Goal: Task Accomplishment & Management: Use online tool/utility

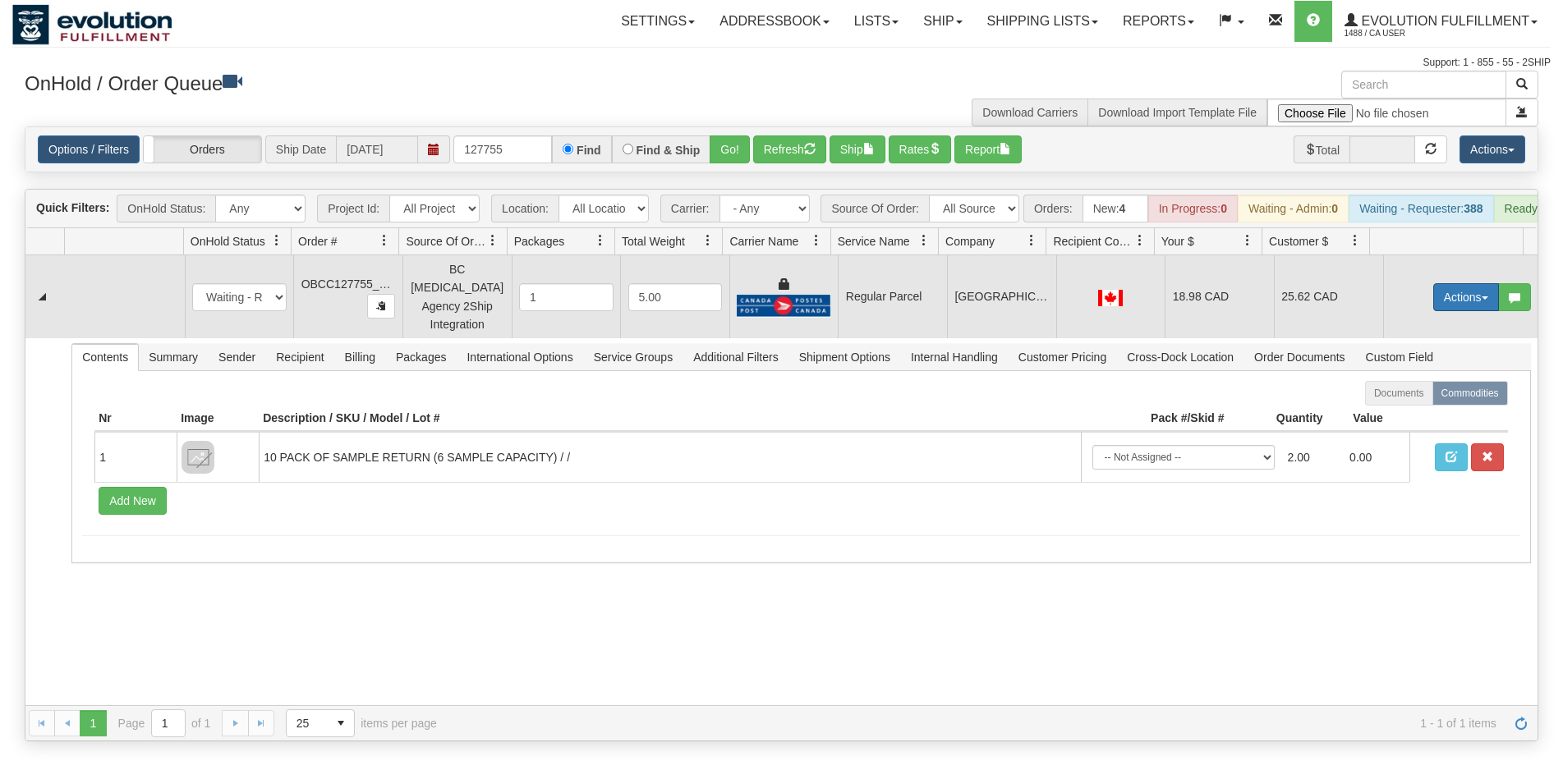
click at [1433, 302] on button "Actions" at bounding box center [1466, 297] width 65 height 28
click at [1393, 376] on span "Rate All Services" at bounding box center [1432, 371] width 99 height 13
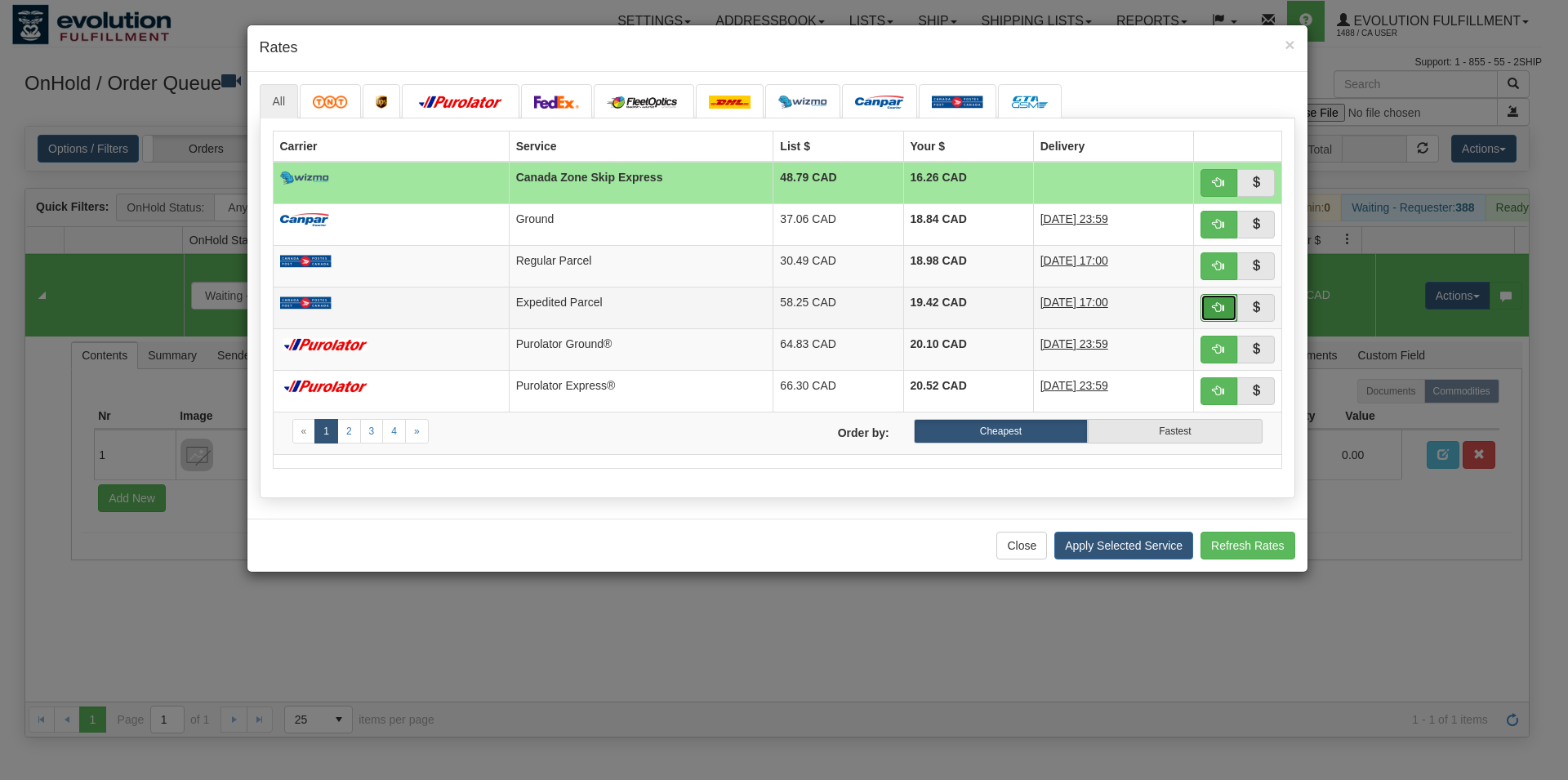
click at [1212, 313] on button "button" at bounding box center [1220, 307] width 38 height 28
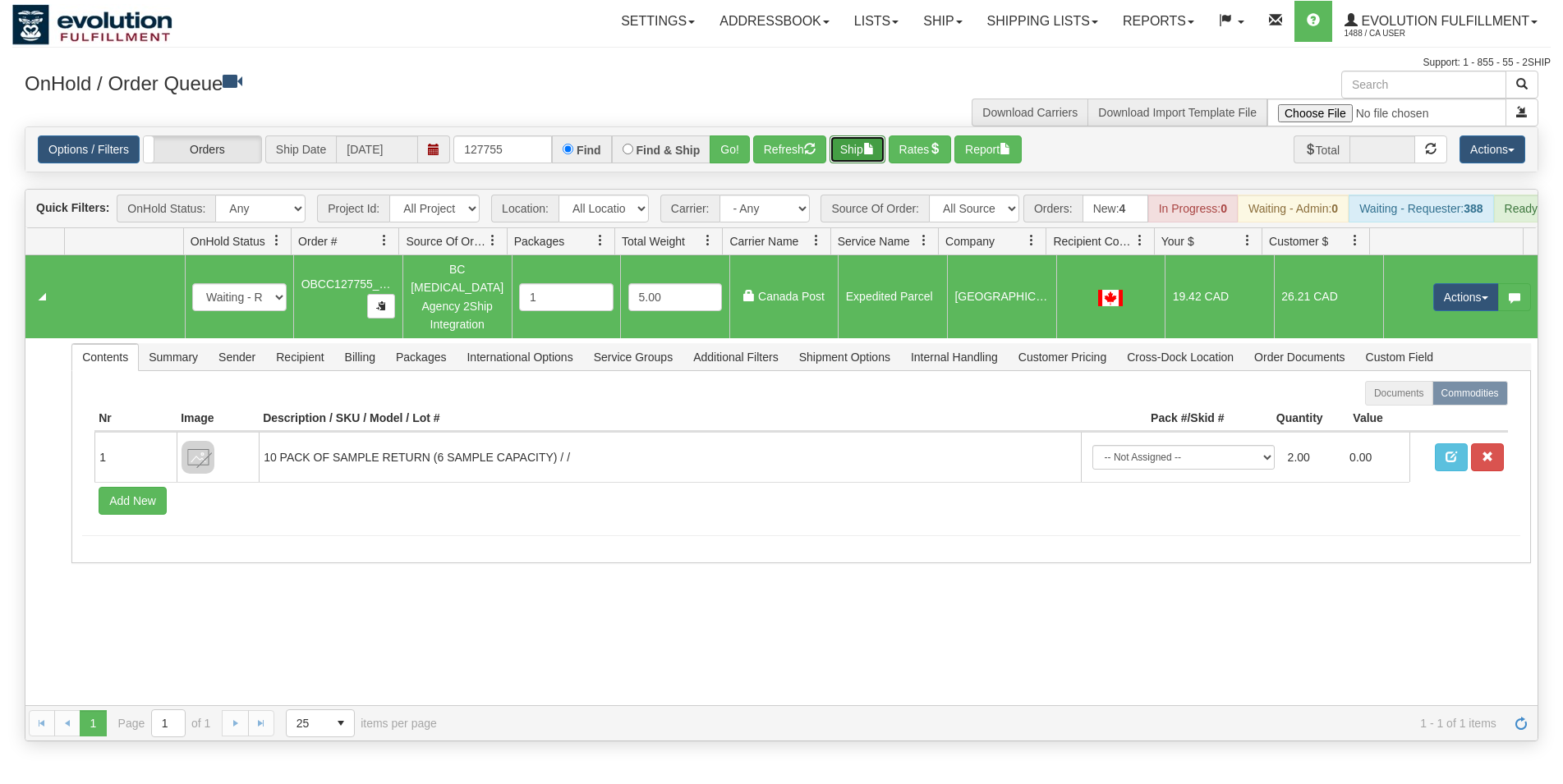
click at [869, 147] on button "Ship" at bounding box center [858, 149] width 56 height 28
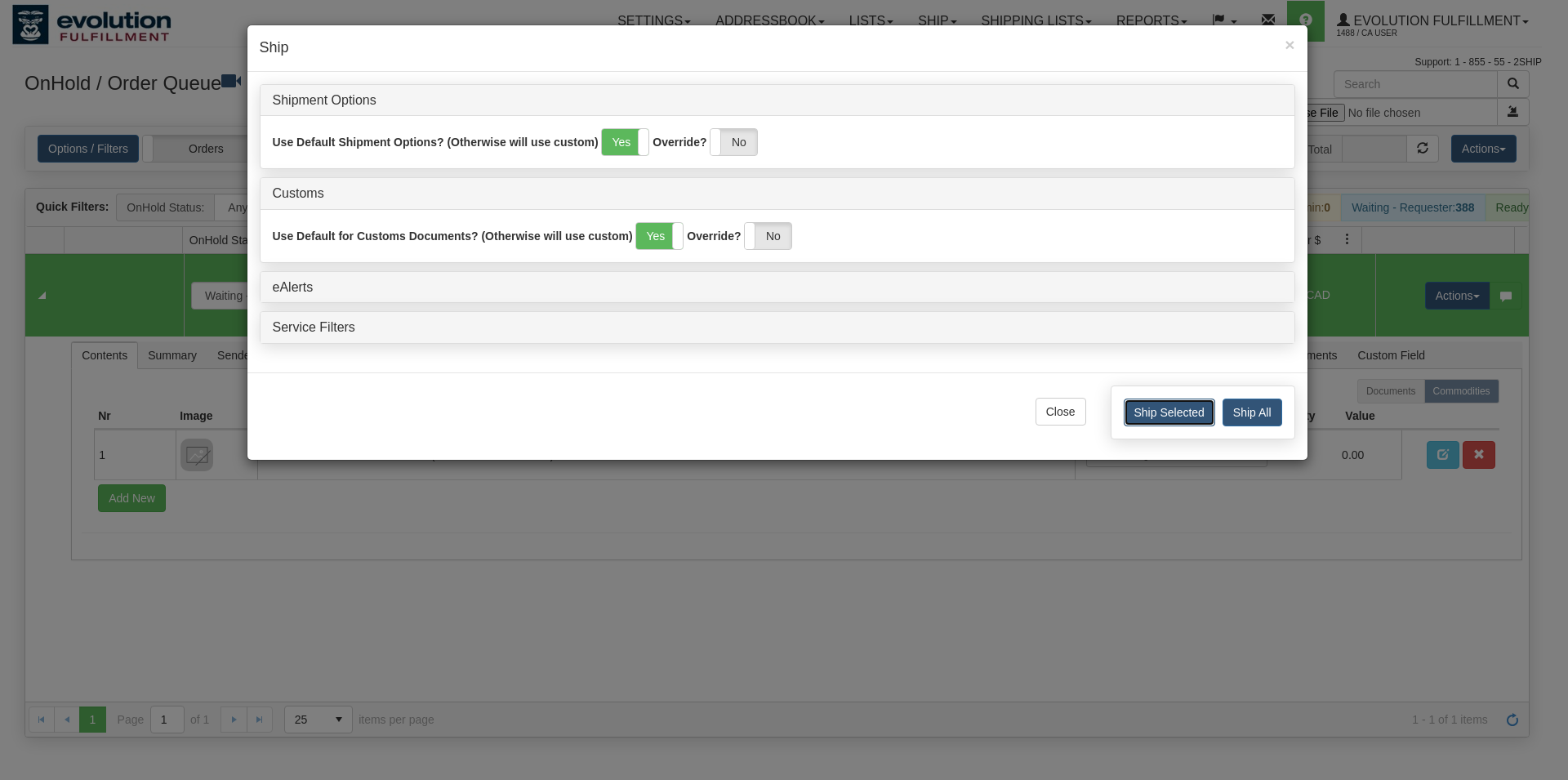
click at [1136, 413] on button "Ship Selected" at bounding box center [1169, 412] width 91 height 28
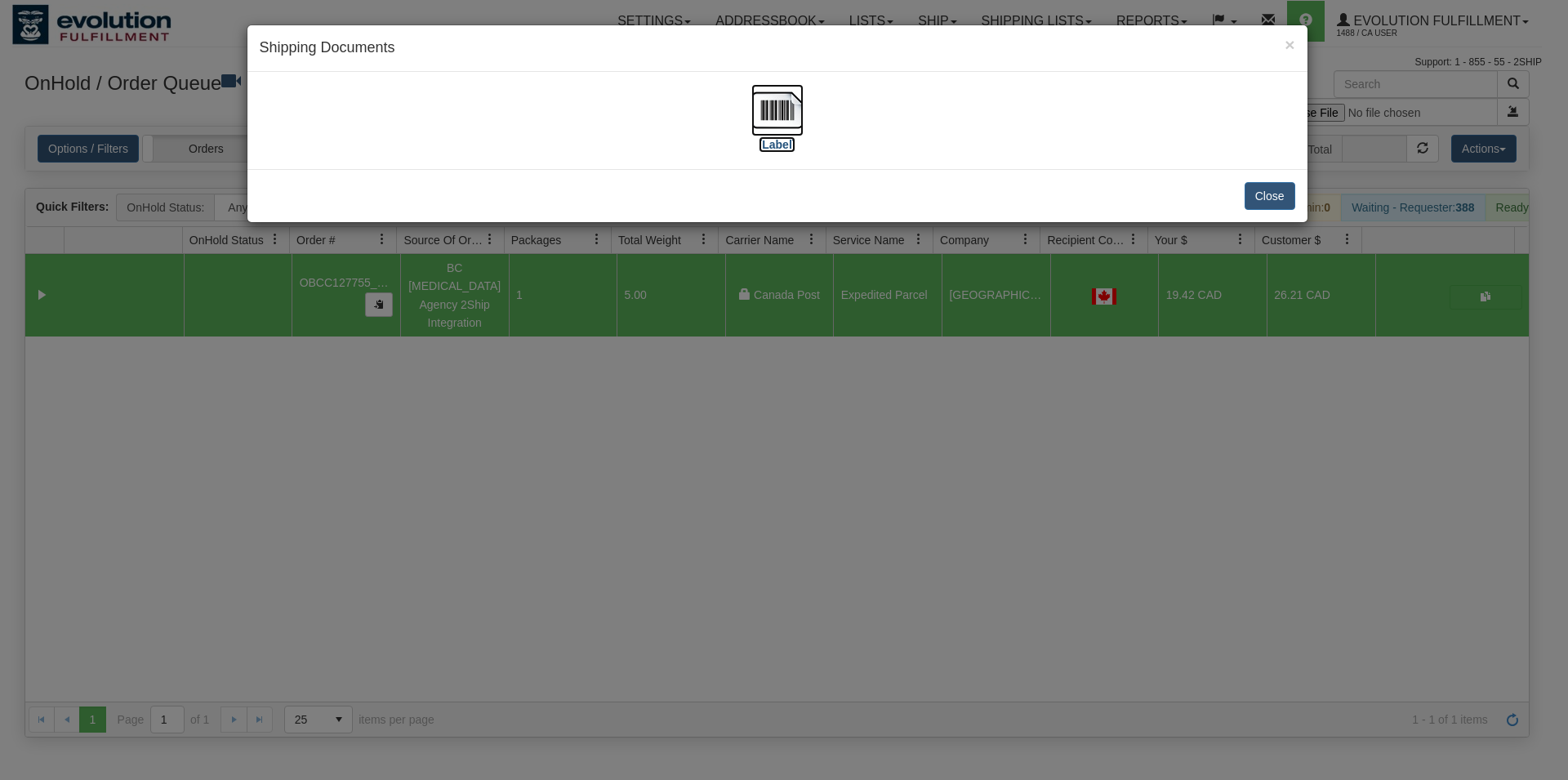
click at [775, 113] on img at bounding box center [778, 110] width 52 height 52
click at [1238, 201] on div "Close" at bounding box center [778, 196] width 1060 height 53
click at [1251, 197] on button "Close" at bounding box center [1270, 196] width 50 height 28
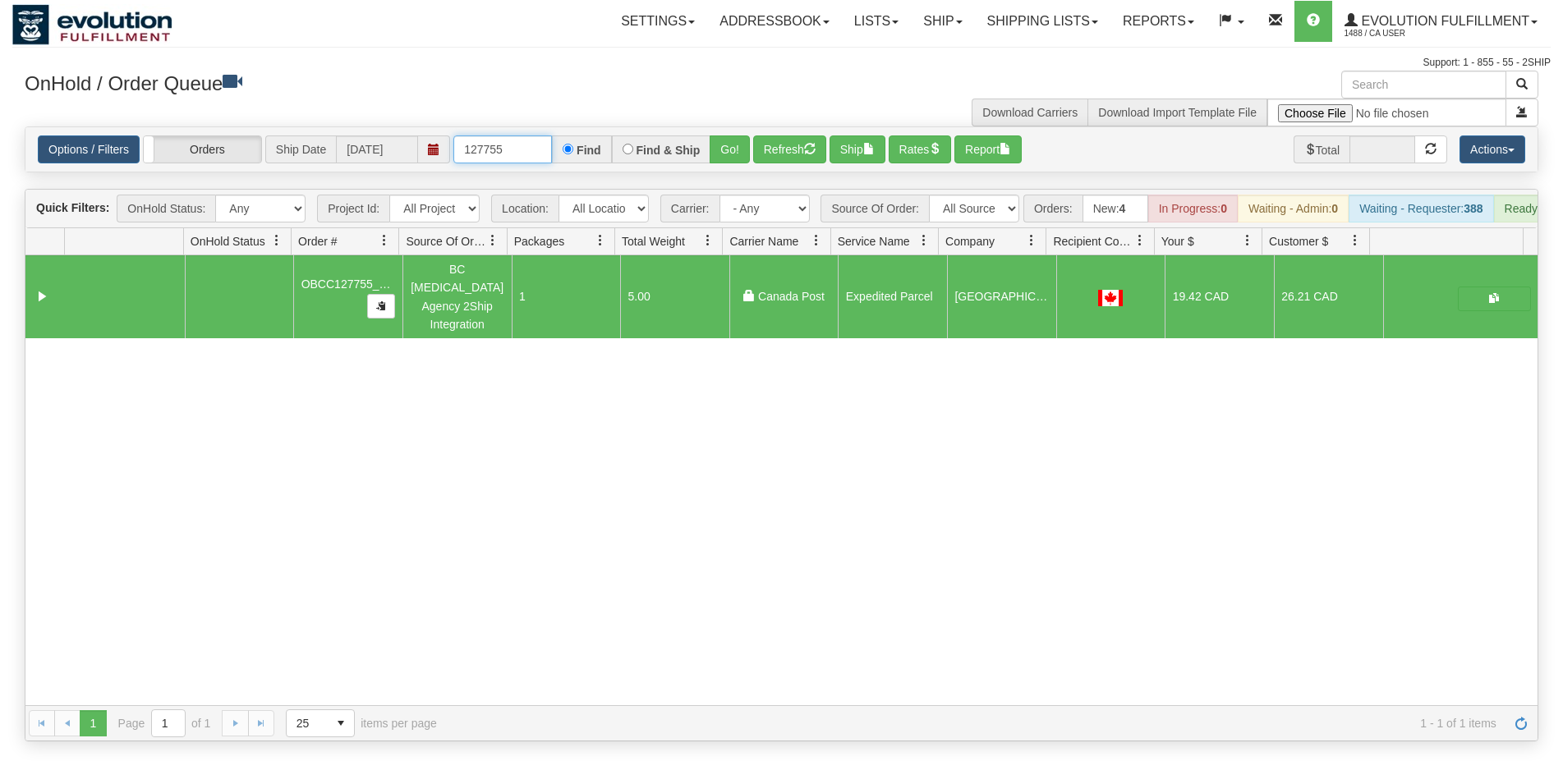
drag, startPoint x: 490, startPoint y: 148, endPoint x: 504, endPoint y: 150, distance: 14.1
click at [504, 150] on input "127755" at bounding box center [502, 149] width 99 height 28
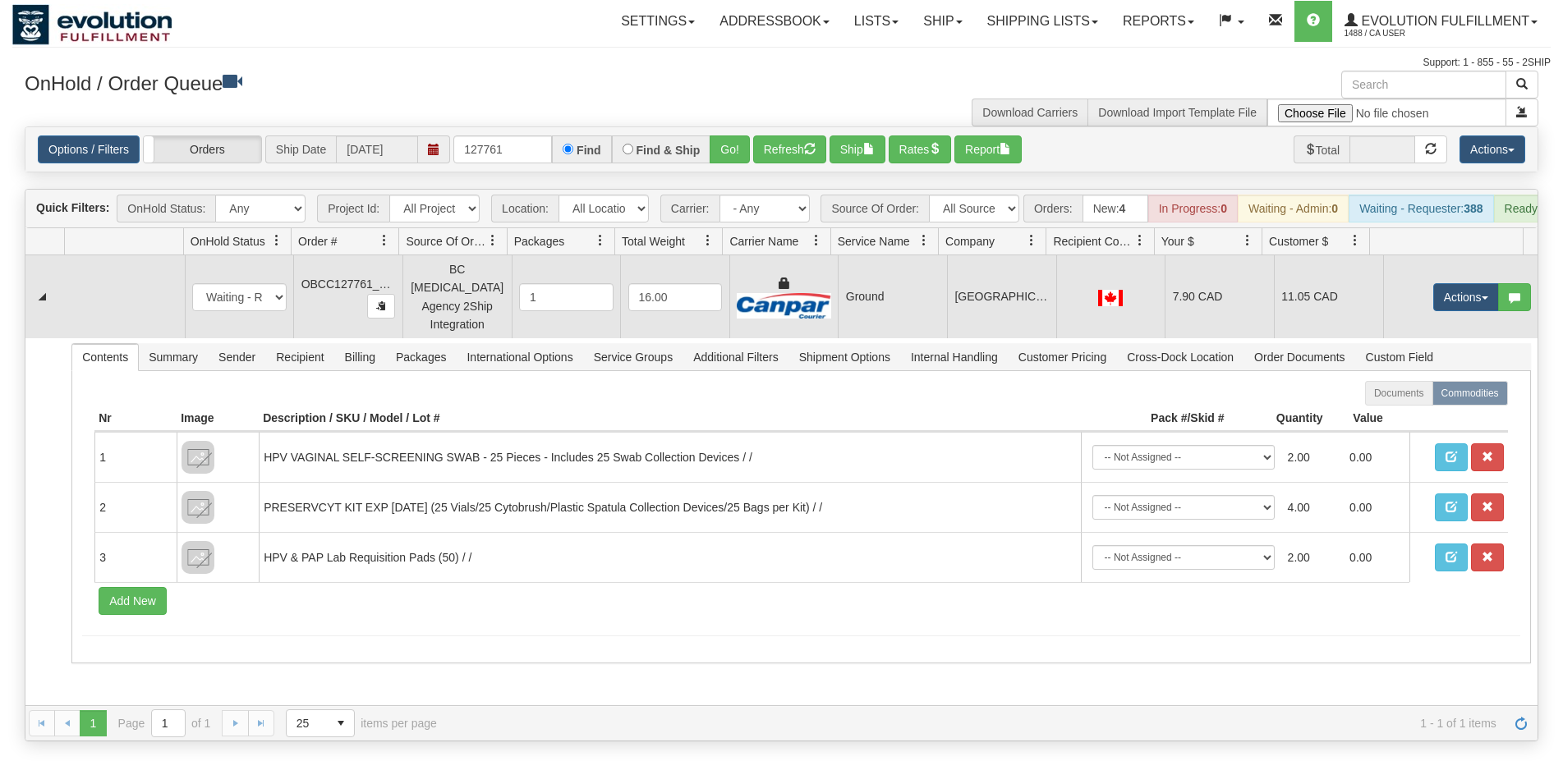
click at [1146, 326] on td at bounding box center [1111, 297] width 109 height 83
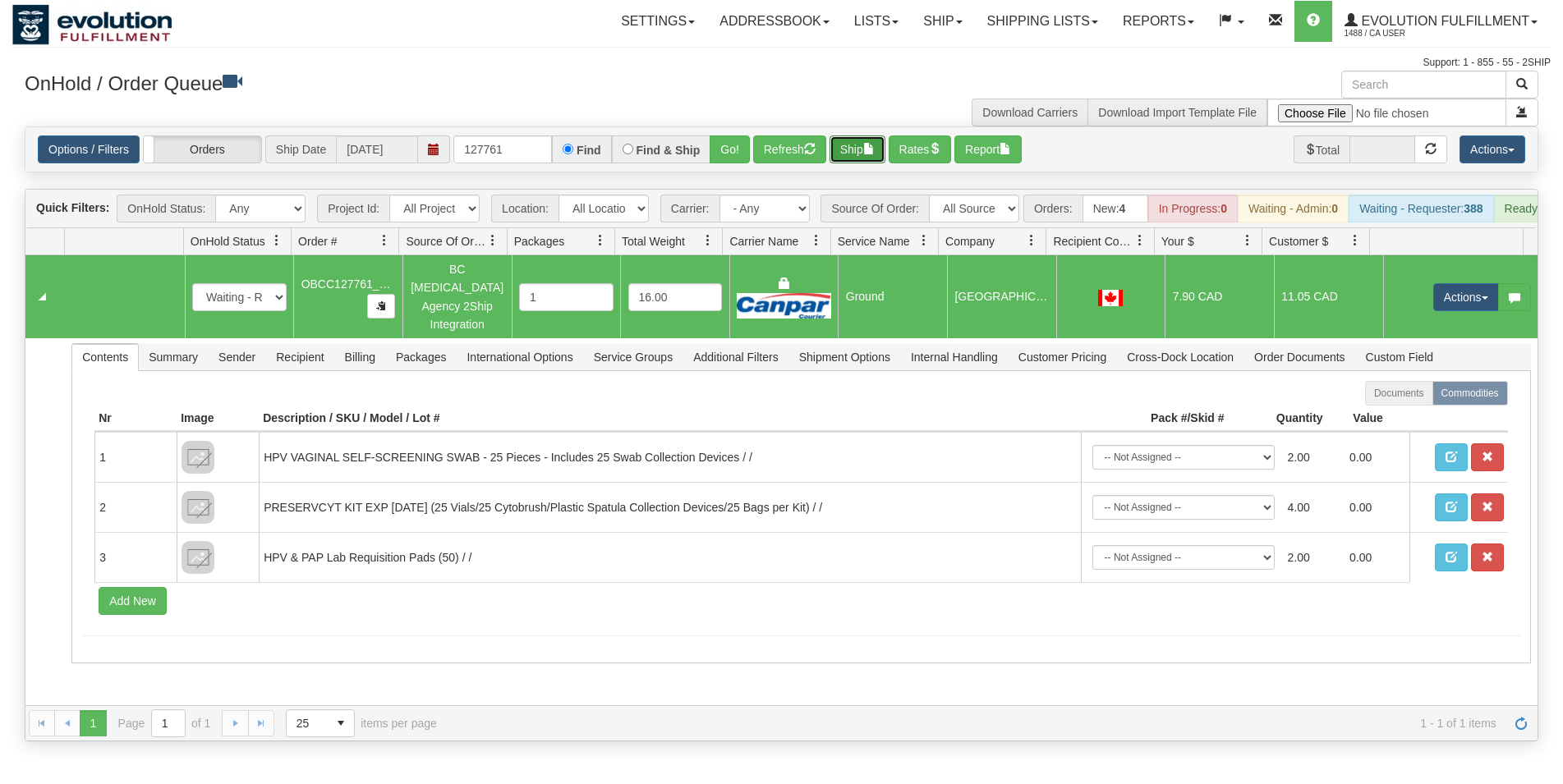
click at [865, 152] on button "Ship" at bounding box center [858, 149] width 56 height 28
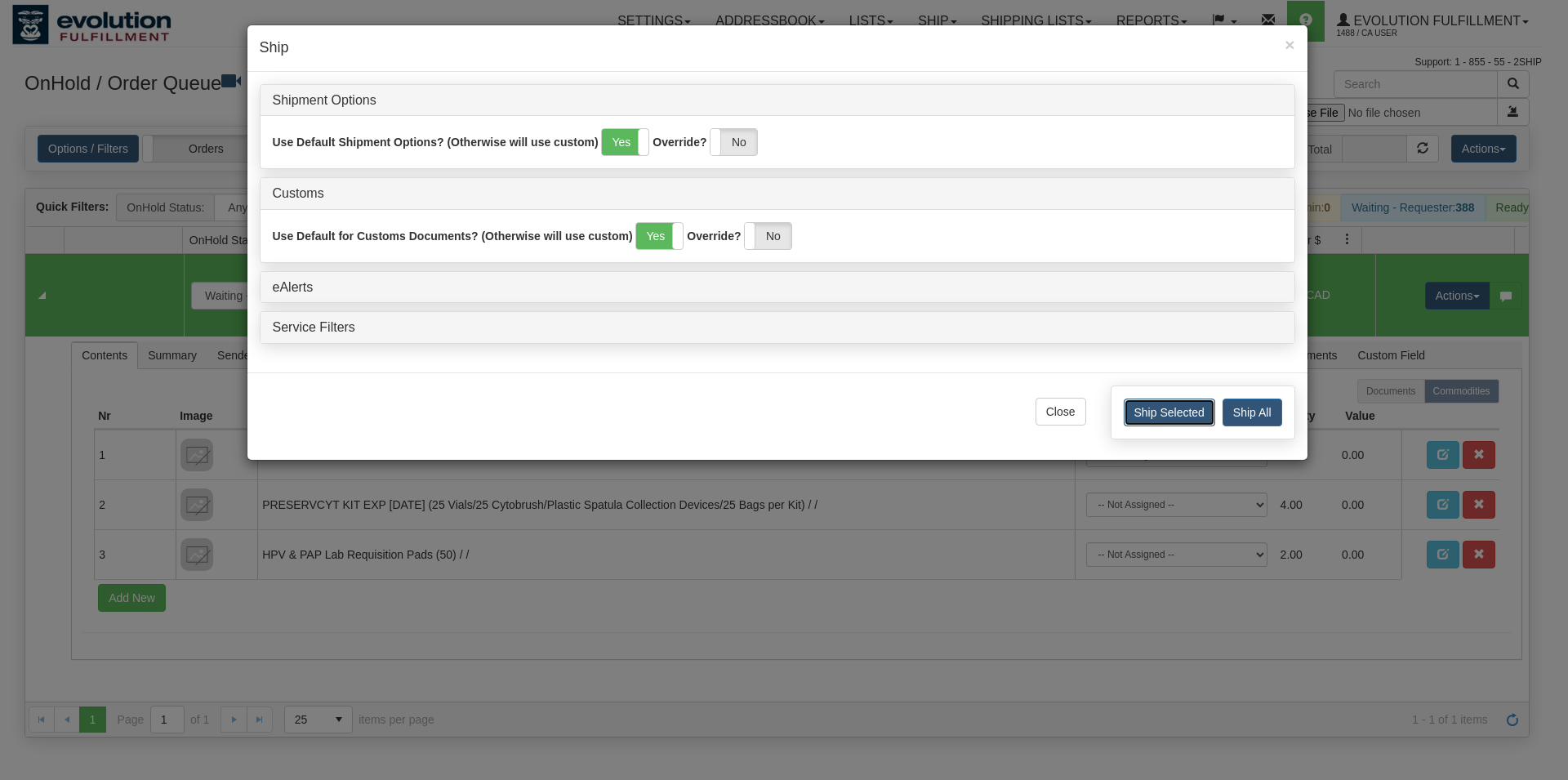
click at [1167, 410] on button "Ship Selected" at bounding box center [1169, 412] width 91 height 28
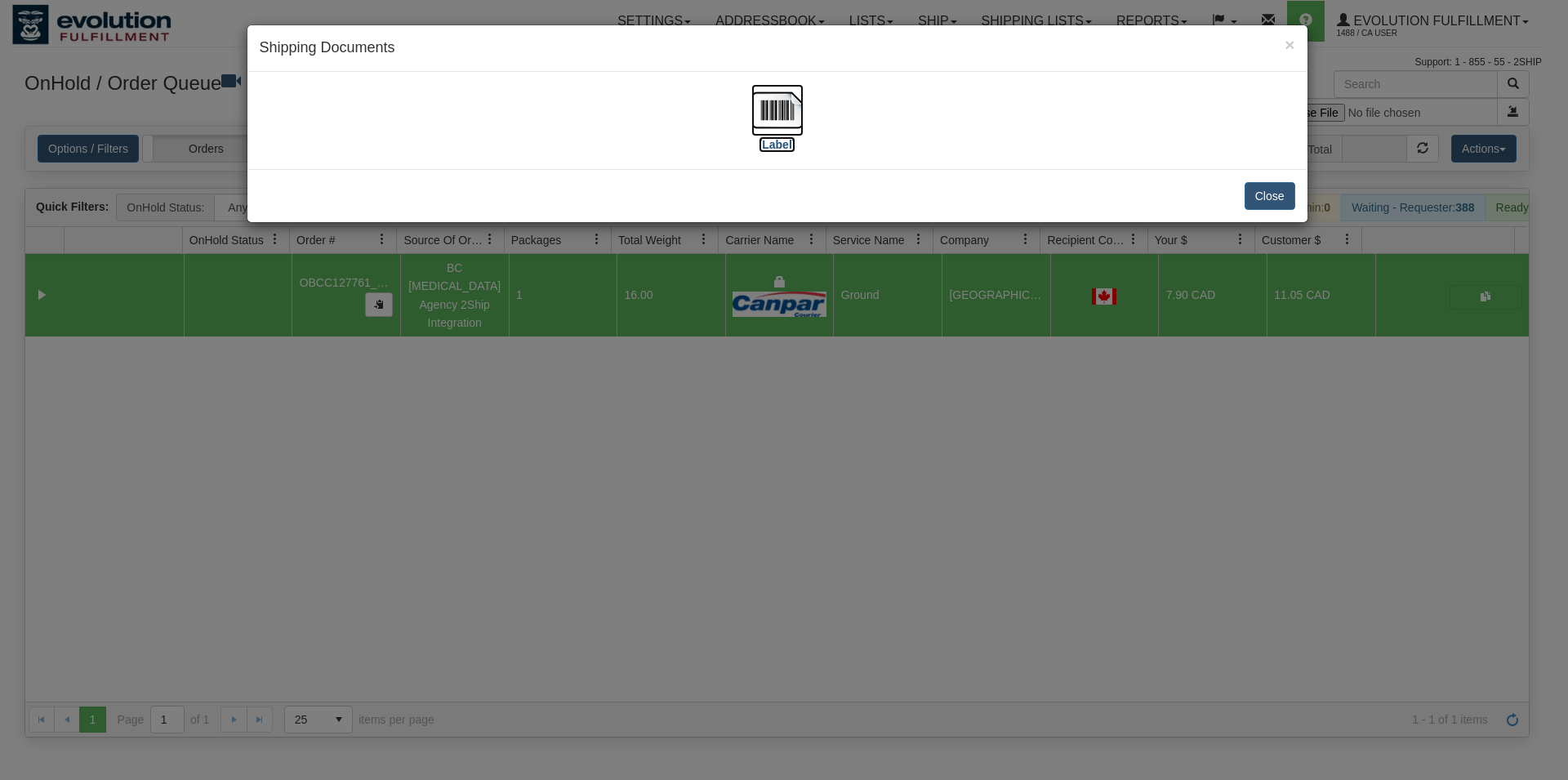
click at [777, 97] on img at bounding box center [778, 110] width 52 height 52
click at [1253, 196] on button "Close" at bounding box center [1270, 196] width 50 height 28
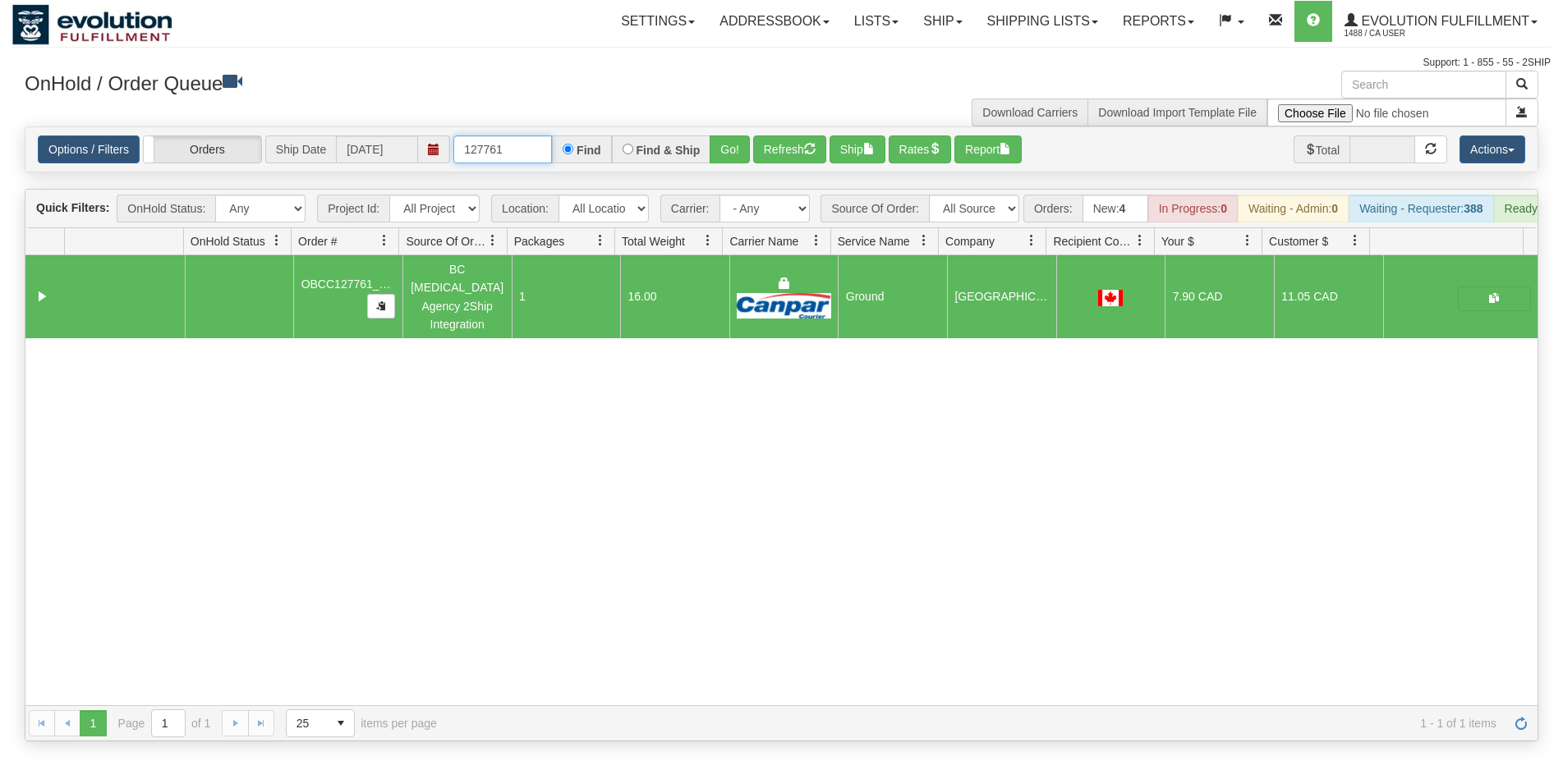
drag, startPoint x: 491, startPoint y: 152, endPoint x: 530, endPoint y: 152, distance: 39.0
click at [530, 152] on input "127761" at bounding box center [502, 149] width 99 height 28
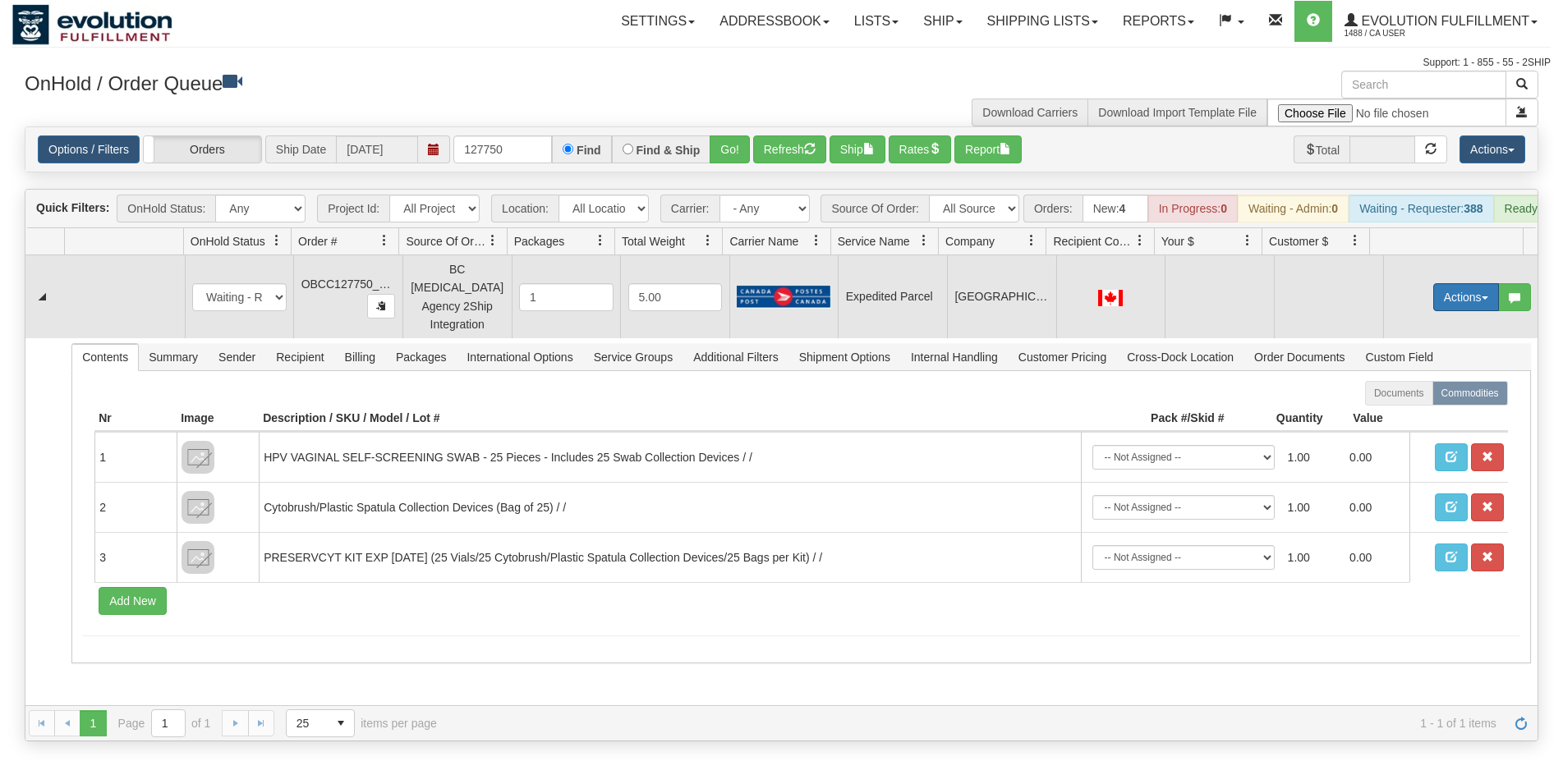
click at [1433, 301] on button "Actions" at bounding box center [1466, 297] width 65 height 28
click at [1413, 369] on link "Rate All Services" at bounding box center [1432, 372] width 131 height 22
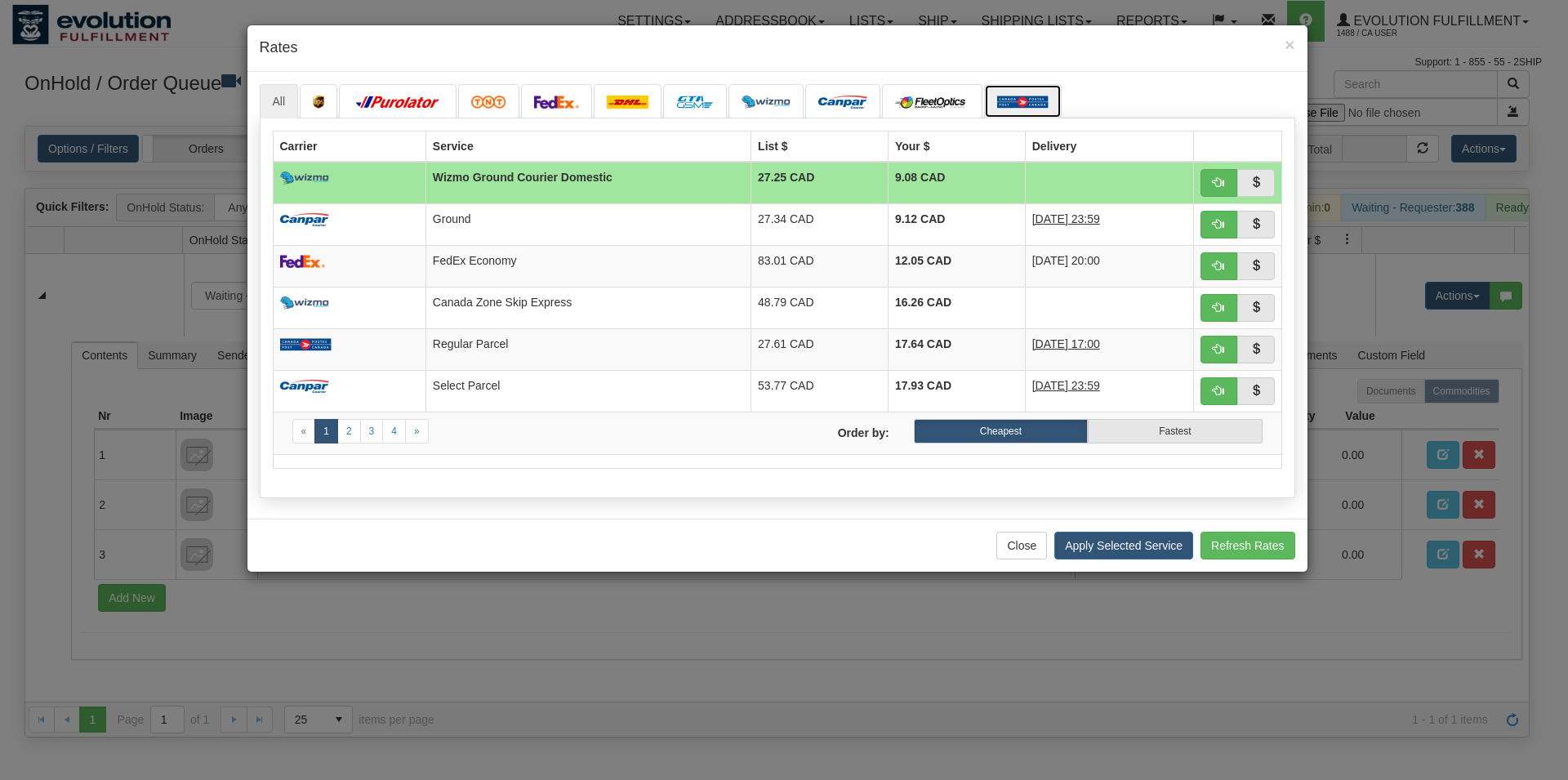
click at [1029, 102] on img at bounding box center [1022, 102] width 51 height 13
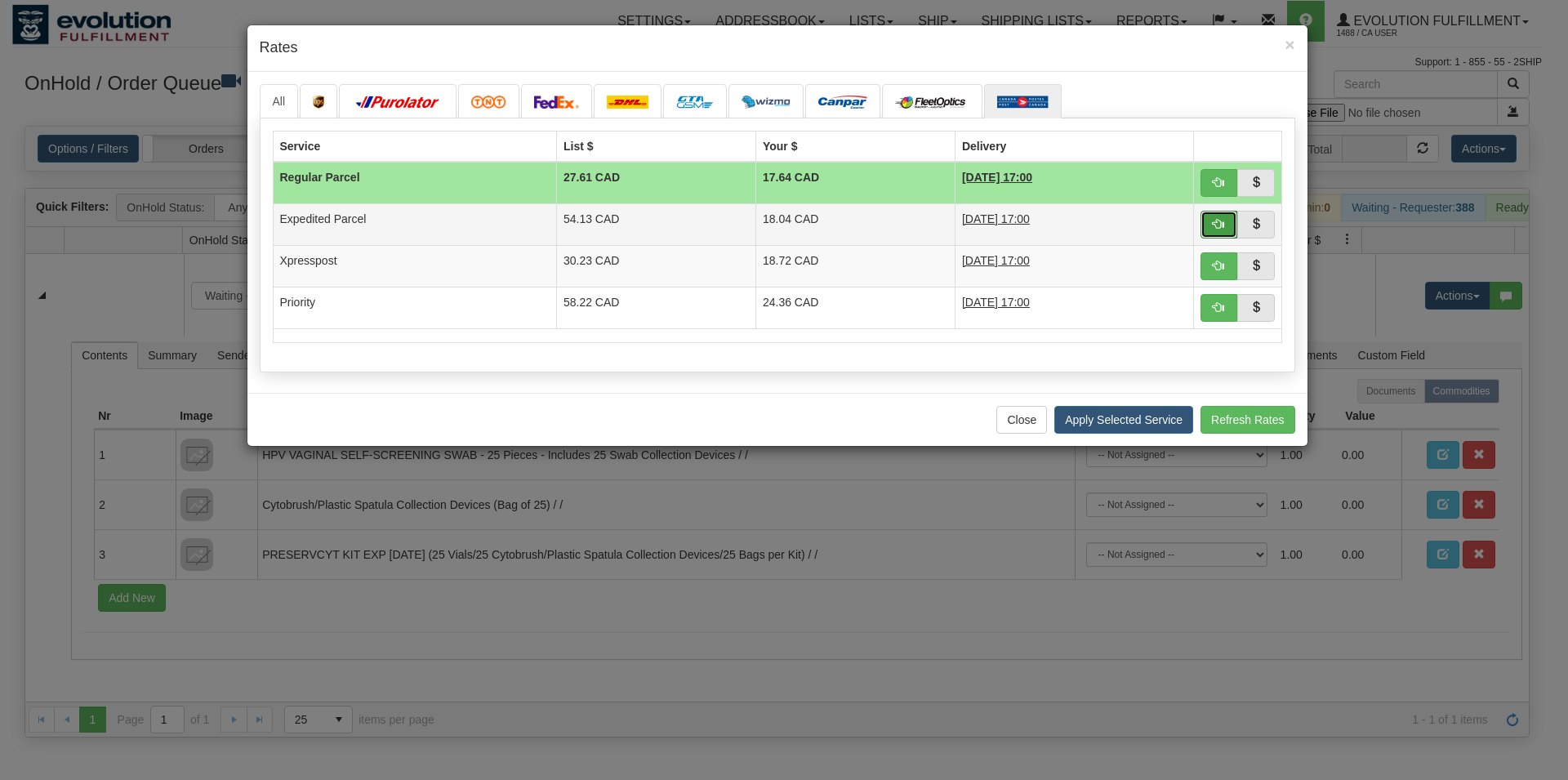
click at [1220, 216] on button "button" at bounding box center [1220, 225] width 38 height 28
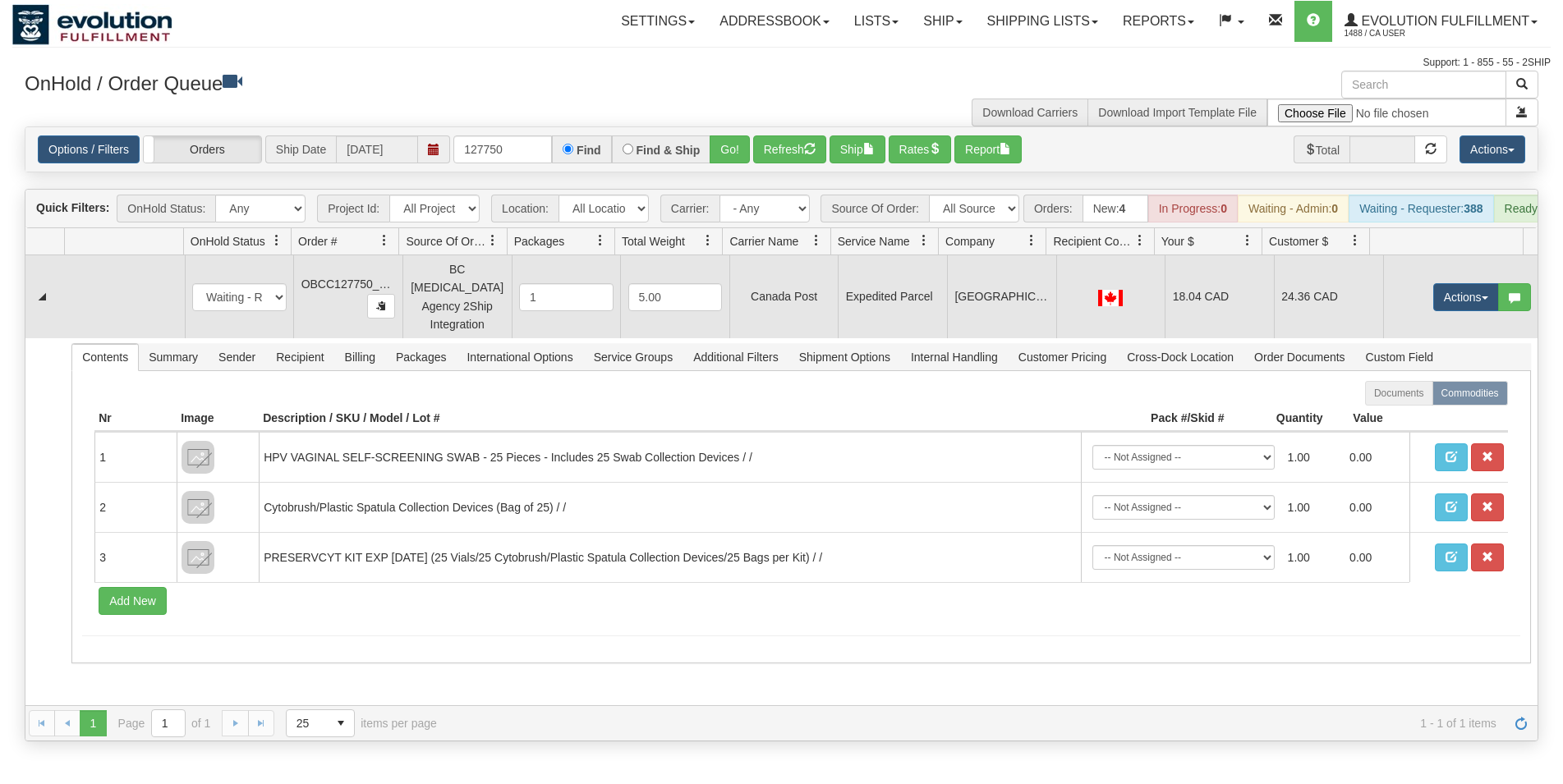
click at [1044, 305] on td "[GEOGRAPHIC_DATA]" at bounding box center [1002, 297] width 109 height 83
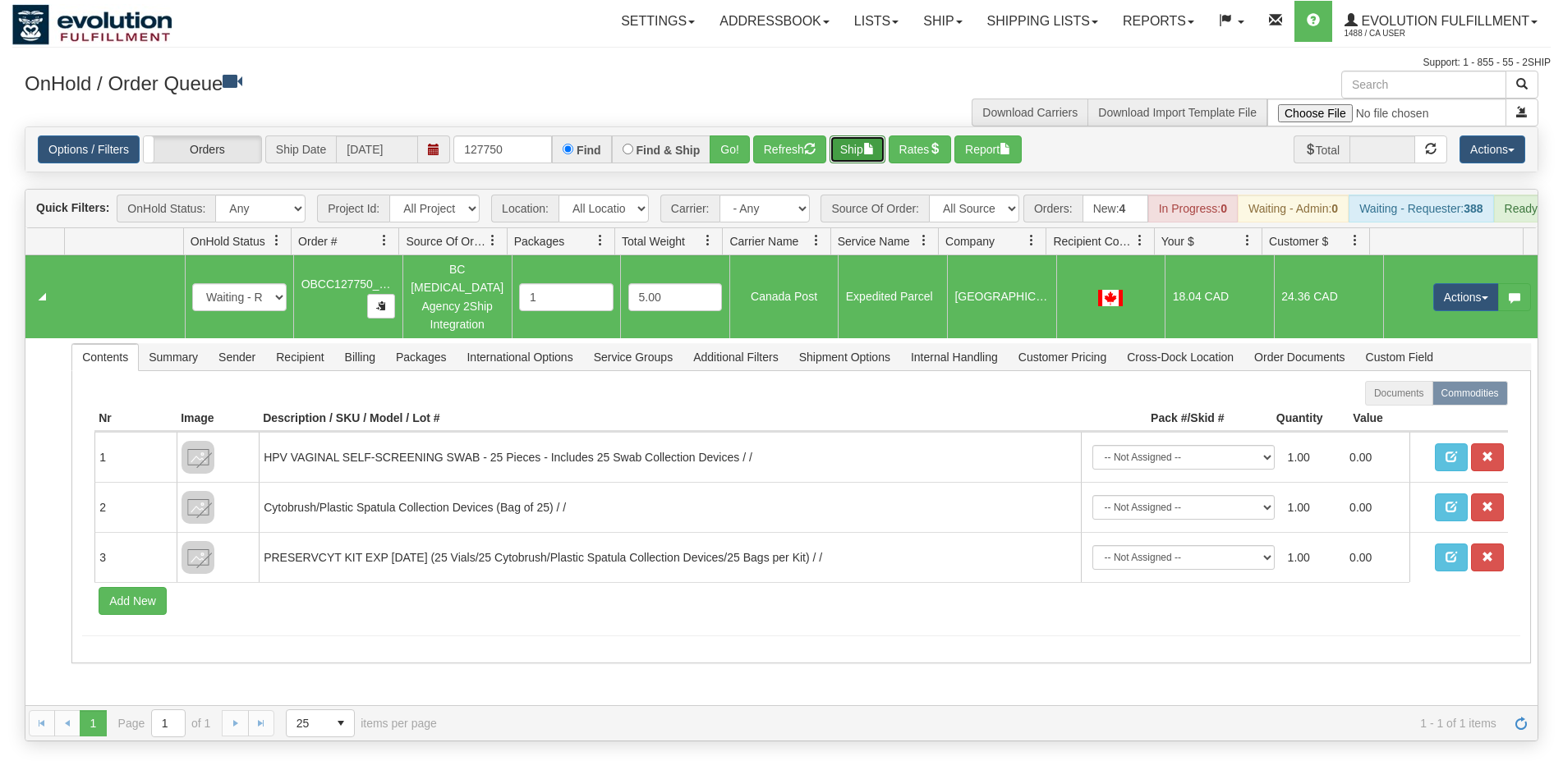
click at [841, 159] on button "Ship" at bounding box center [858, 149] width 56 height 28
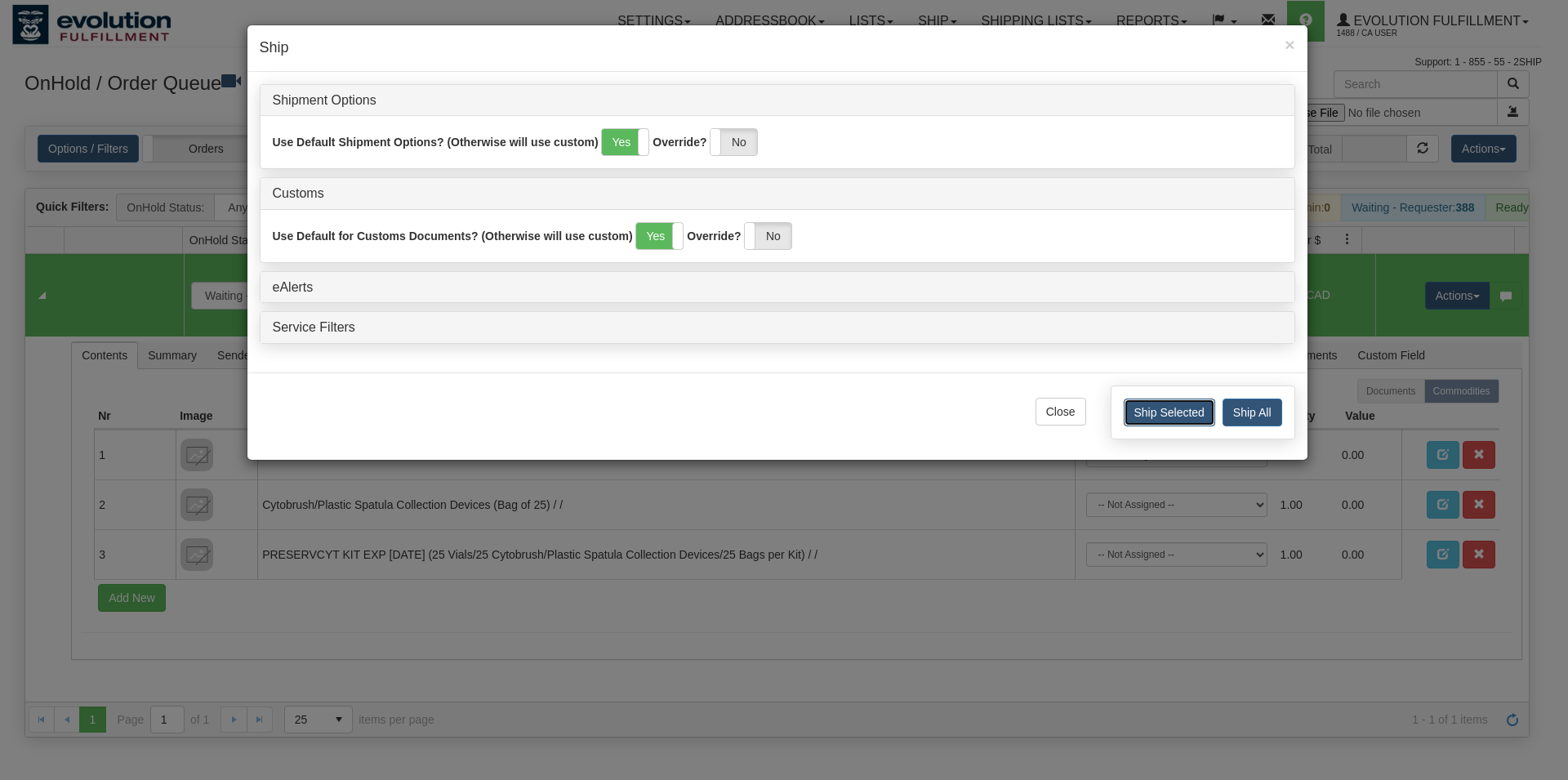
click at [1143, 403] on button "Ship Selected" at bounding box center [1169, 412] width 91 height 28
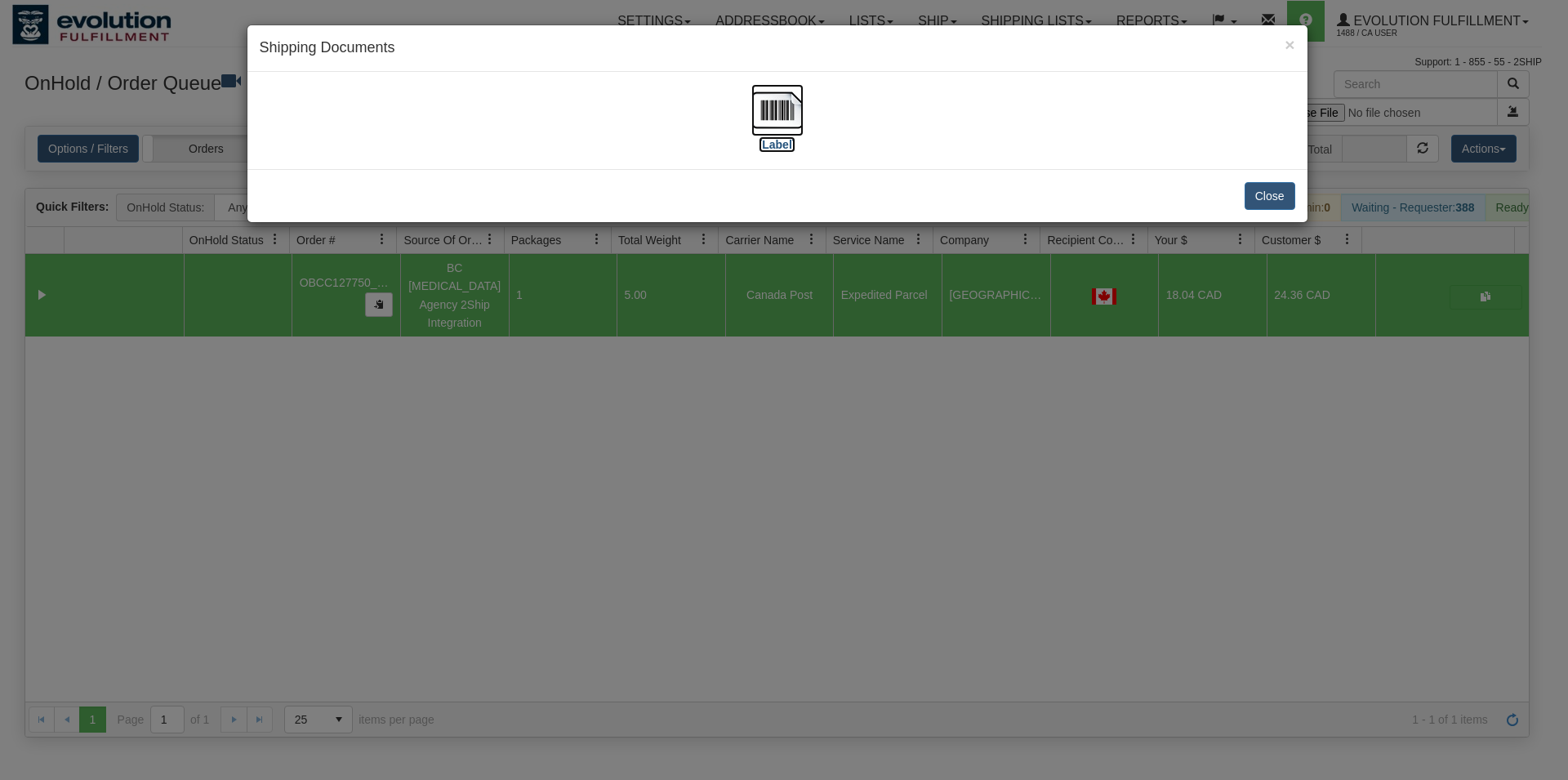
click at [788, 114] on img at bounding box center [778, 110] width 52 height 52
click at [1261, 188] on button "Close" at bounding box center [1270, 196] width 50 height 28
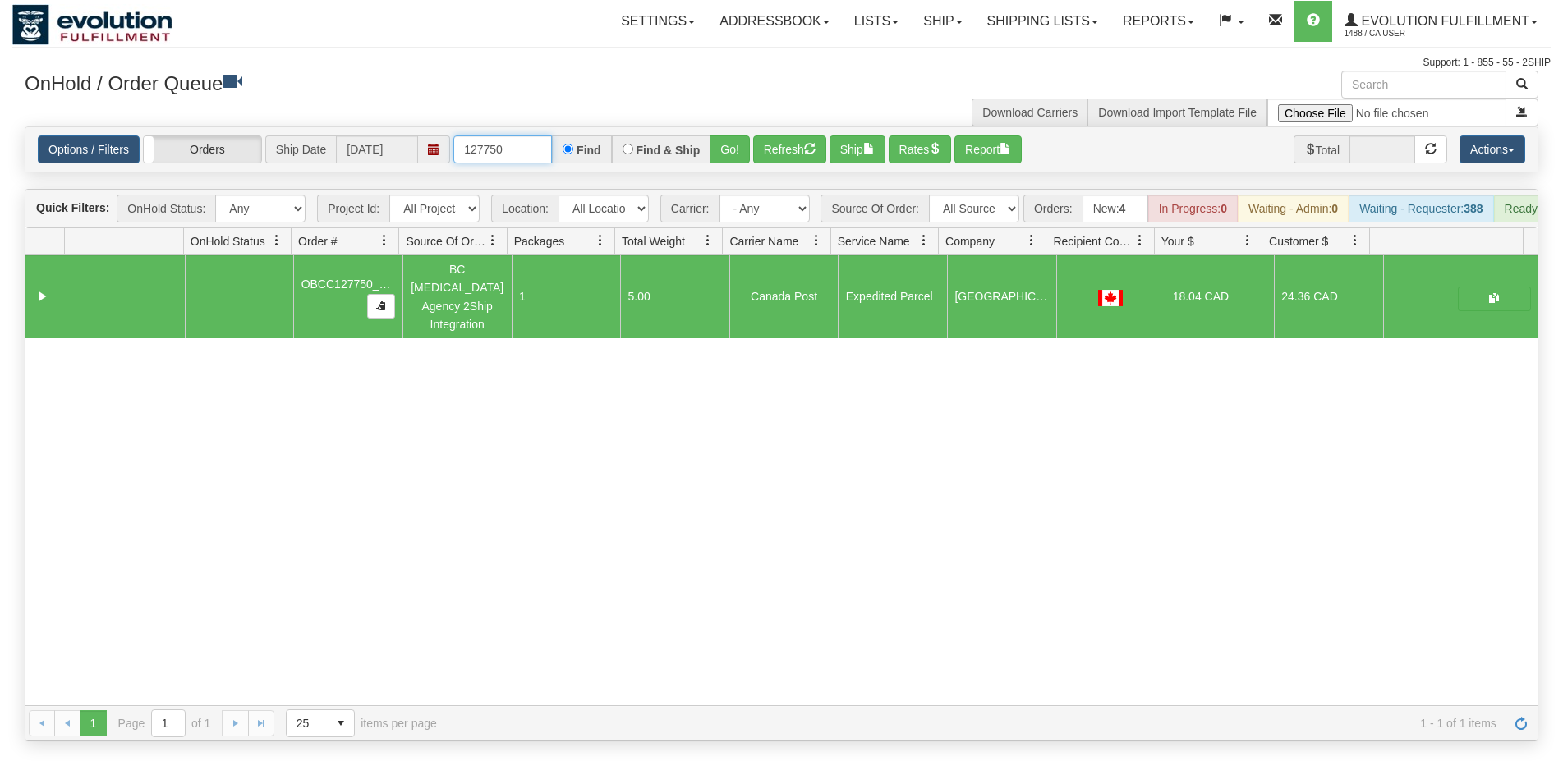
drag, startPoint x: 488, startPoint y: 151, endPoint x: 530, endPoint y: 150, distance: 42.0
click at [529, 150] on input "127750" at bounding box center [502, 149] width 99 height 28
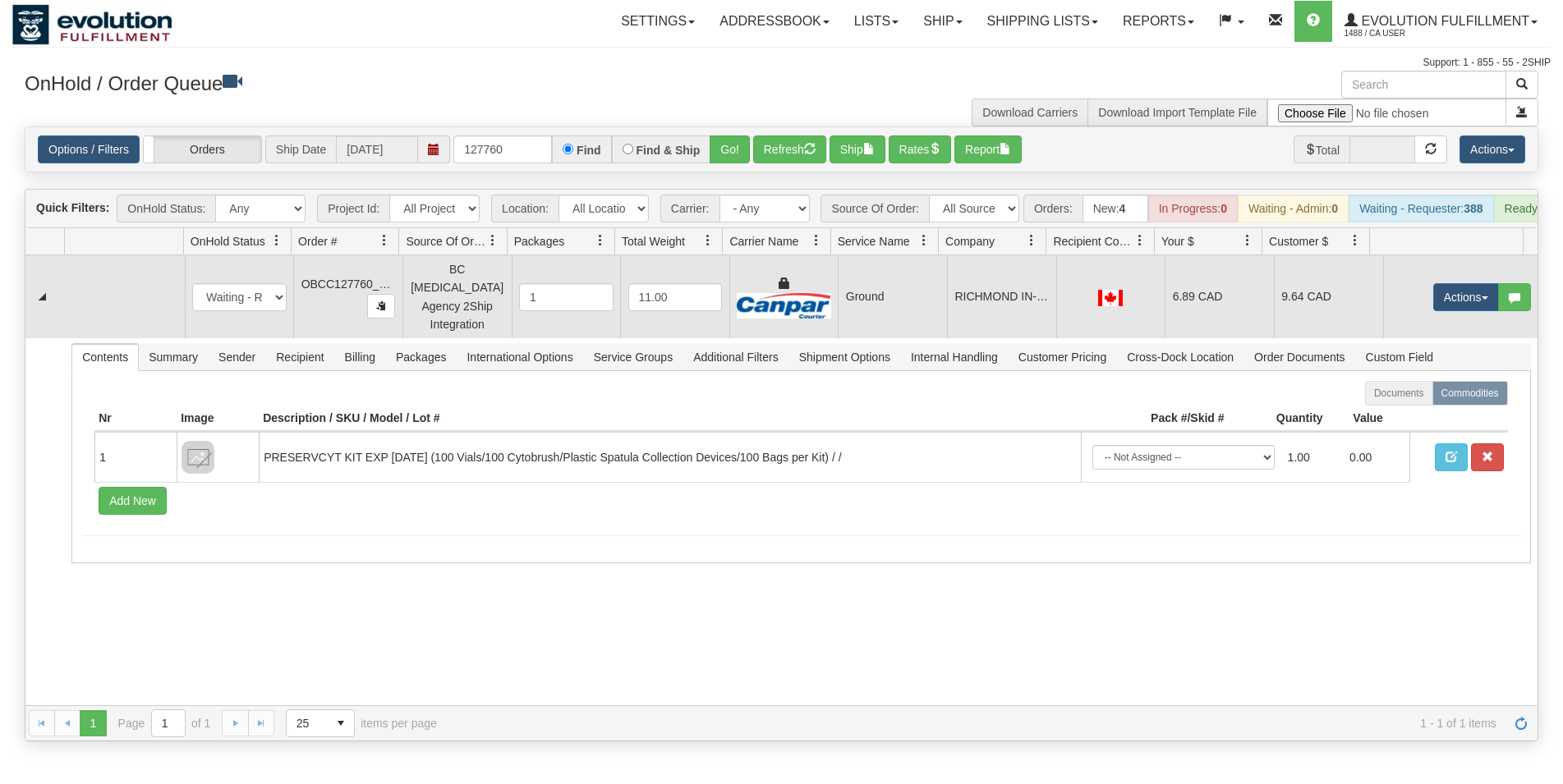
click at [962, 300] on td "RICHMOND IN-STORE MEDICAL CLINIC" at bounding box center [1002, 297] width 109 height 83
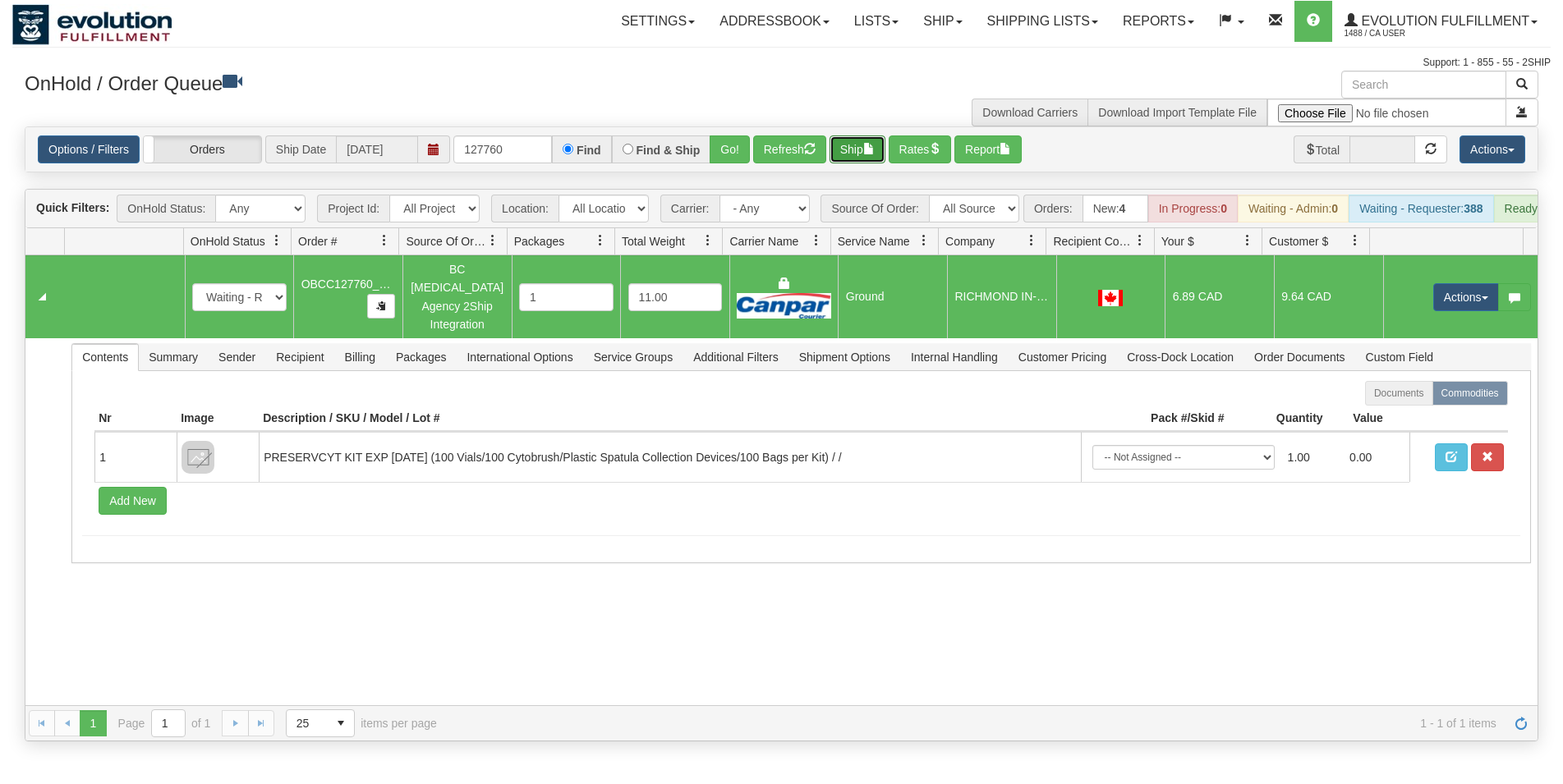
click at [857, 148] on button "Ship" at bounding box center [858, 149] width 56 height 28
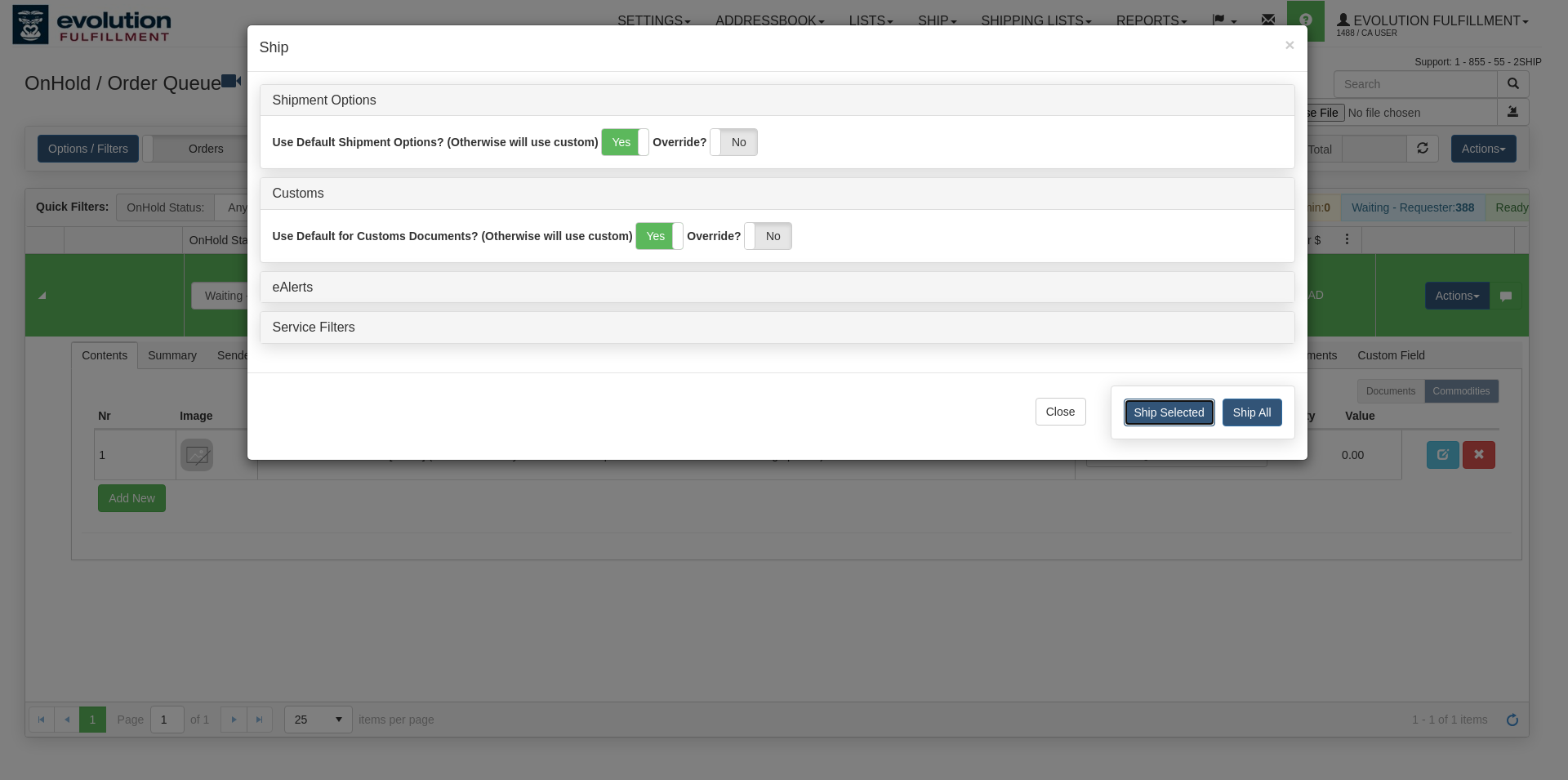
click at [1139, 412] on button "Ship Selected" at bounding box center [1169, 412] width 91 height 28
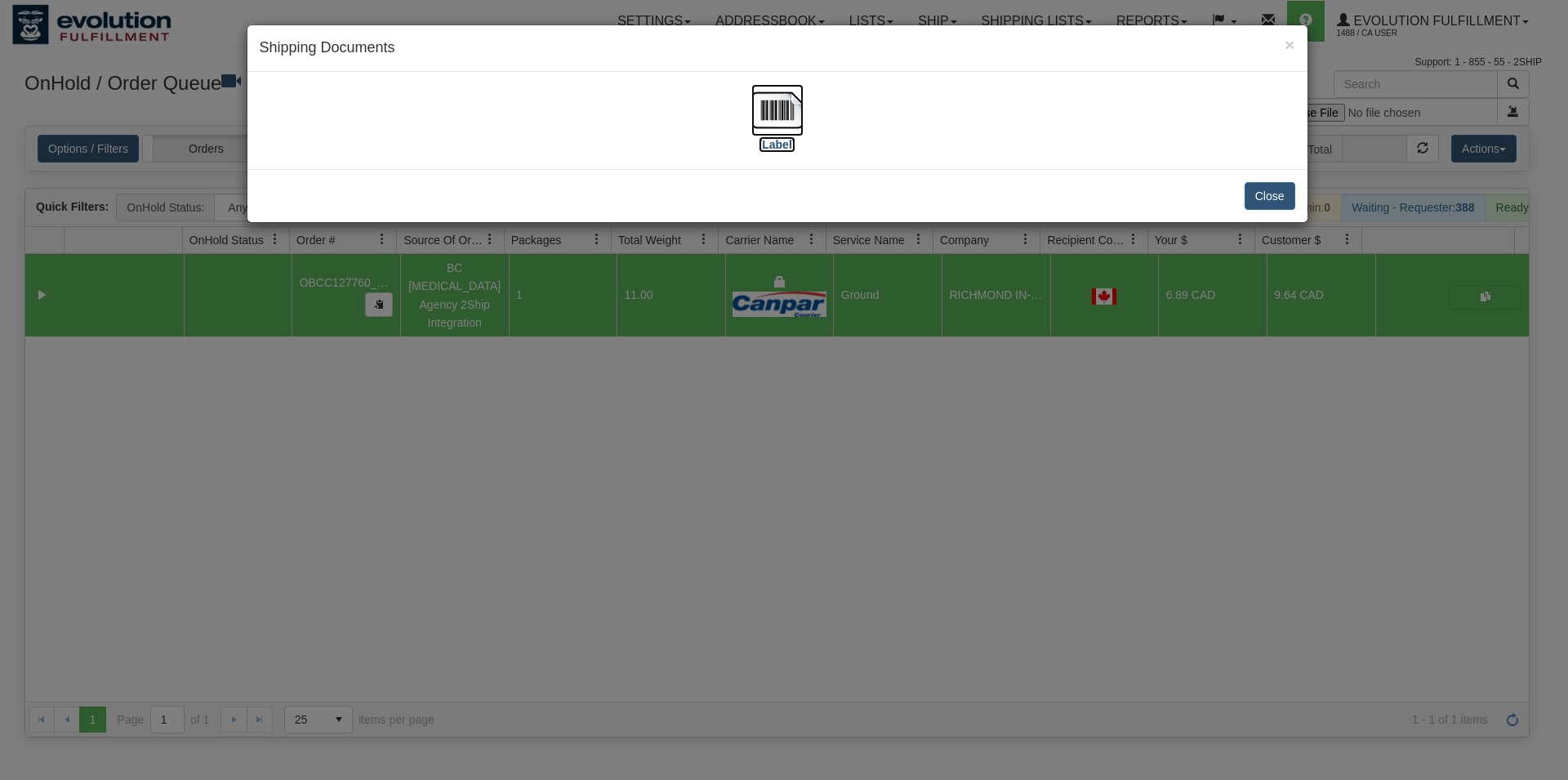
click at [786, 112] on img at bounding box center [778, 110] width 52 height 52
click at [1256, 203] on button "Close" at bounding box center [1270, 196] width 50 height 28
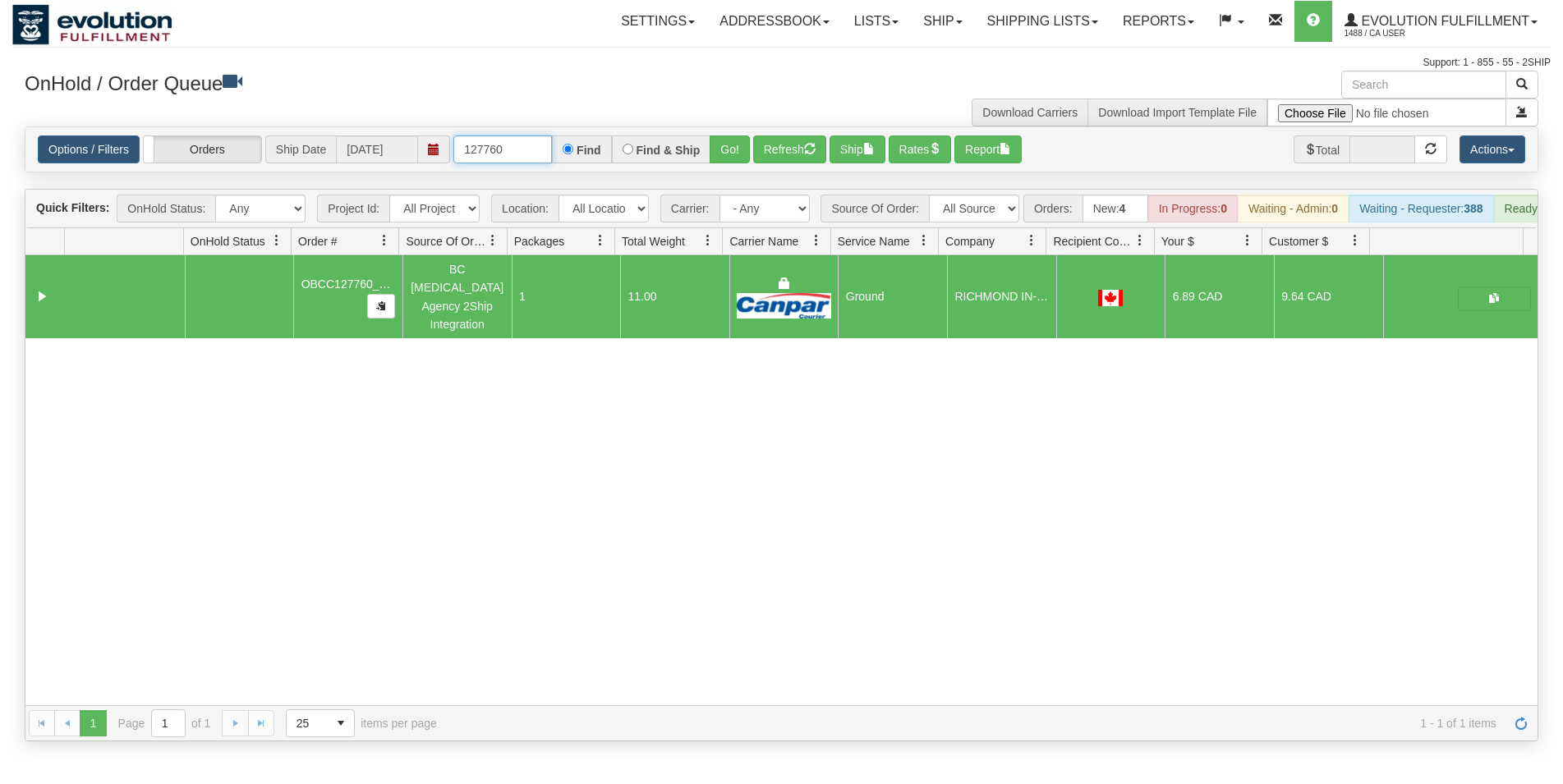
drag, startPoint x: 497, startPoint y: 149, endPoint x: 508, endPoint y: 151, distance: 11.2
click at [508, 151] on input "127760" at bounding box center [502, 149] width 99 height 28
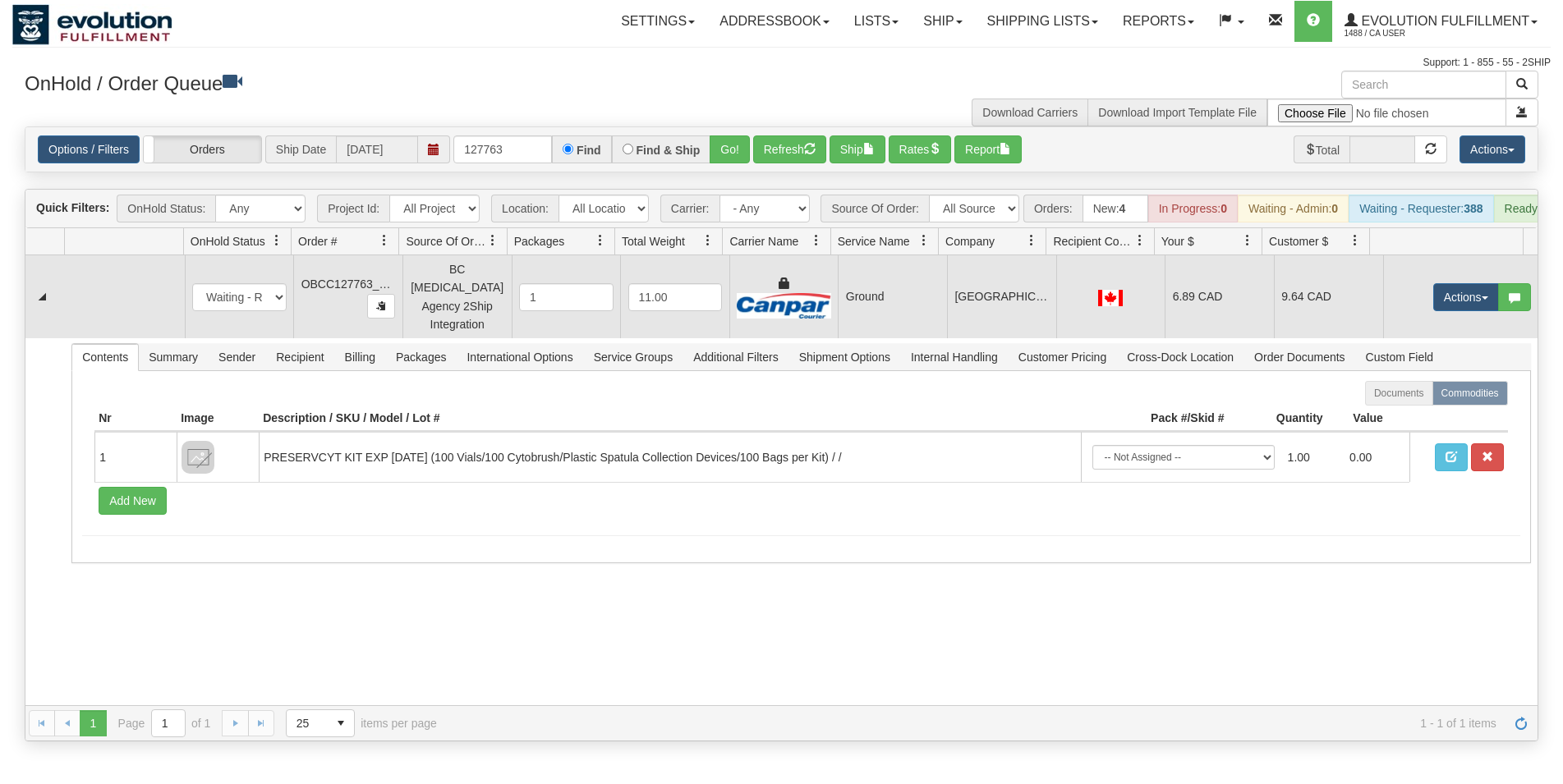
click at [1076, 290] on td at bounding box center [1111, 297] width 109 height 83
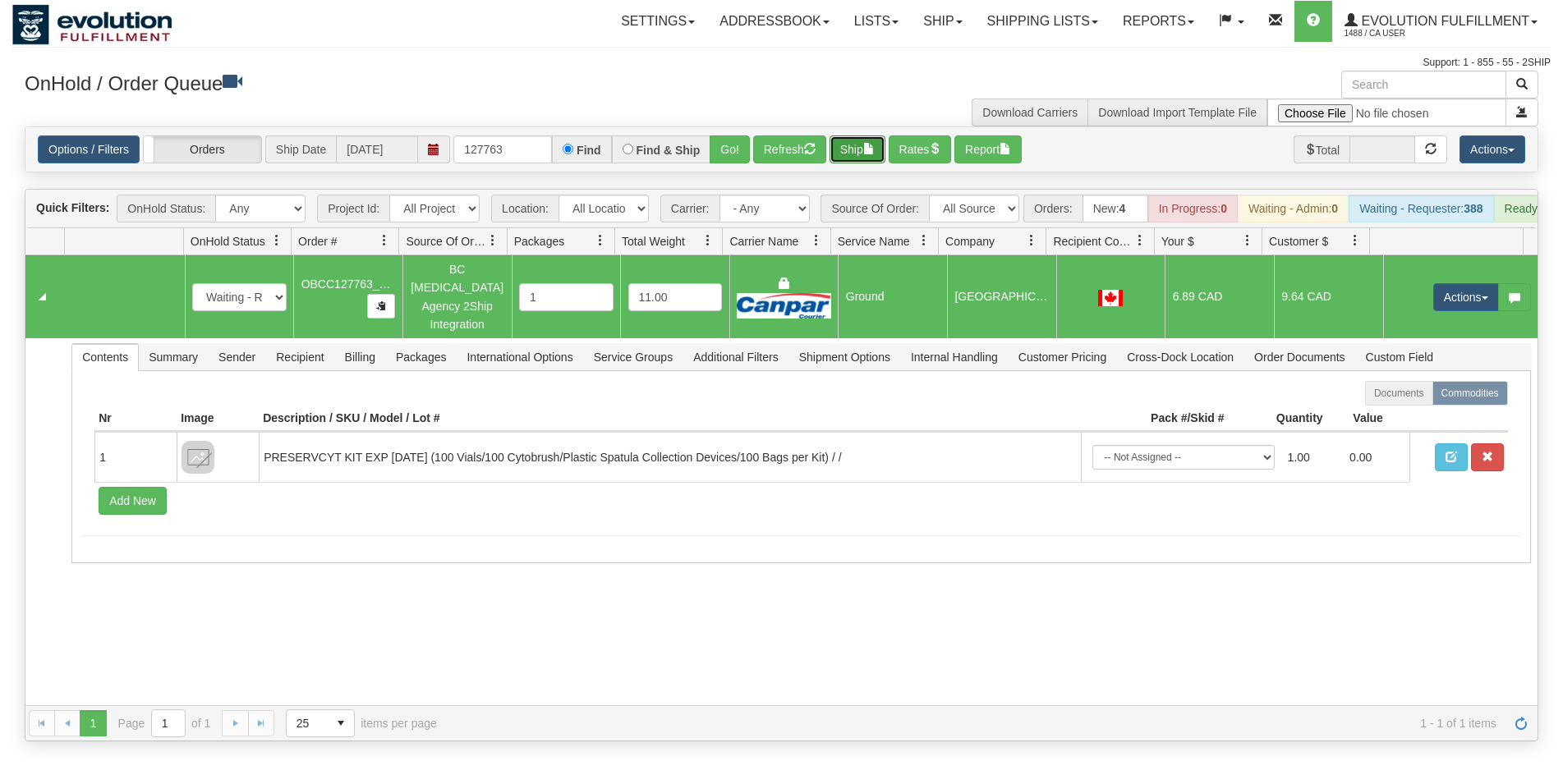
click at [850, 150] on button "Ship" at bounding box center [858, 149] width 56 height 28
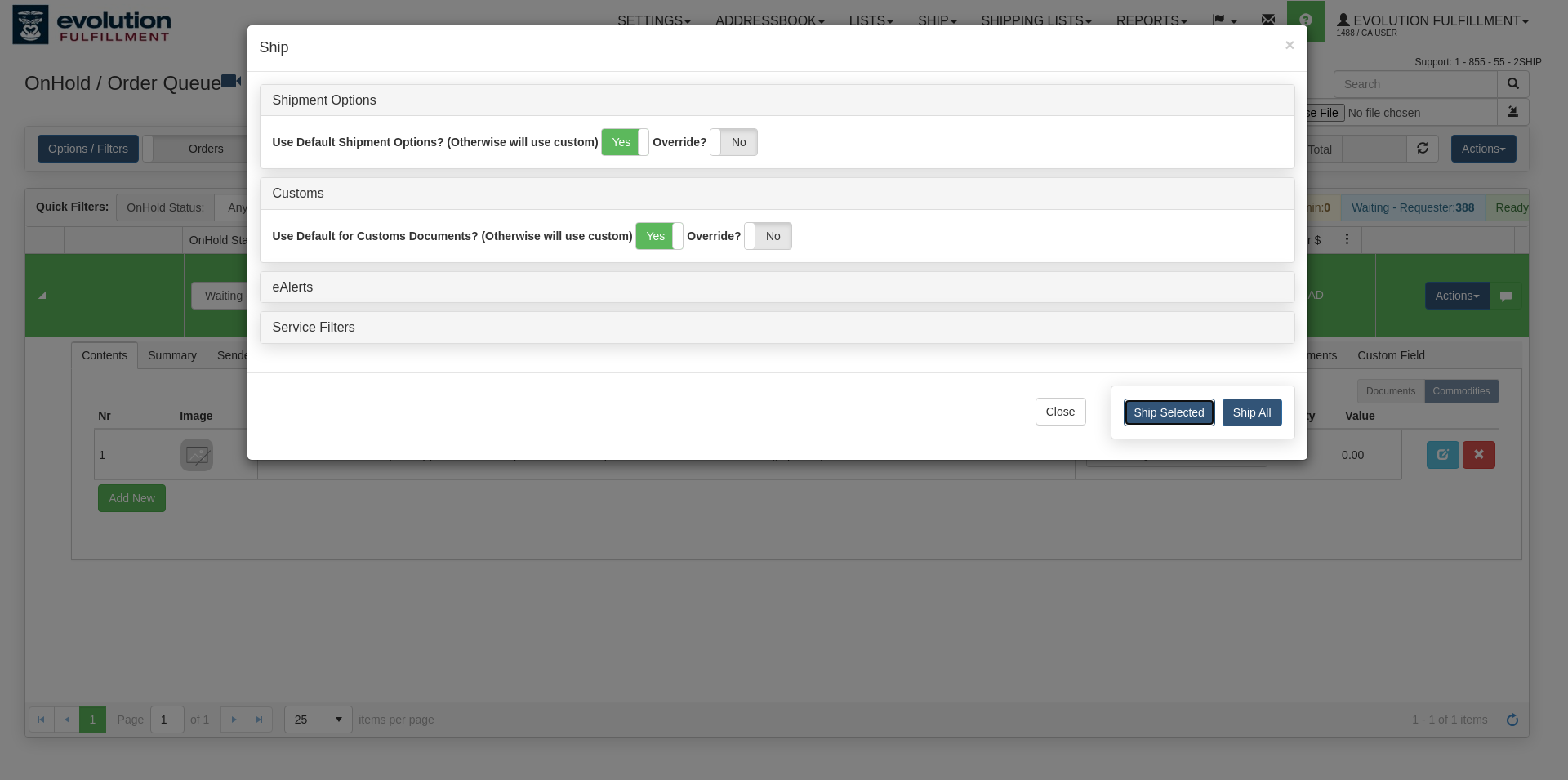
click at [1142, 418] on button "Ship Selected" at bounding box center [1169, 412] width 91 height 28
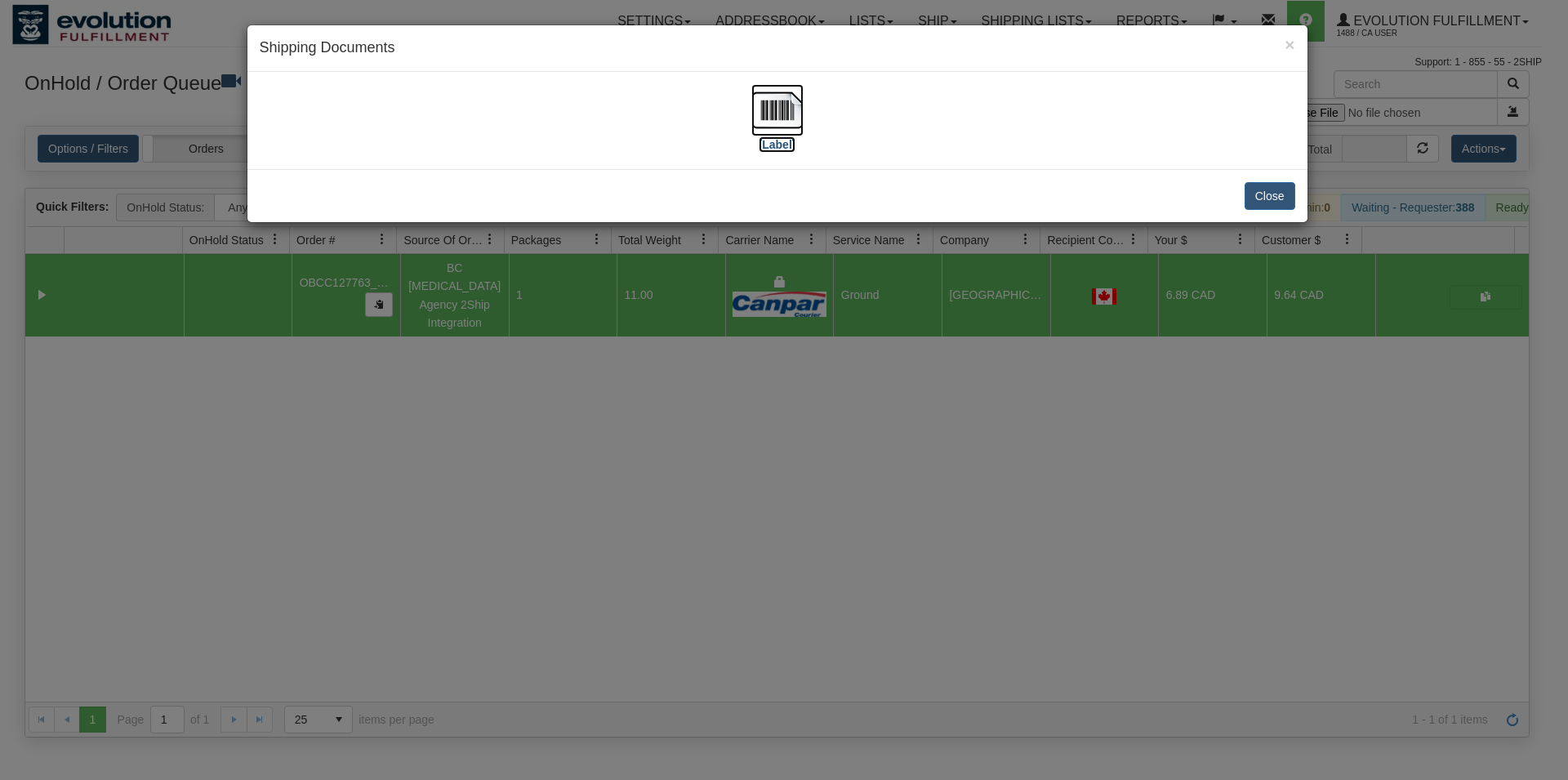
click at [778, 125] on img at bounding box center [778, 110] width 52 height 52
click at [1269, 197] on button "Close" at bounding box center [1270, 196] width 50 height 28
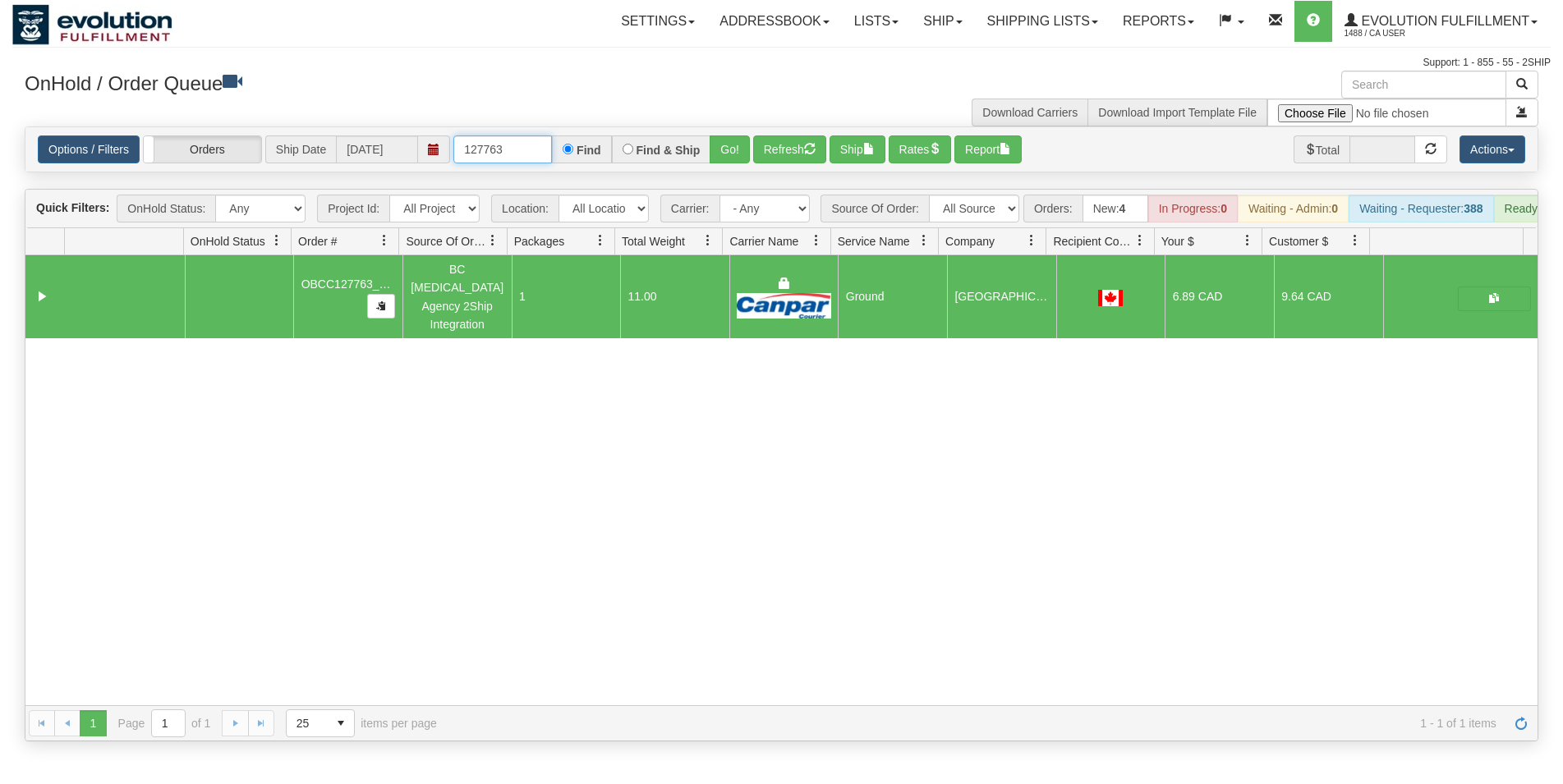
drag, startPoint x: 493, startPoint y: 147, endPoint x: 510, endPoint y: 150, distance: 17.3
click at [510, 150] on input "127763" at bounding box center [502, 149] width 99 height 28
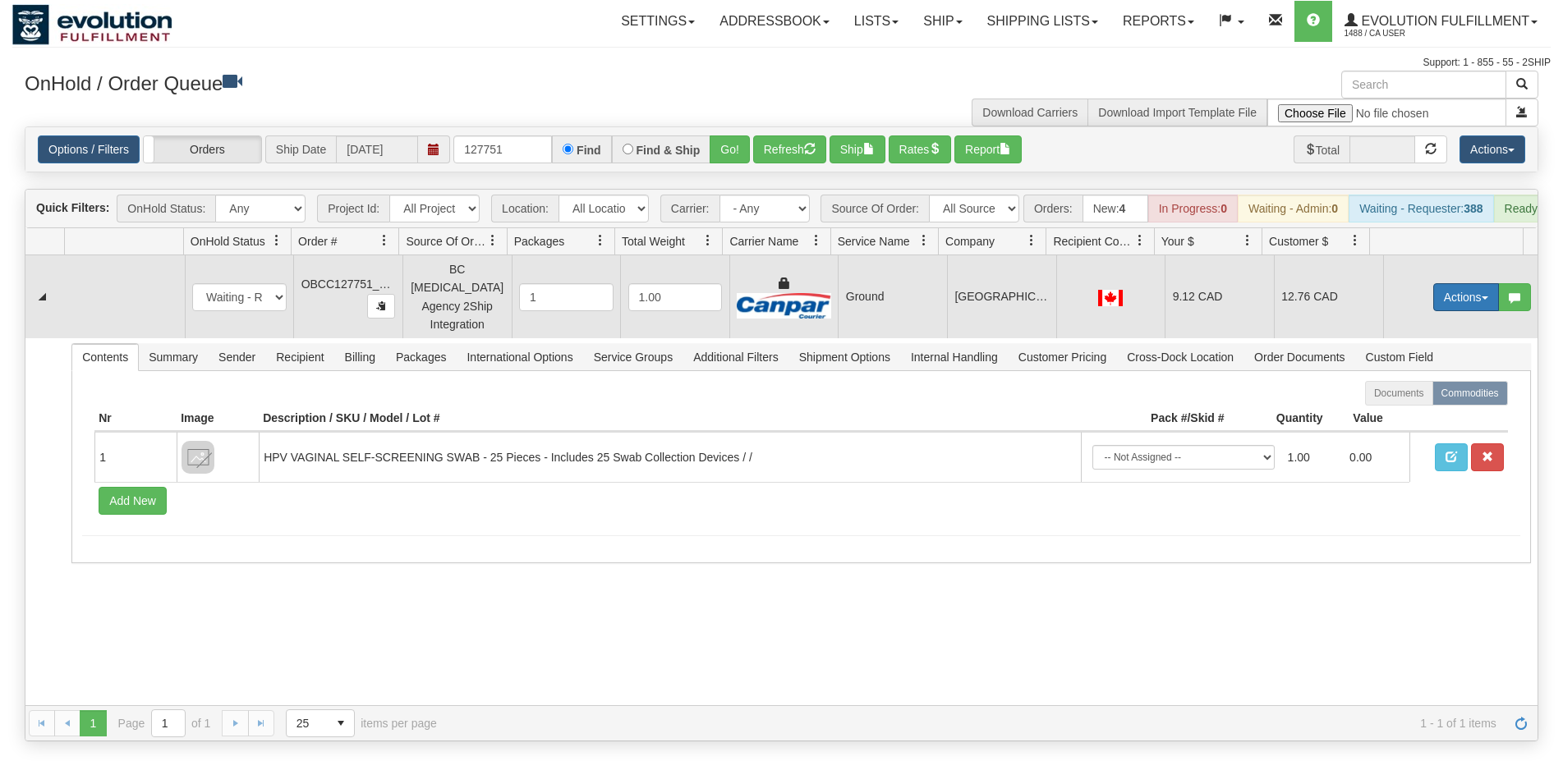
click at [1440, 289] on button "Actions" at bounding box center [1466, 297] width 65 height 28
click at [1415, 373] on span "Rate All Services" at bounding box center [1432, 371] width 99 height 13
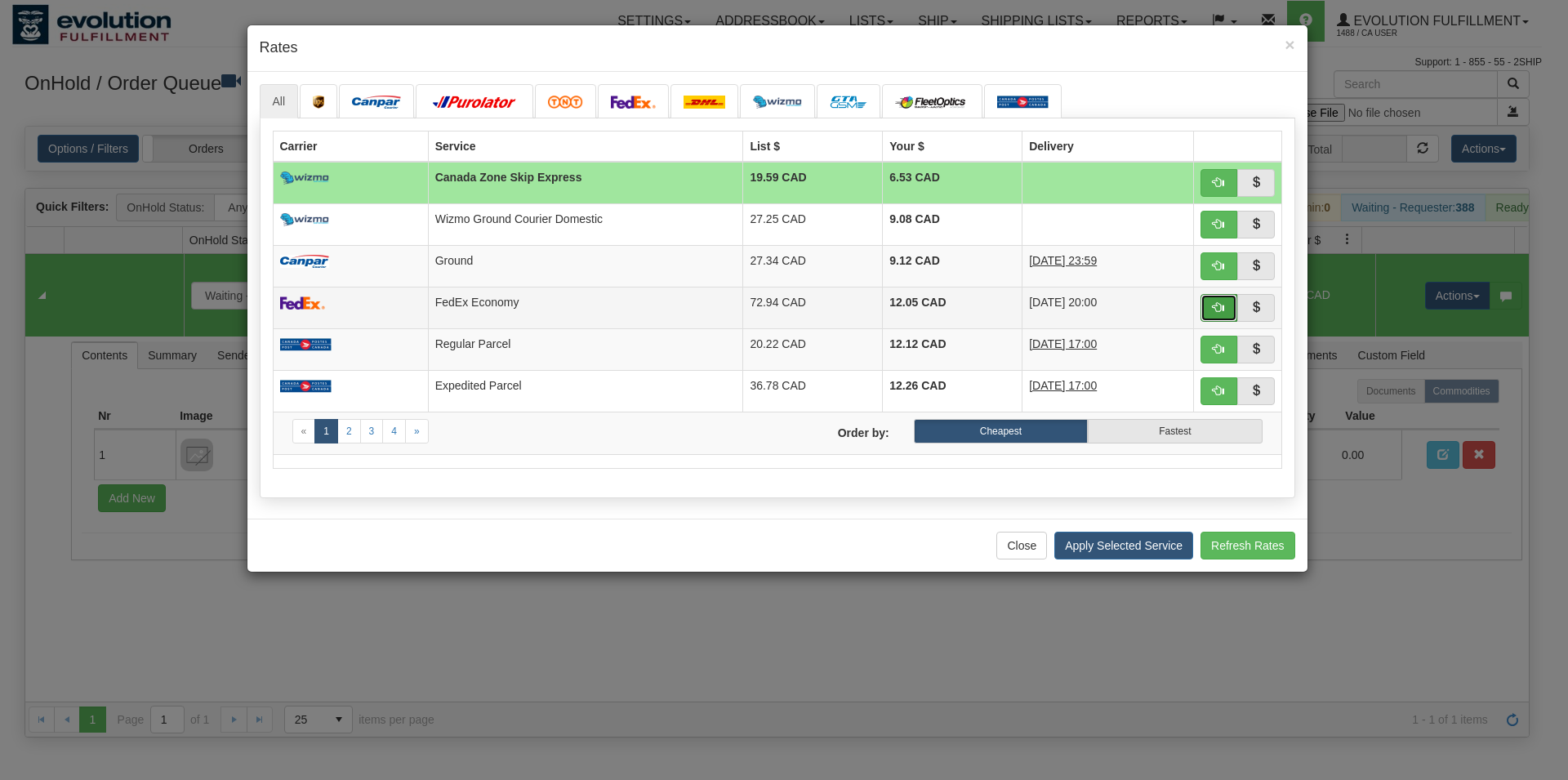
click at [1224, 307] on span "button" at bounding box center [1218, 307] width 12 height 12
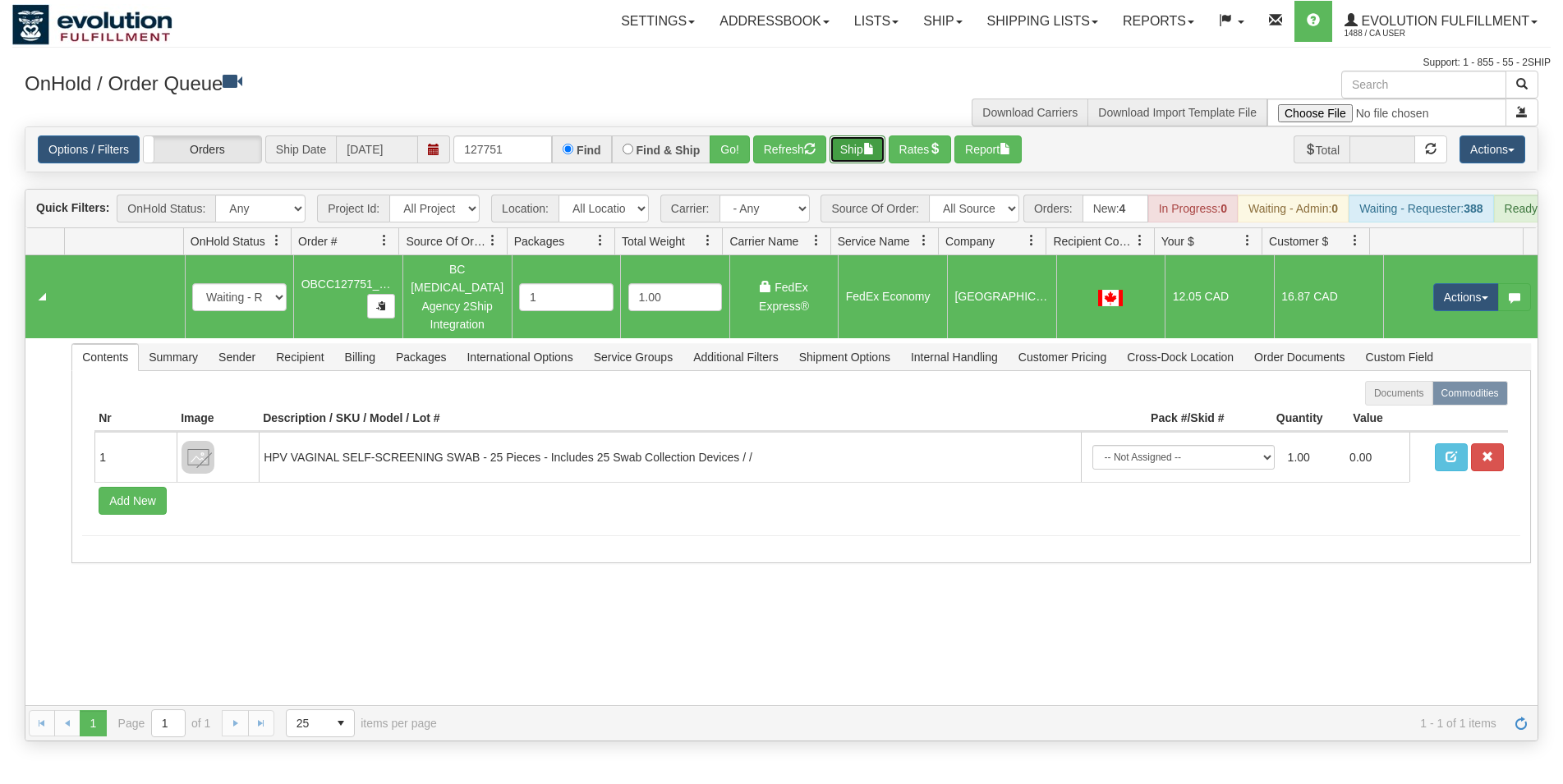
click at [862, 140] on button "Ship" at bounding box center [858, 149] width 56 height 28
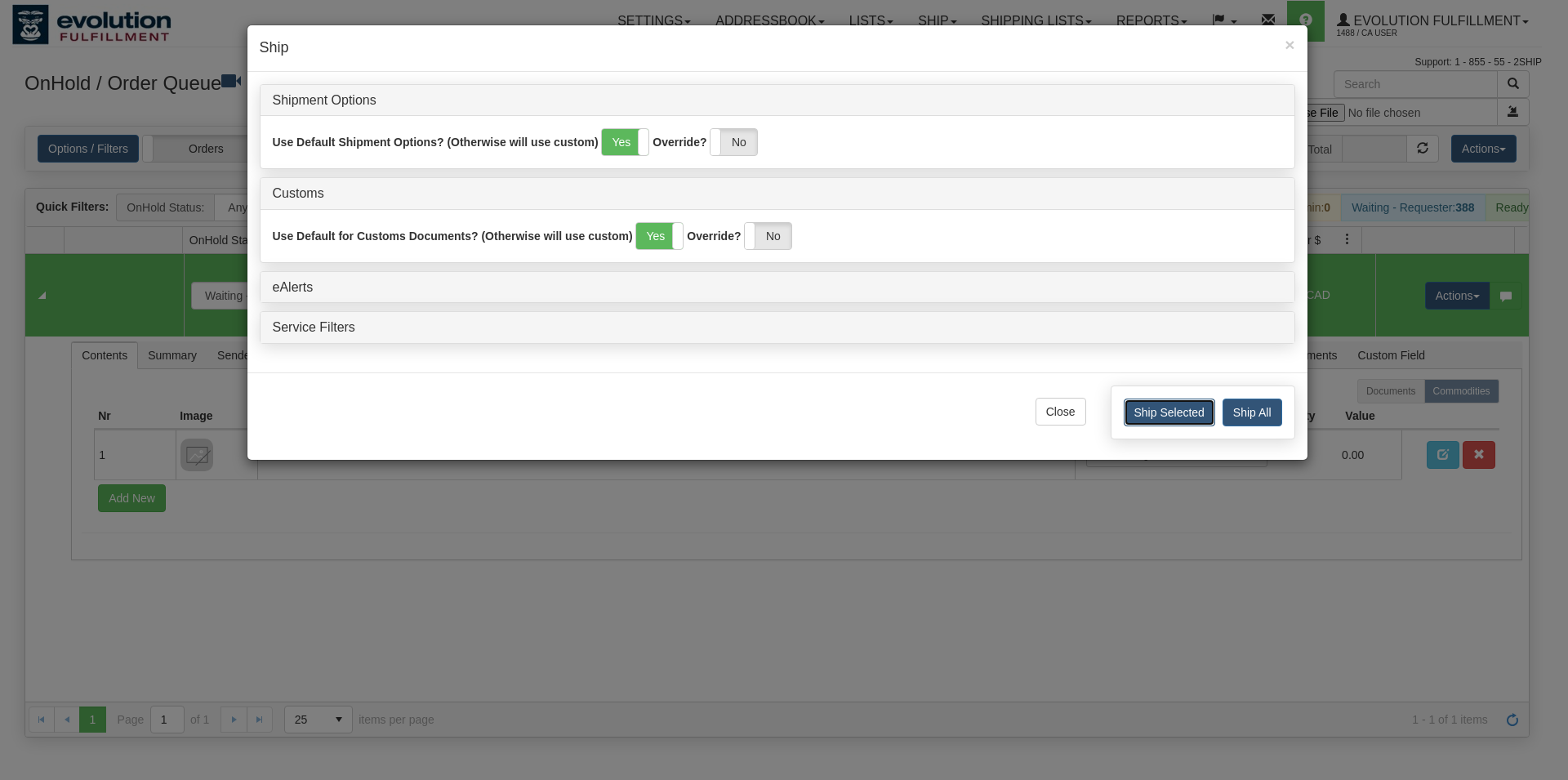
click at [1155, 418] on button "Ship Selected" at bounding box center [1169, 412] width 91 height 28
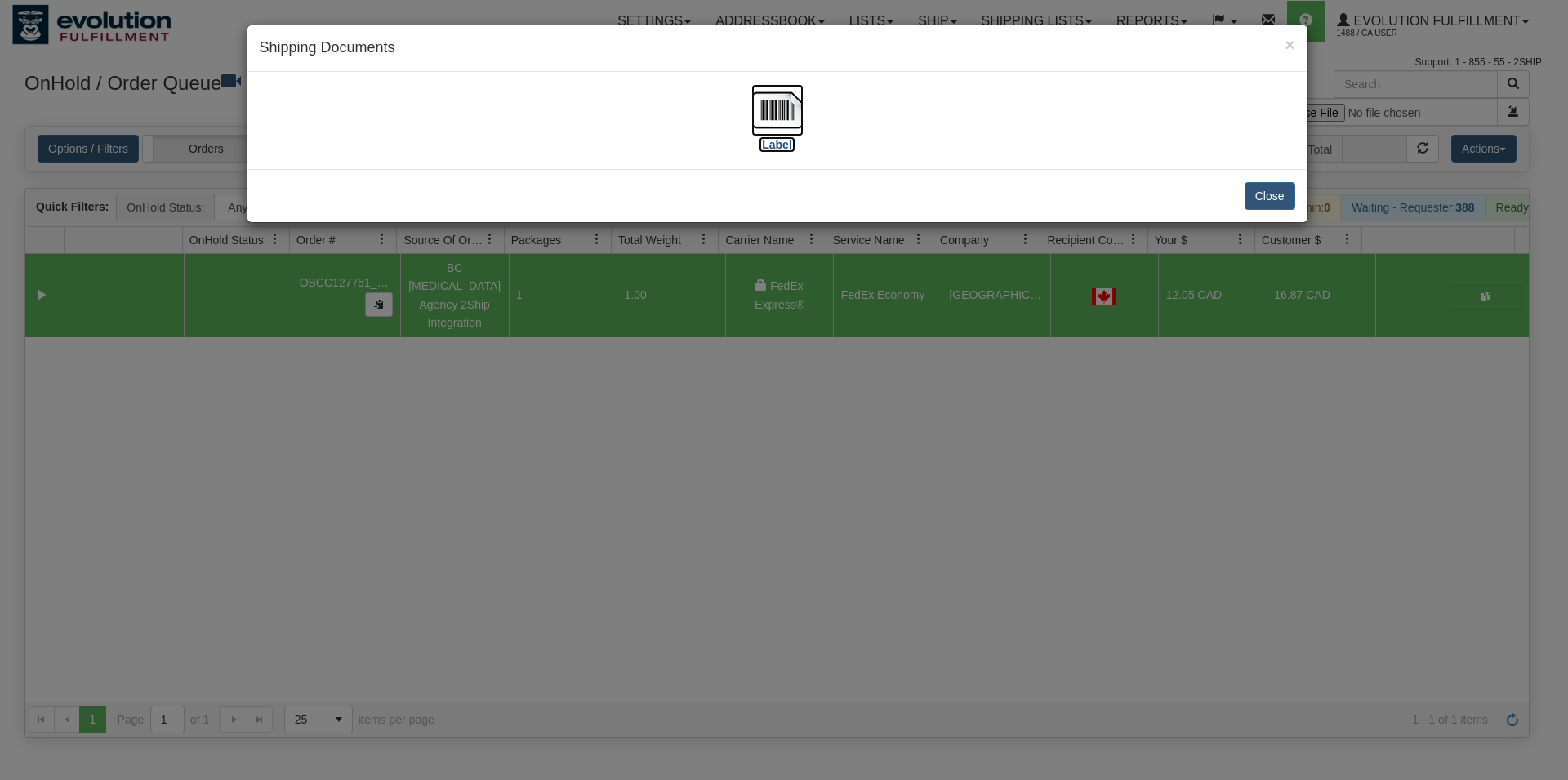
click at [793, 120] on img at bounding box center [778, 110] width 52 height 52
click at [1273, 195] on button "Close" at bounding box center [1270, 196] width 50 height 28
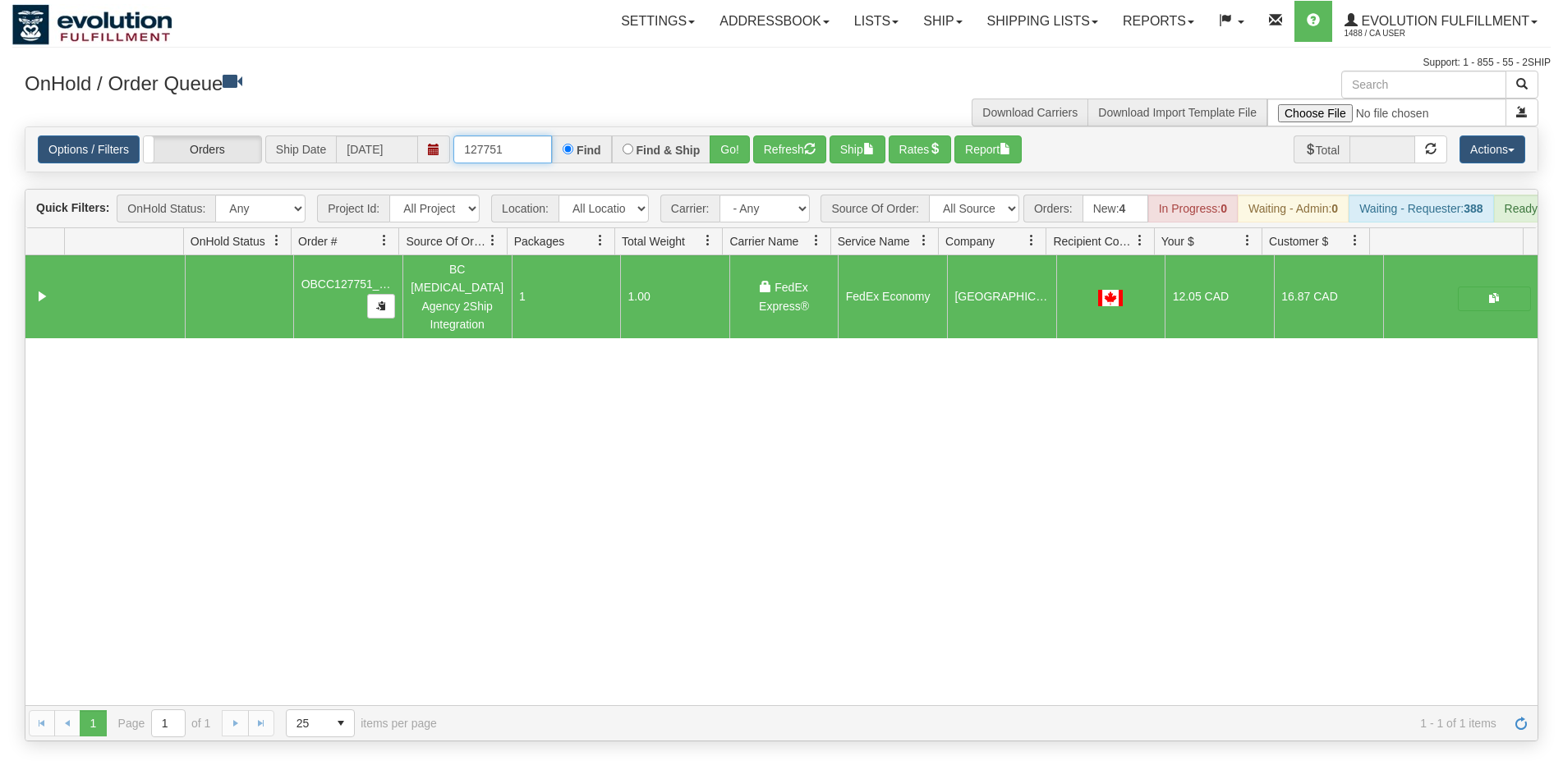
drag, startPoint x: 493, startPoint y: 148, endPoint x: 510, endPoint y: 148, distance: 17.0
click at [510, 148] on input "127751" at bounding box center [502, 149] width 99 height 28
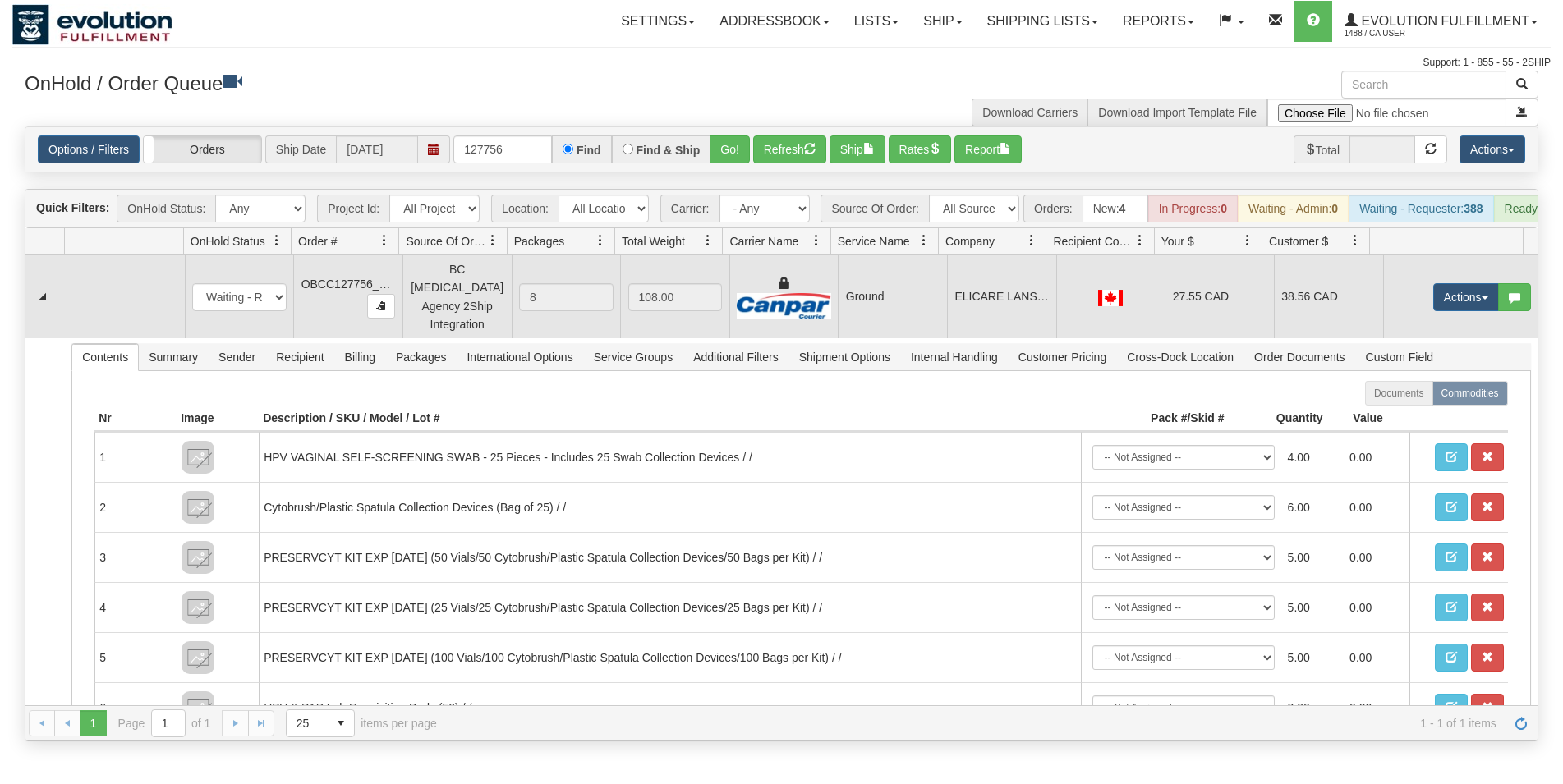
click at [932, 308] on td "Ground" at bounding box center [892, 297] width 109 height 83
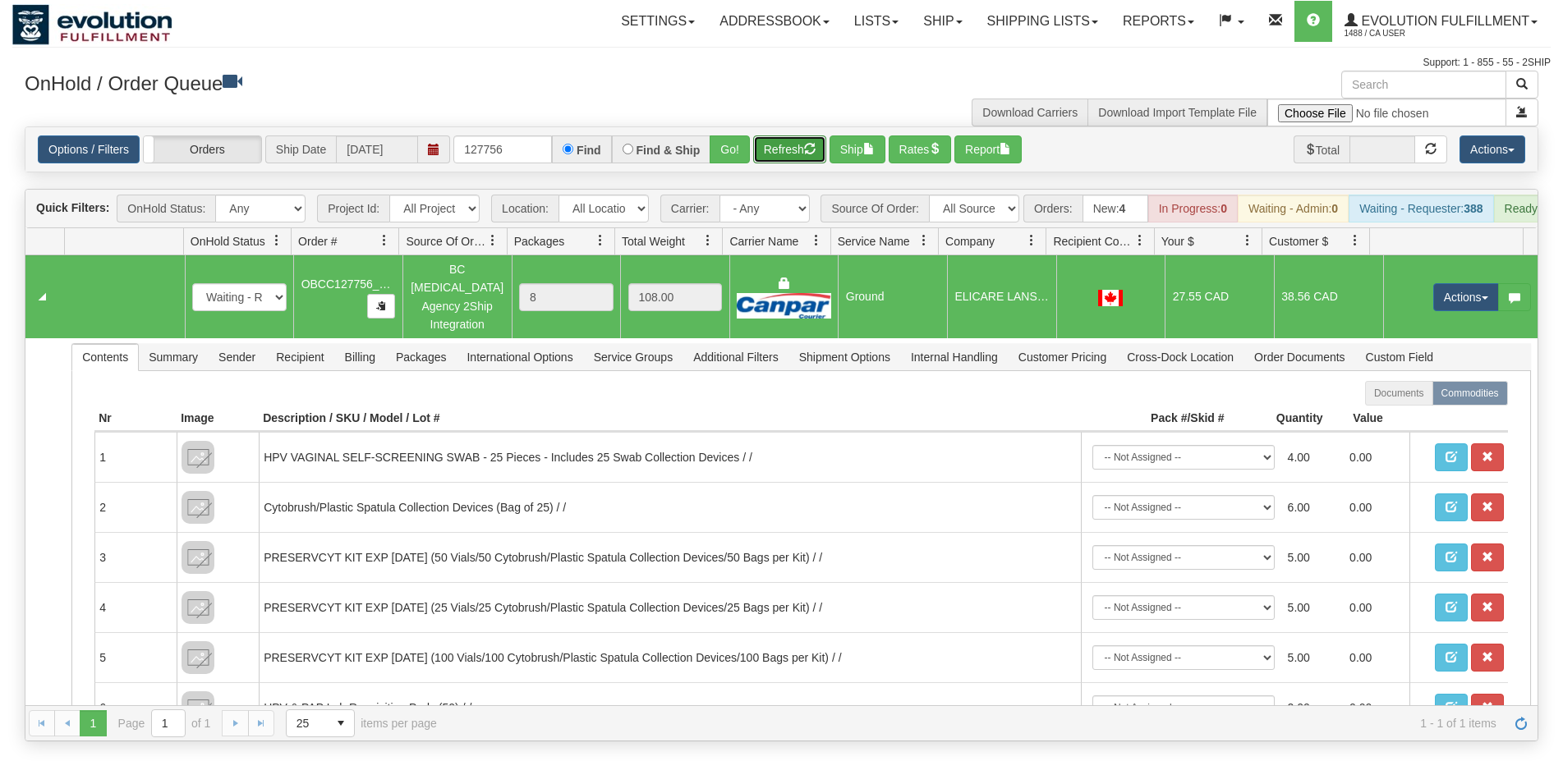
click at [826, 151] on button "Refresh" at bounding box center [790, 149] width 73 height 28
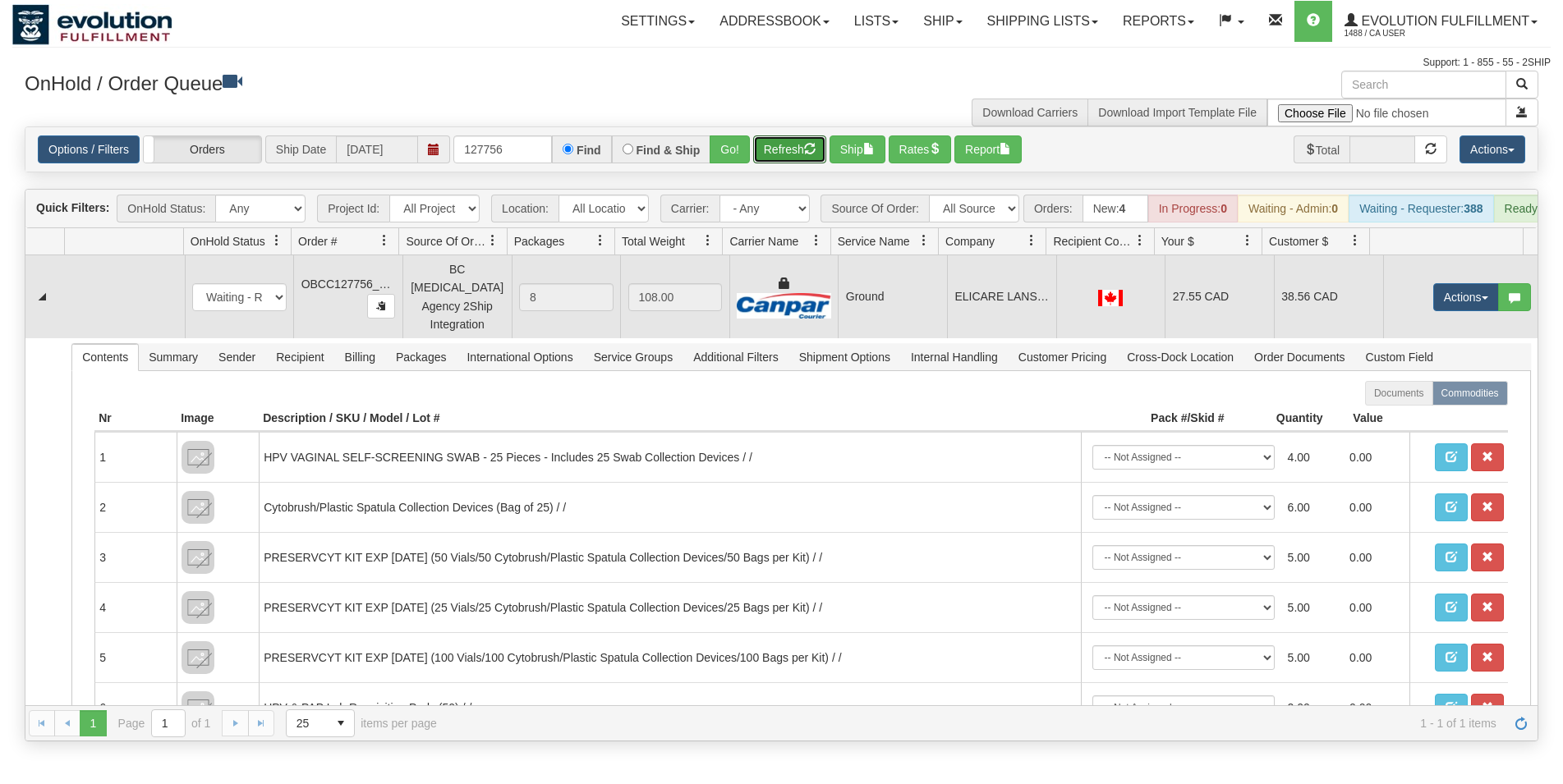
click at [912, 324] on td "Ground" at bounding box center [892, 297] width 109 height 83
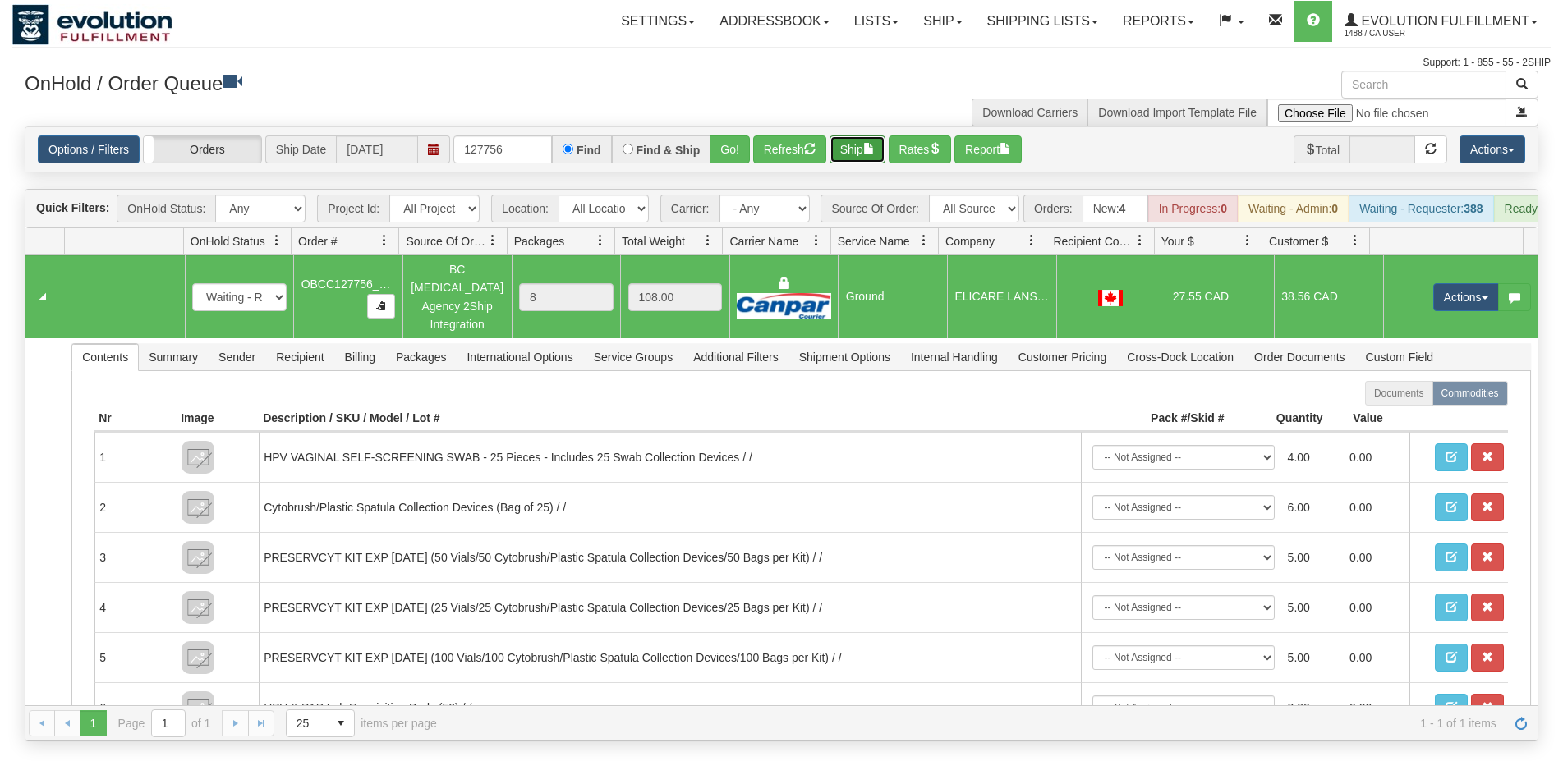
click at [860, 153] on button "Ship" at bounding box center [858, 149] width 56 height 28
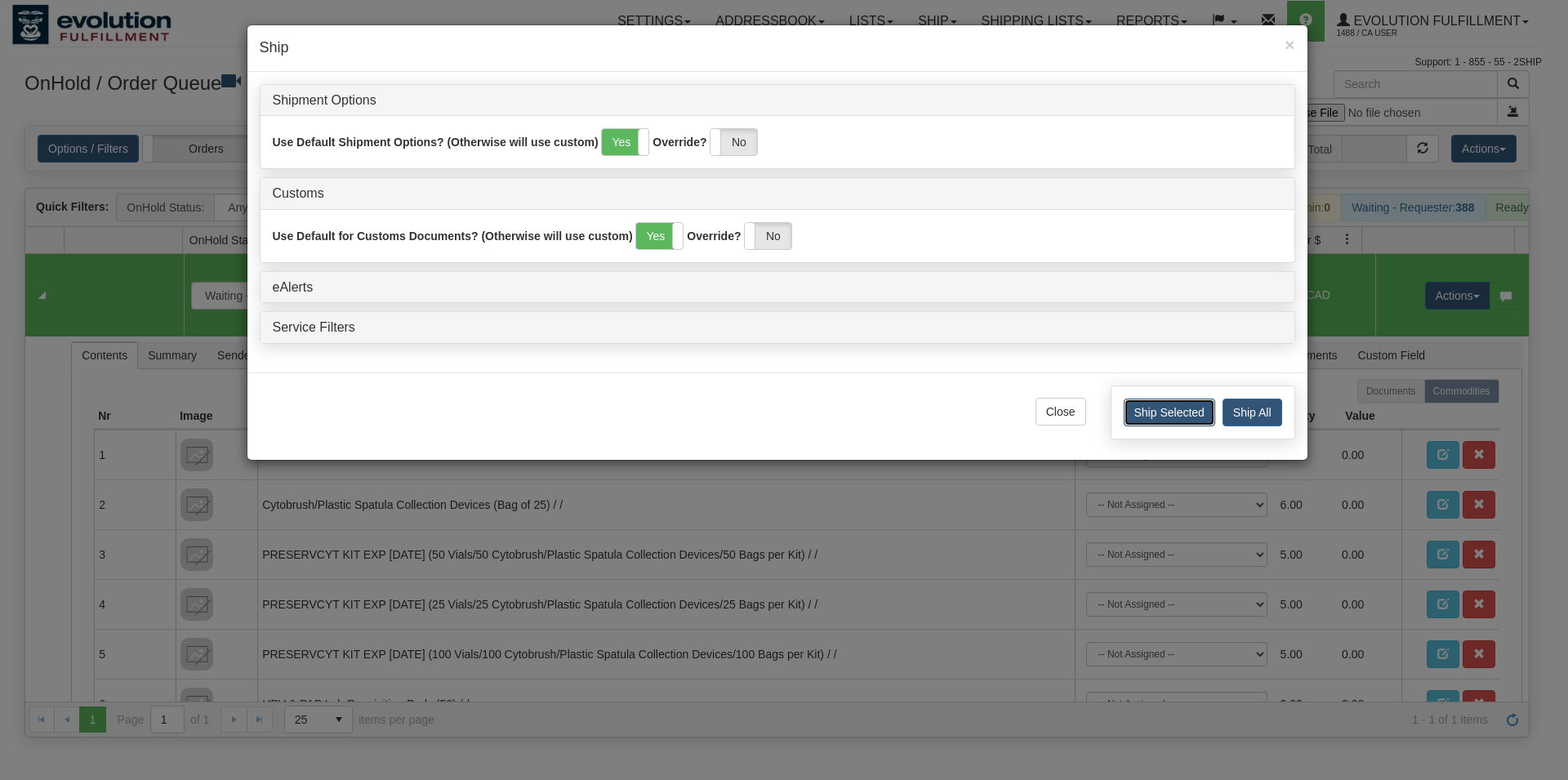
click at [1124, 410] on button "Ship Selected" at bounding box center [1169, 412] width 91 height 28
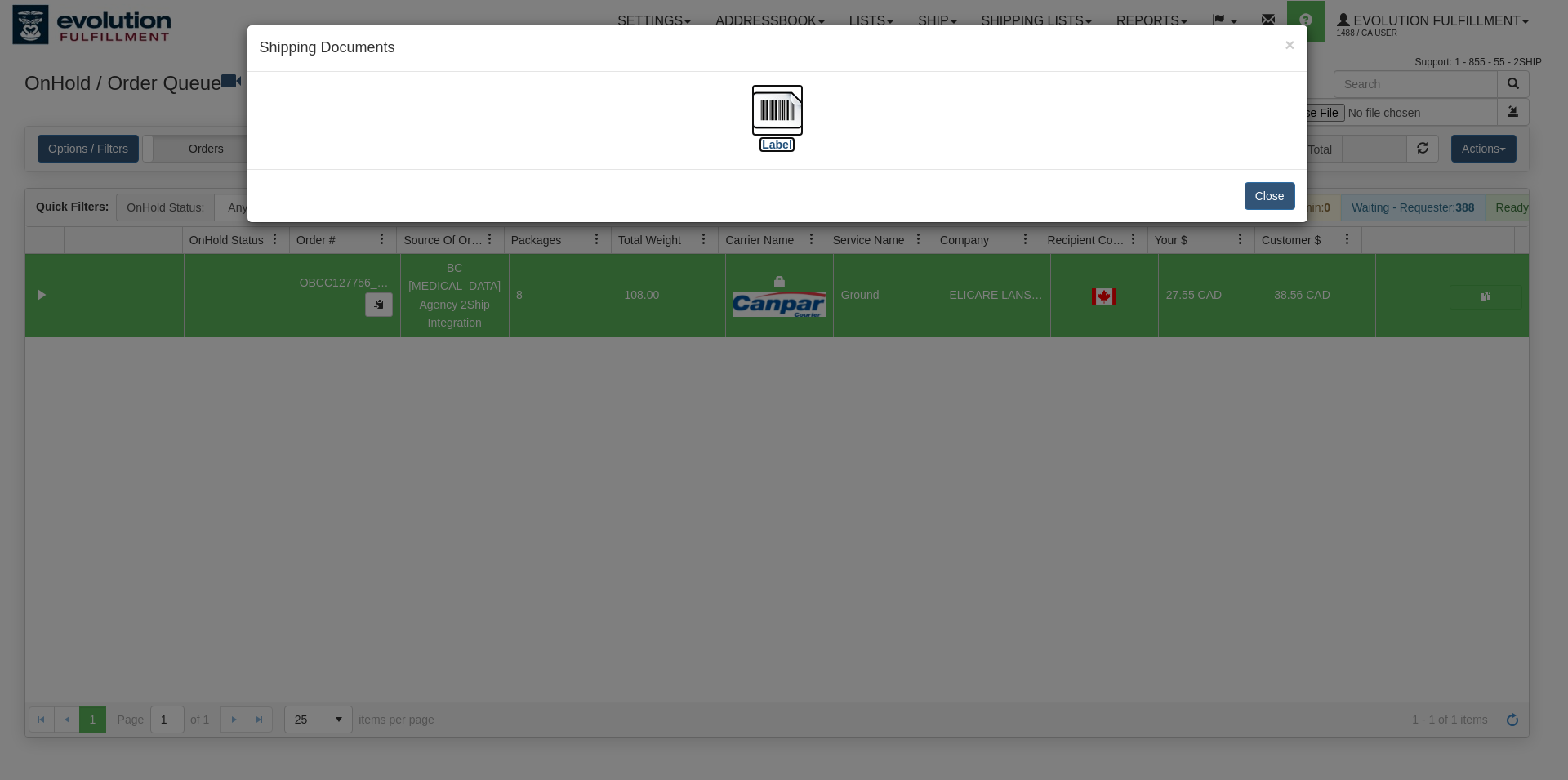
click at [785, 122] on img at bounding box center [778, 110] width 52 height 52
click at [1254, 200] on button "Close" at bounding box center [1270, 196] width 50 height 28
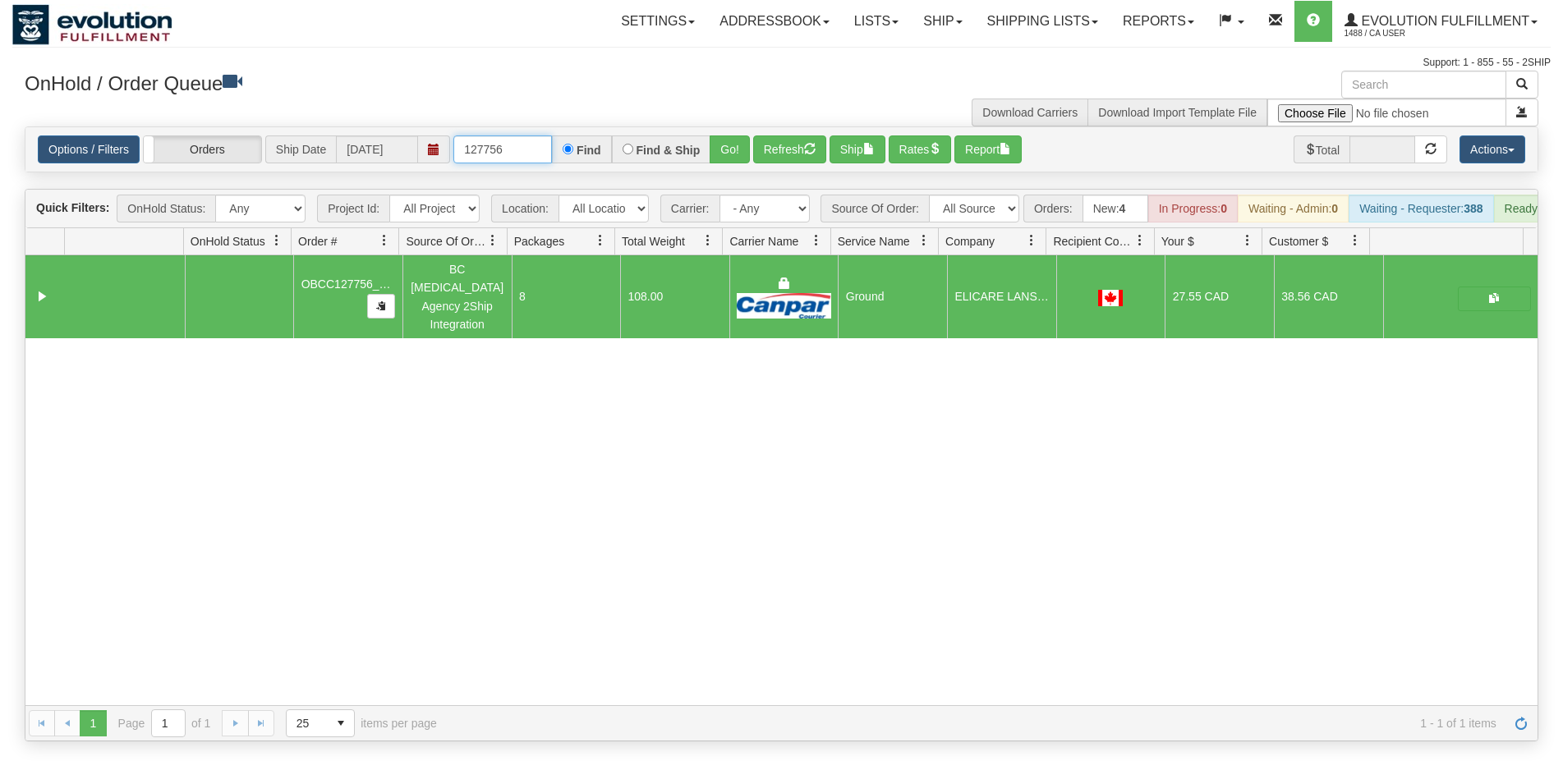
click at [505, 147] on input "127756" at bounding box center [502, 149] width 99 height 28
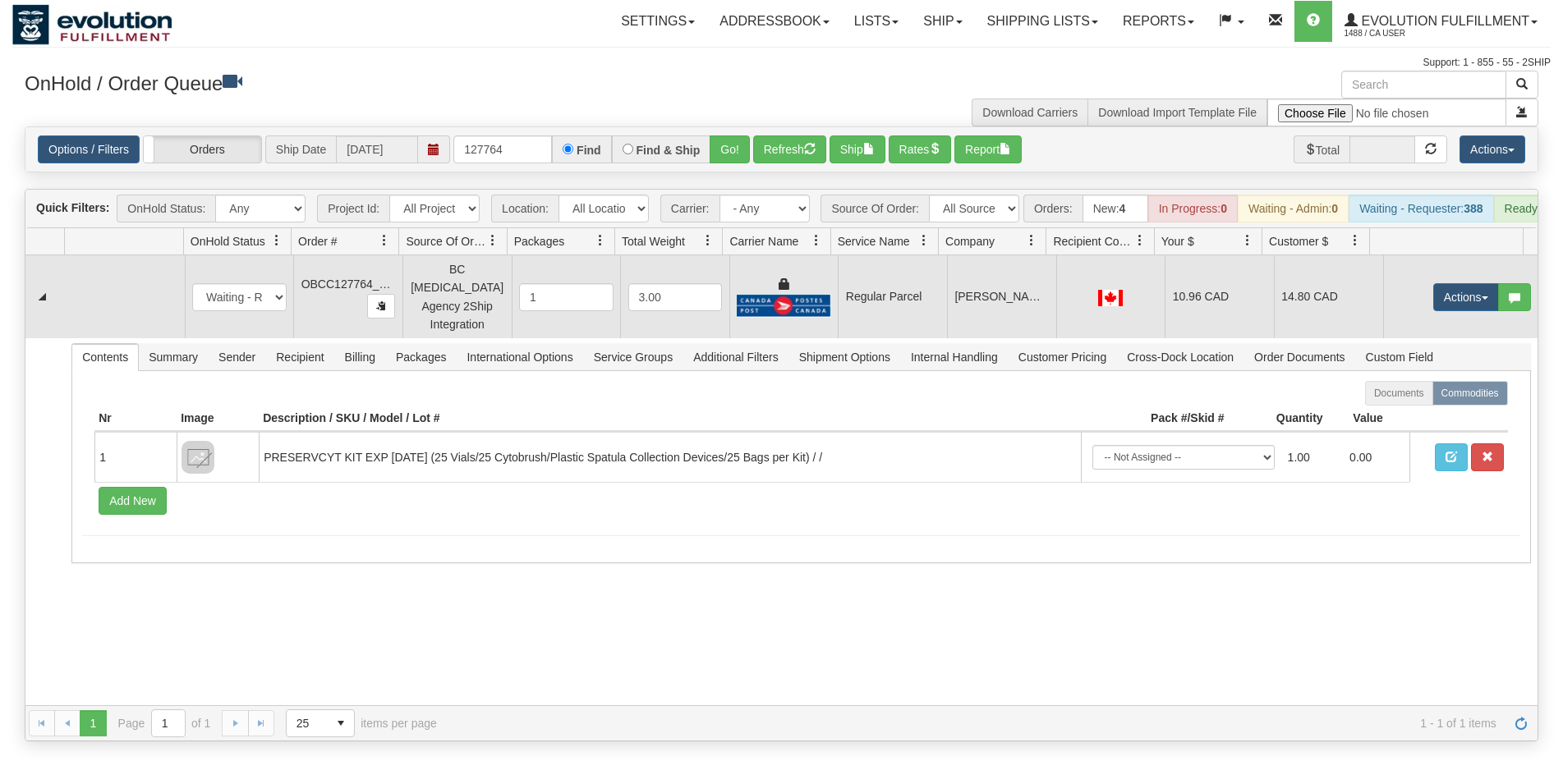
drag, startPoint x: 966, startPoint y: 272, endPoint x: 1111, endPoint y: 289, distance: 146.0
click at [967, 272] on td "[PERSON_NAME] INC." at bounding box center [1002, 297] width 109 height 83
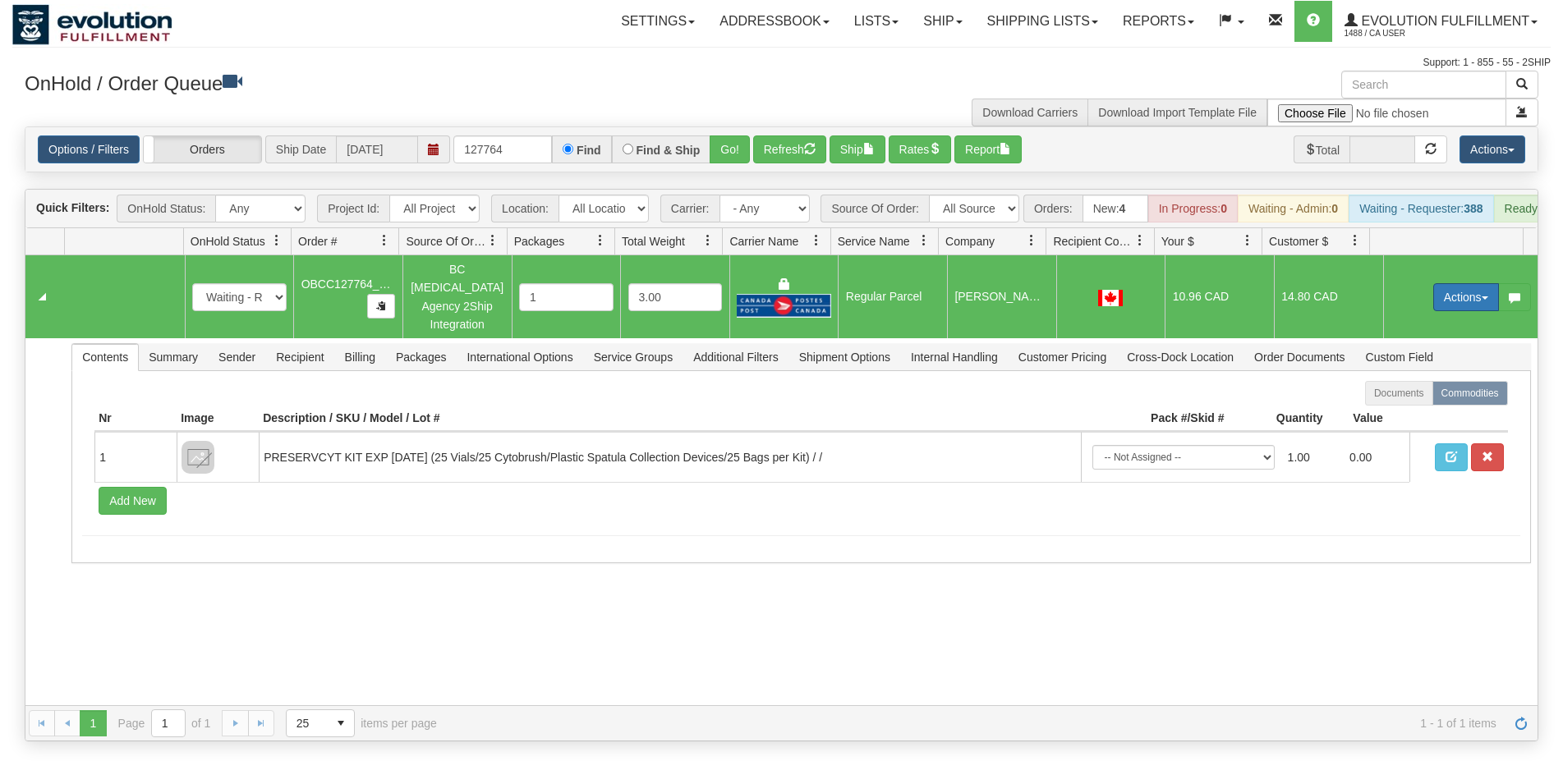
click at [1454, 292] on button "Actions" at bounding box center [1466, 297] width 65 height 28
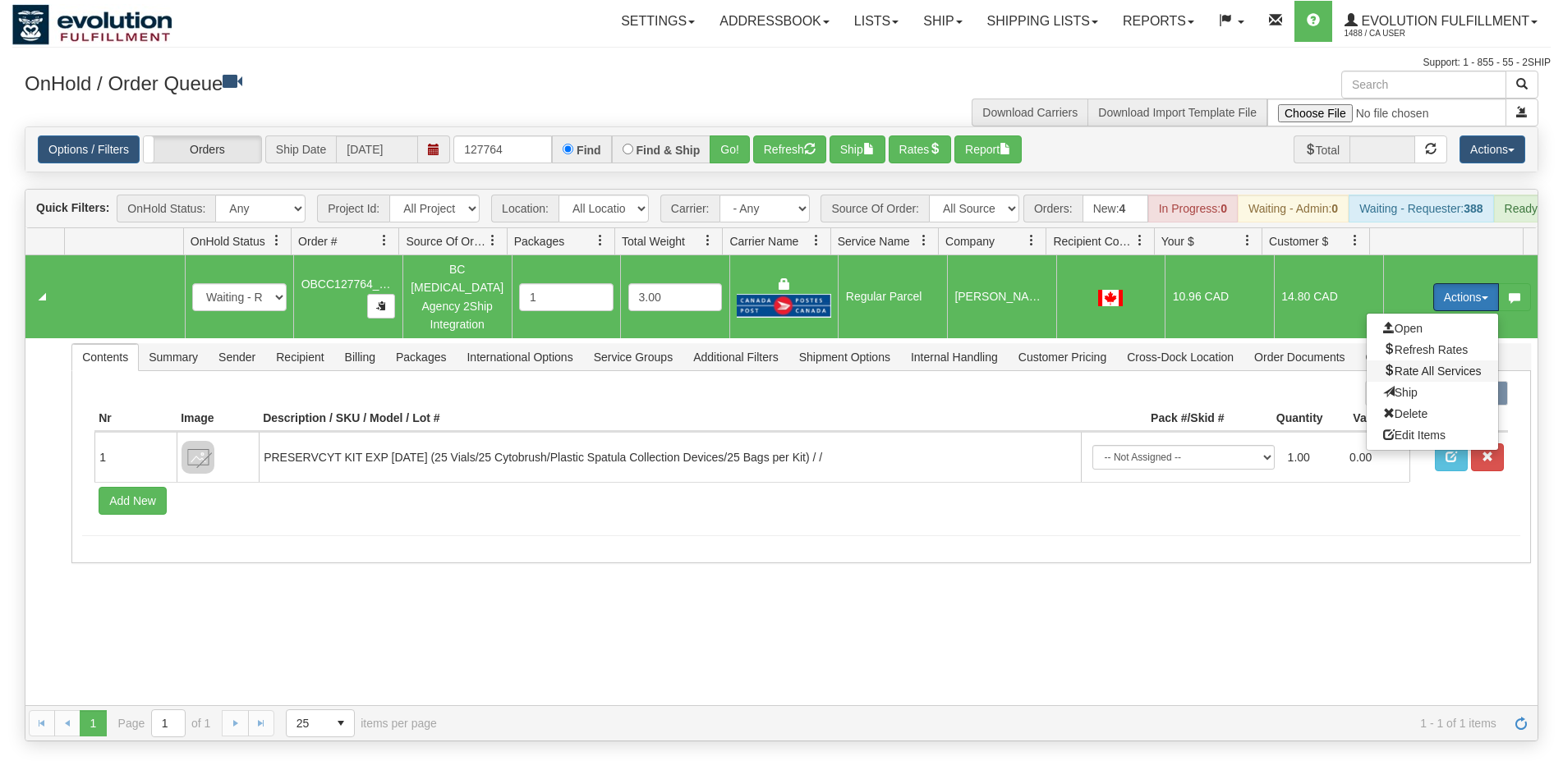
click at [1432, 372] on span "Rate All Services" at bounding box center [1432, 371] width 99 height 13
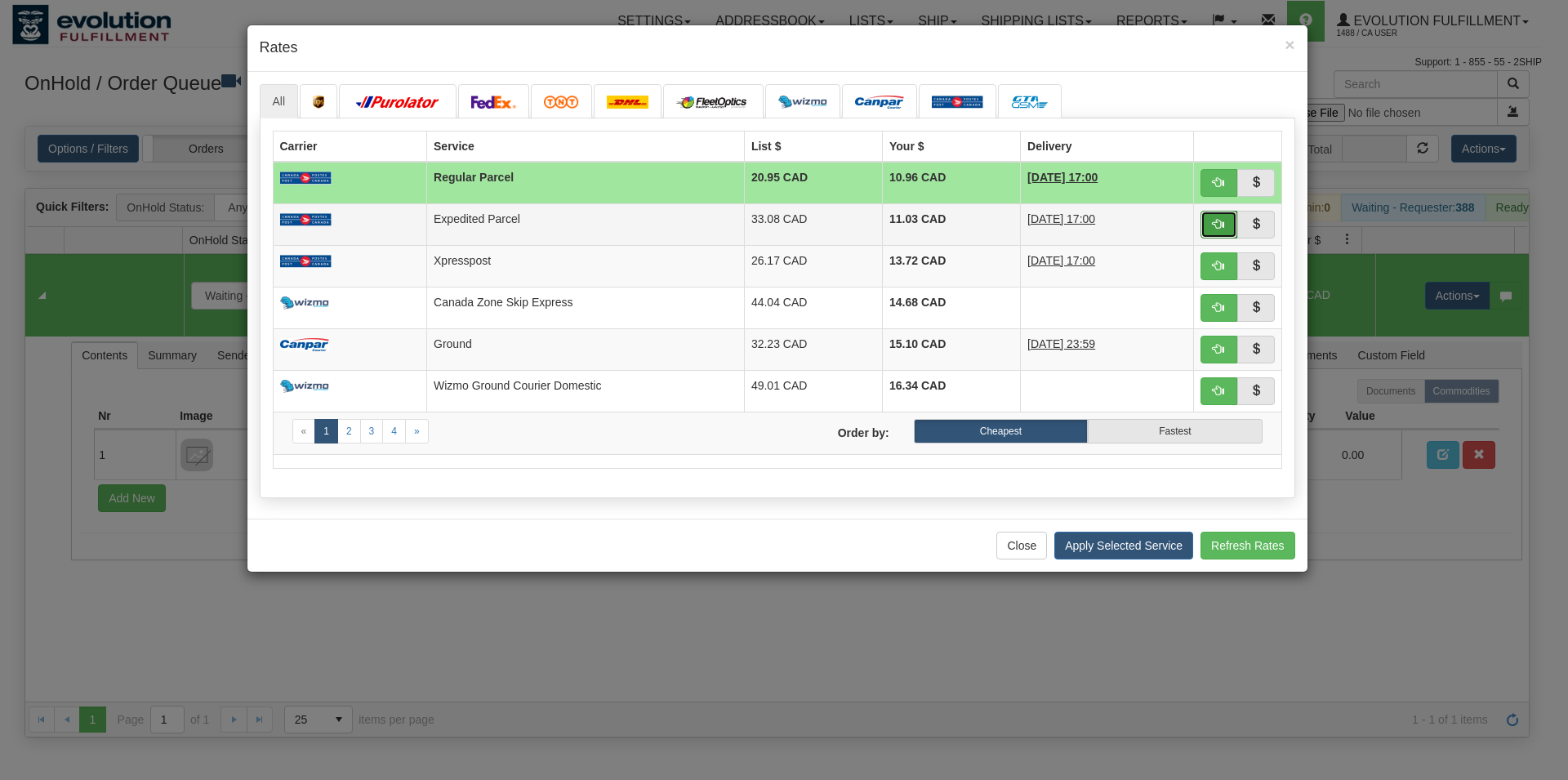
click at [1216, 214] on button "button" at bounding box center [1220, 225] width 38 height 28
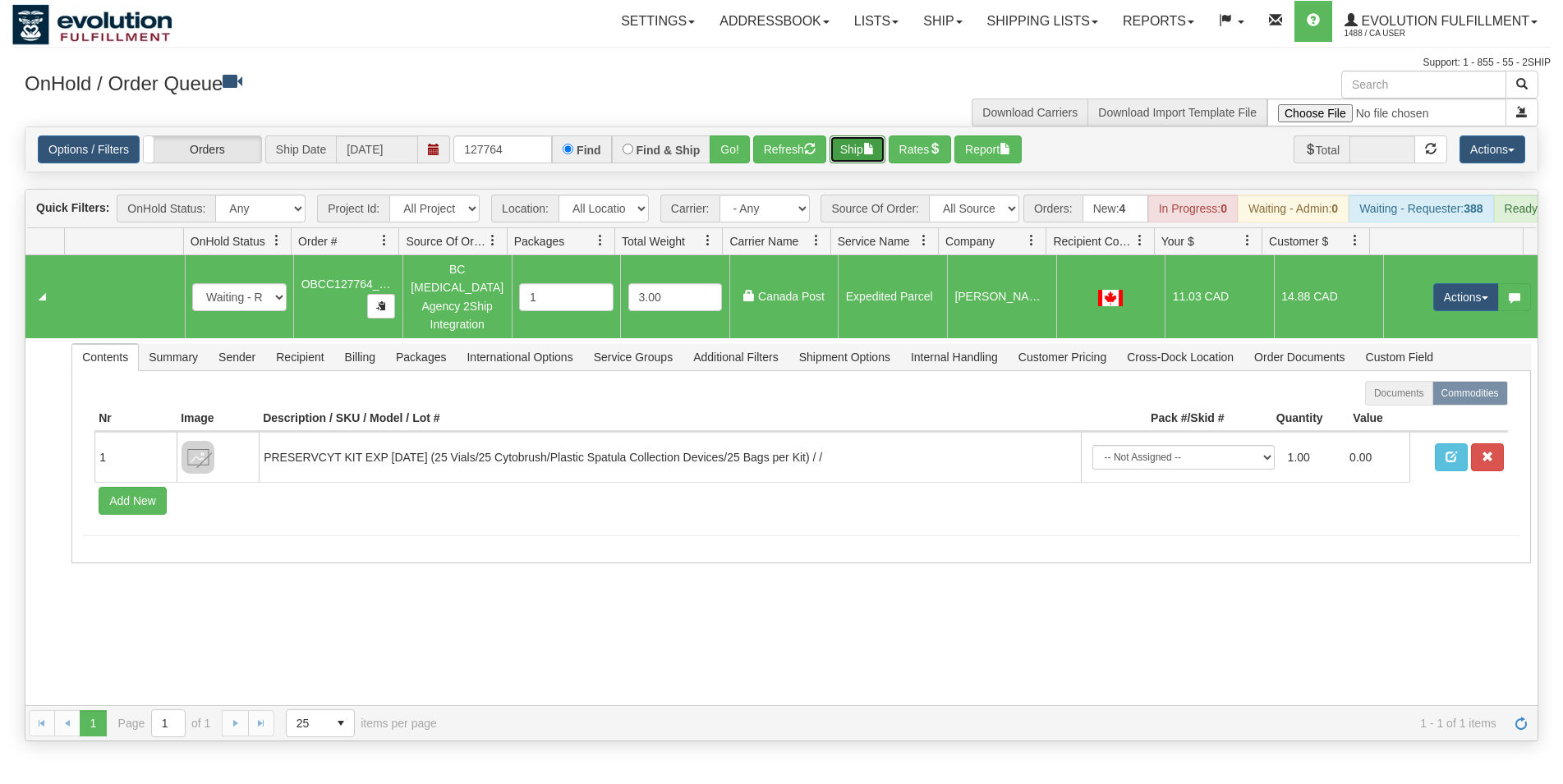
click at [860, 140] on button "Ship" at bounding box center [858, 149] width 56 height 28
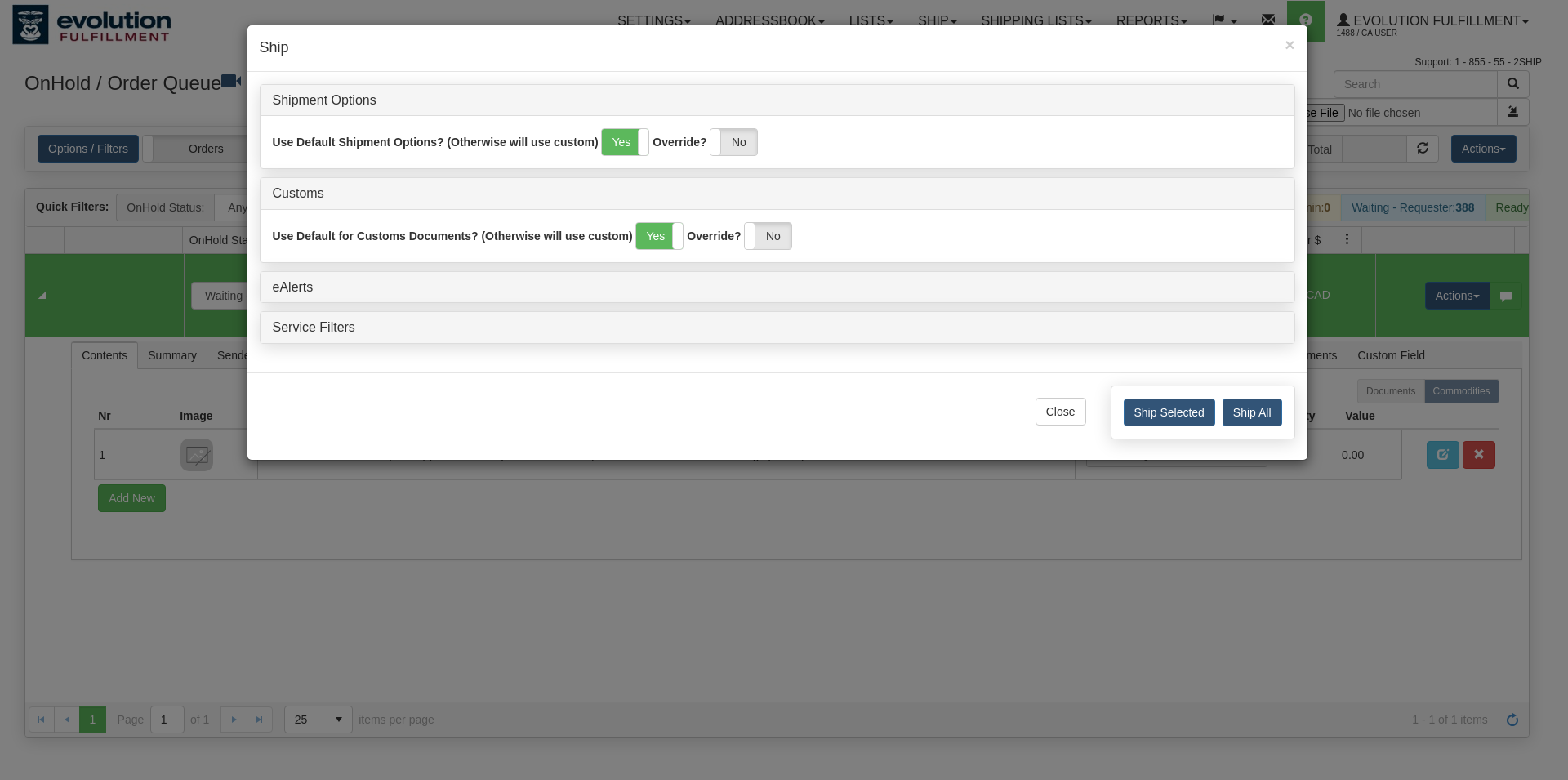
click at [1123, 413] on div "Ship Selected Ship All" at bounding box center [1203, 413] width 185 height 54
click at [1143, 415] on button "Ship Selected" at bounding box center [1169, 412] width 91 height 28
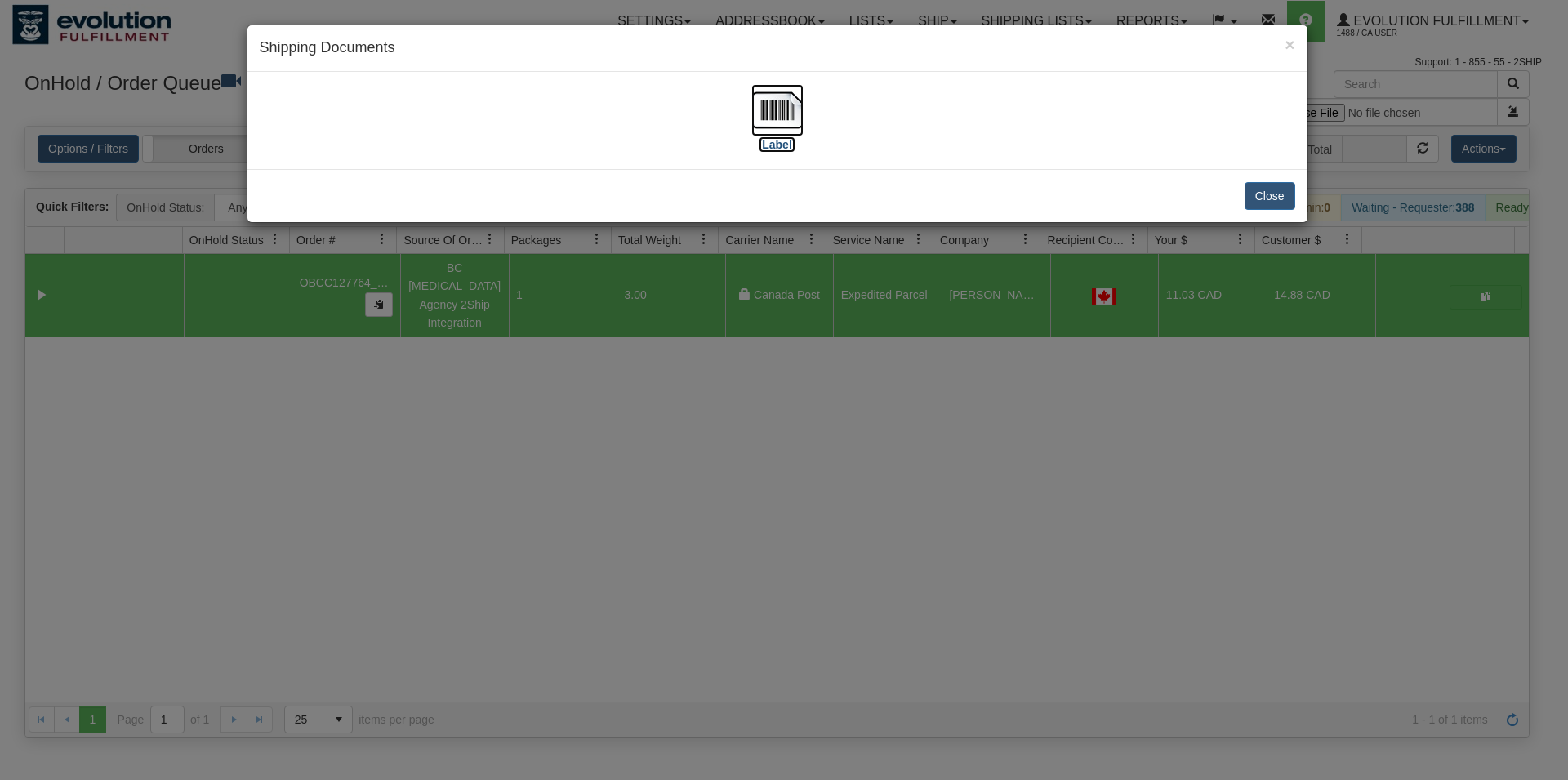
click at [783, 123] on img at bounding box center [778, 110] width 52 height 52
click at [1270, 189] on button "Close" at bounding box center [1270, 196] width 50 height 28
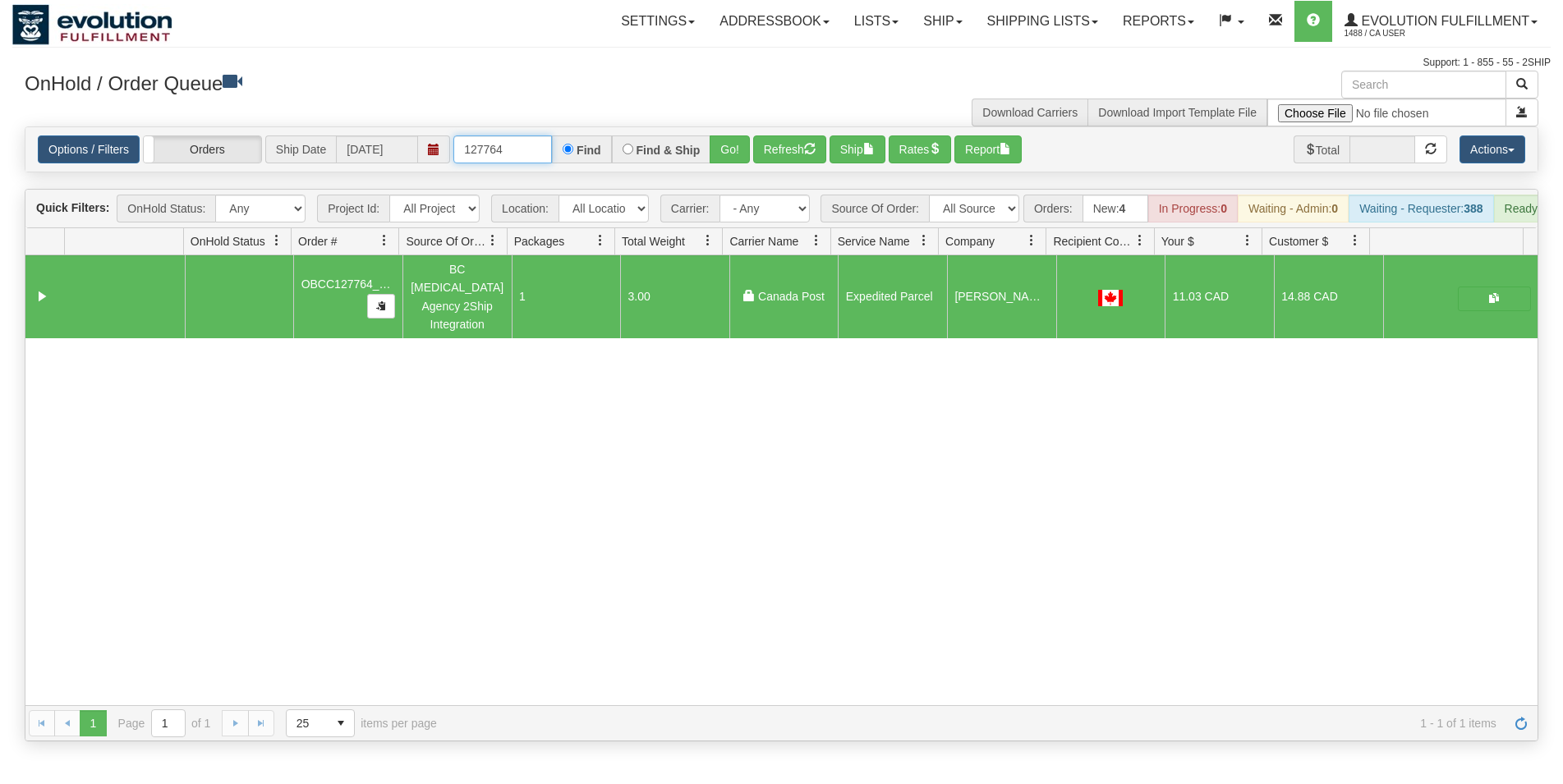
drag, startPoint x: 488, startPoint y: 144, endPoint x: 529, endPoint y: 153, distance: 42.0
click at [529, 153] on input "127764" at bounding box center [502, 149] width 99 height 28
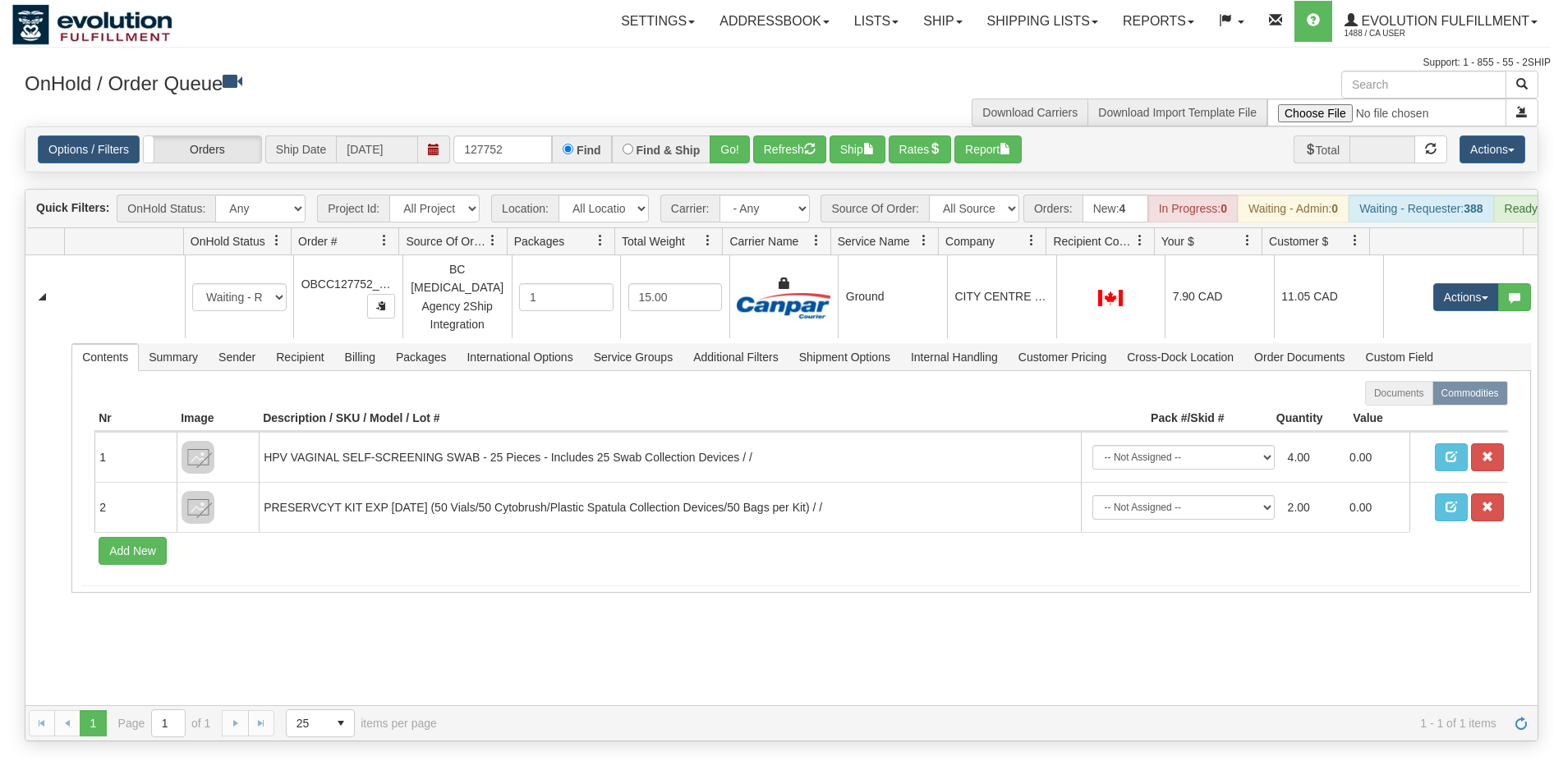
drag, startPoint x: 834, startPoint y: 293, endPoint x: 853, endPoint y: 227, distance: 68.7
click at [838, 293] on td "Ground" at bounding box center [892, 297] width 109 height 83
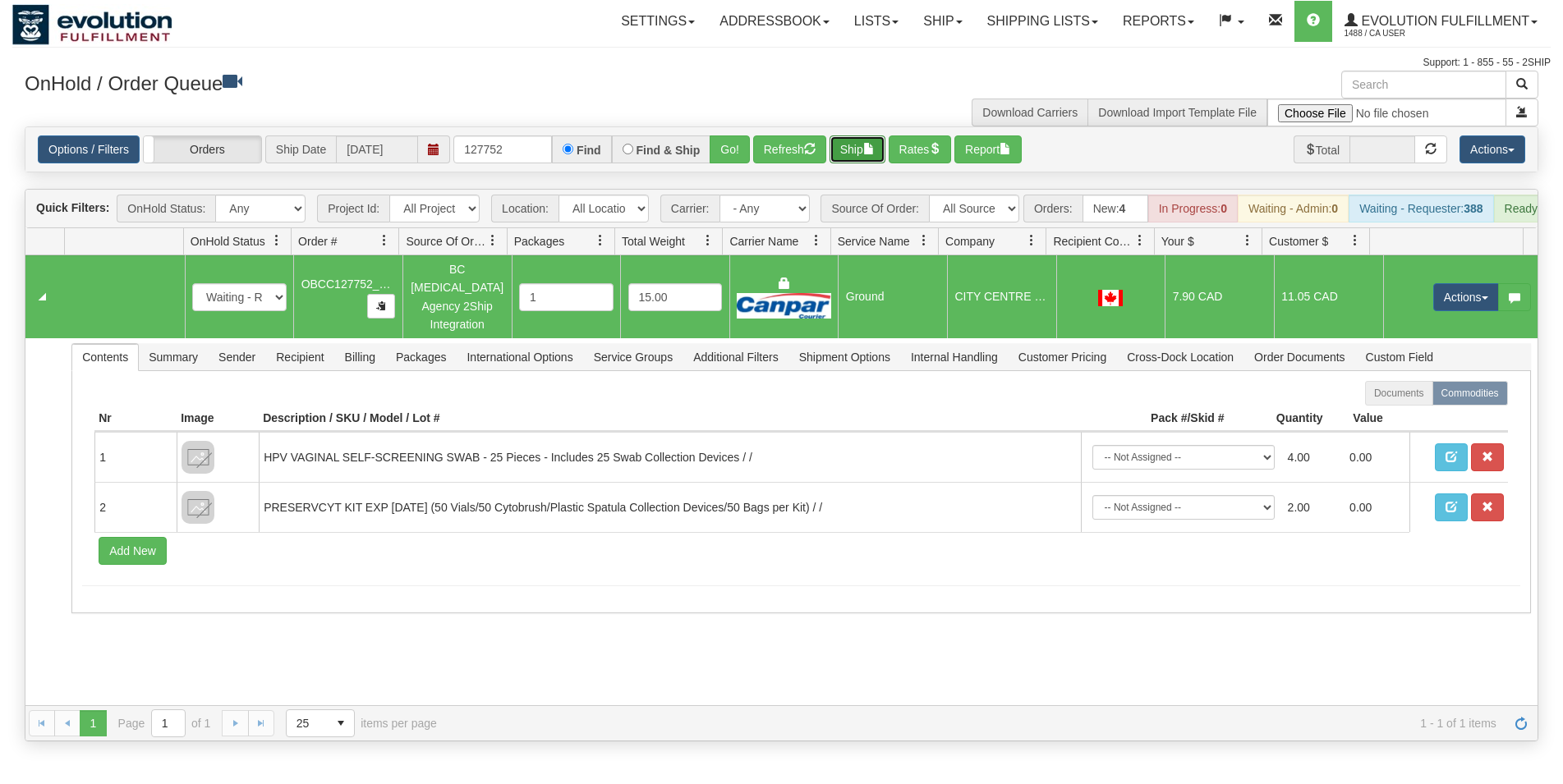
click at [847, 162] on button "Ship" at bounding box center [858, 149] width 56 height 28
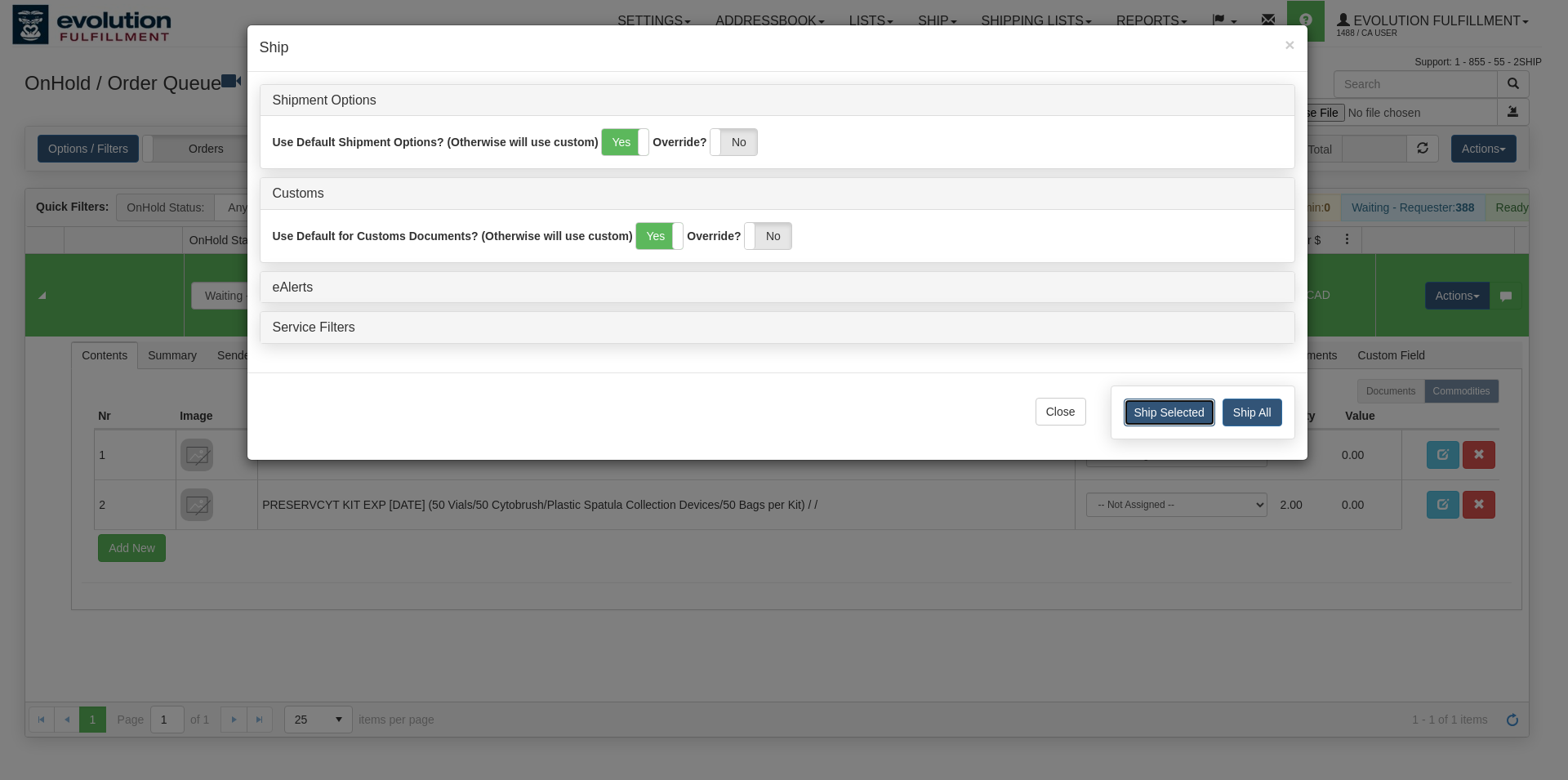
click at [1140, 413] on button "Ship Selected" at bounding box center [1169, 412] width 91 height 28
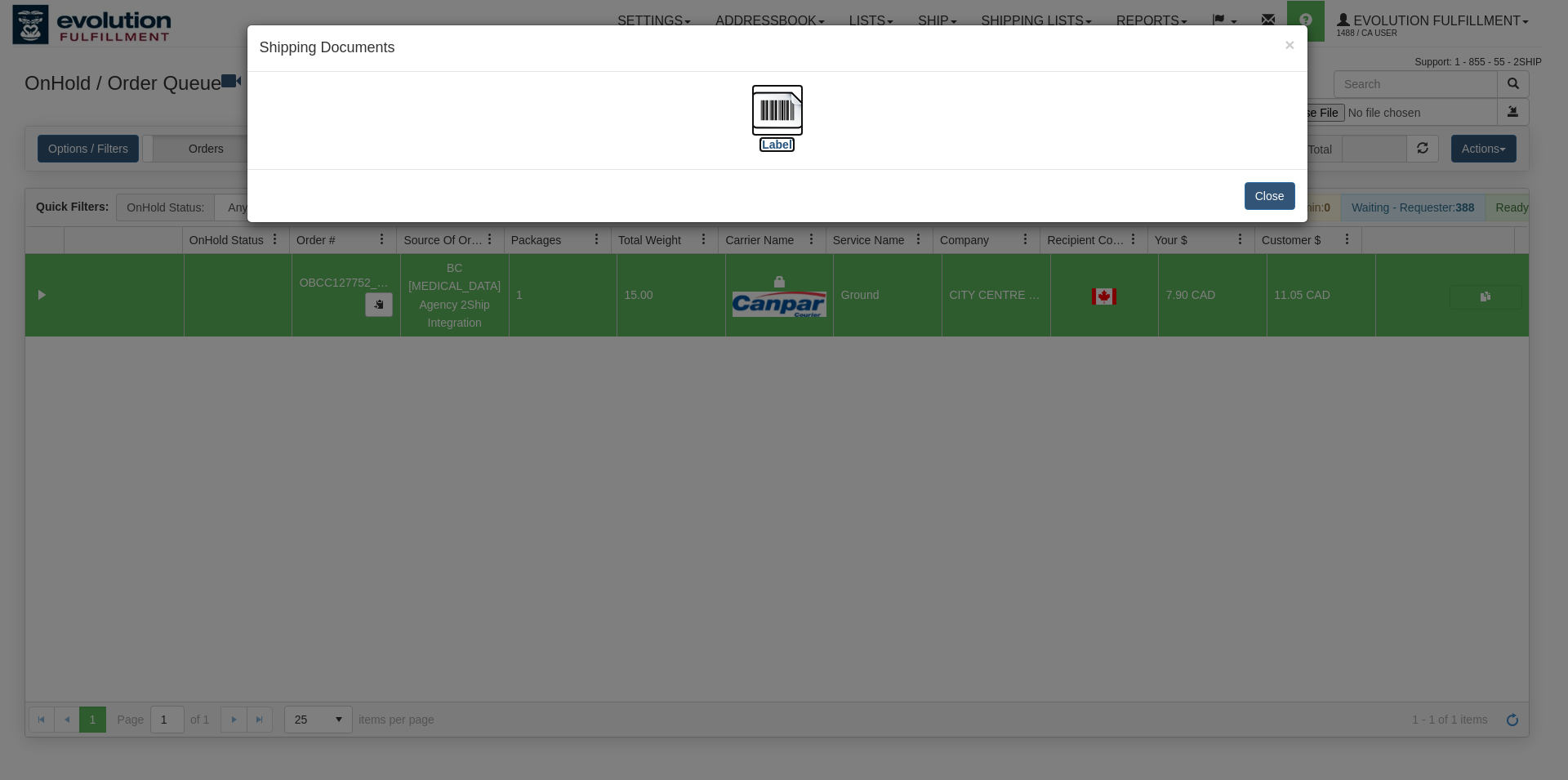
click at [778, 115] on img at bounding box center [778, 110] width 52 height 52
click at [1266, 187] on button "Close" at bounding box center [1270, 196] width 50 height 28
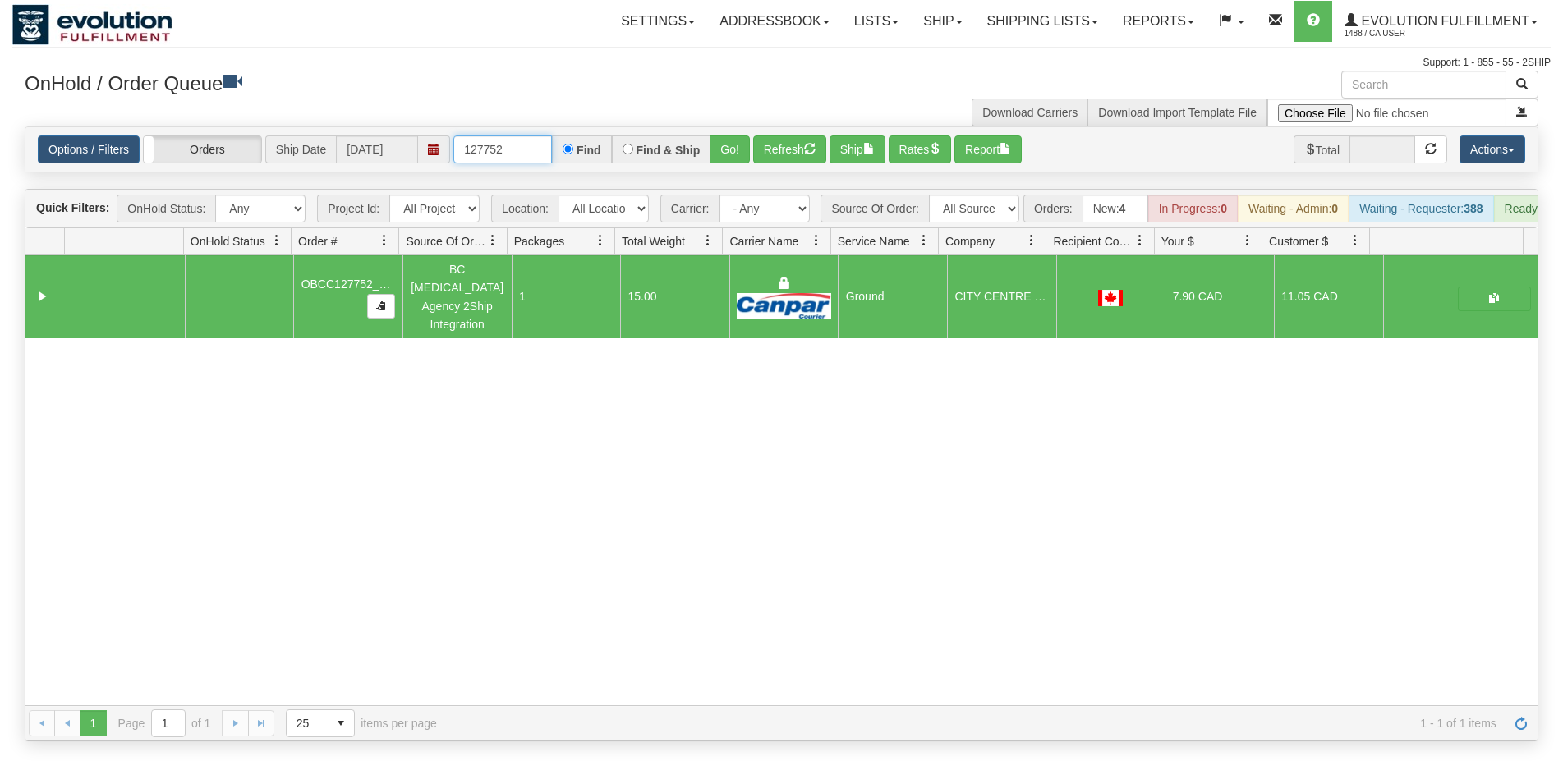
drag, startPoint x: 498, startPoint y: 148, endPoint x: 515, endPoint y: 148, distance: 17.0
click at [514, 148] on input "127752" at bounding box center [502, 149] width 99 height 28
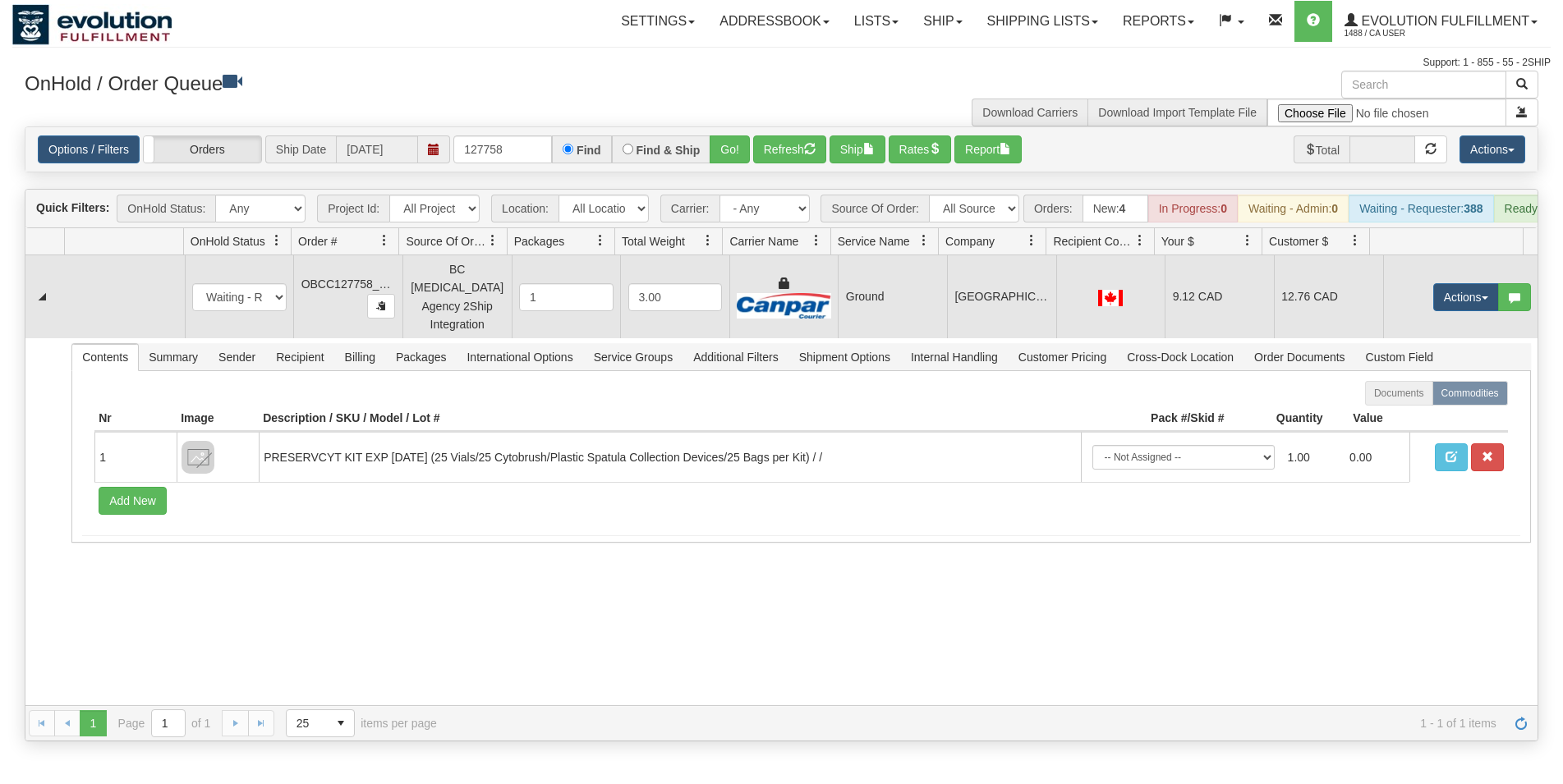
click at [921, 285] on td "Ground" at bounding box center [892, 297] width 109 height 83
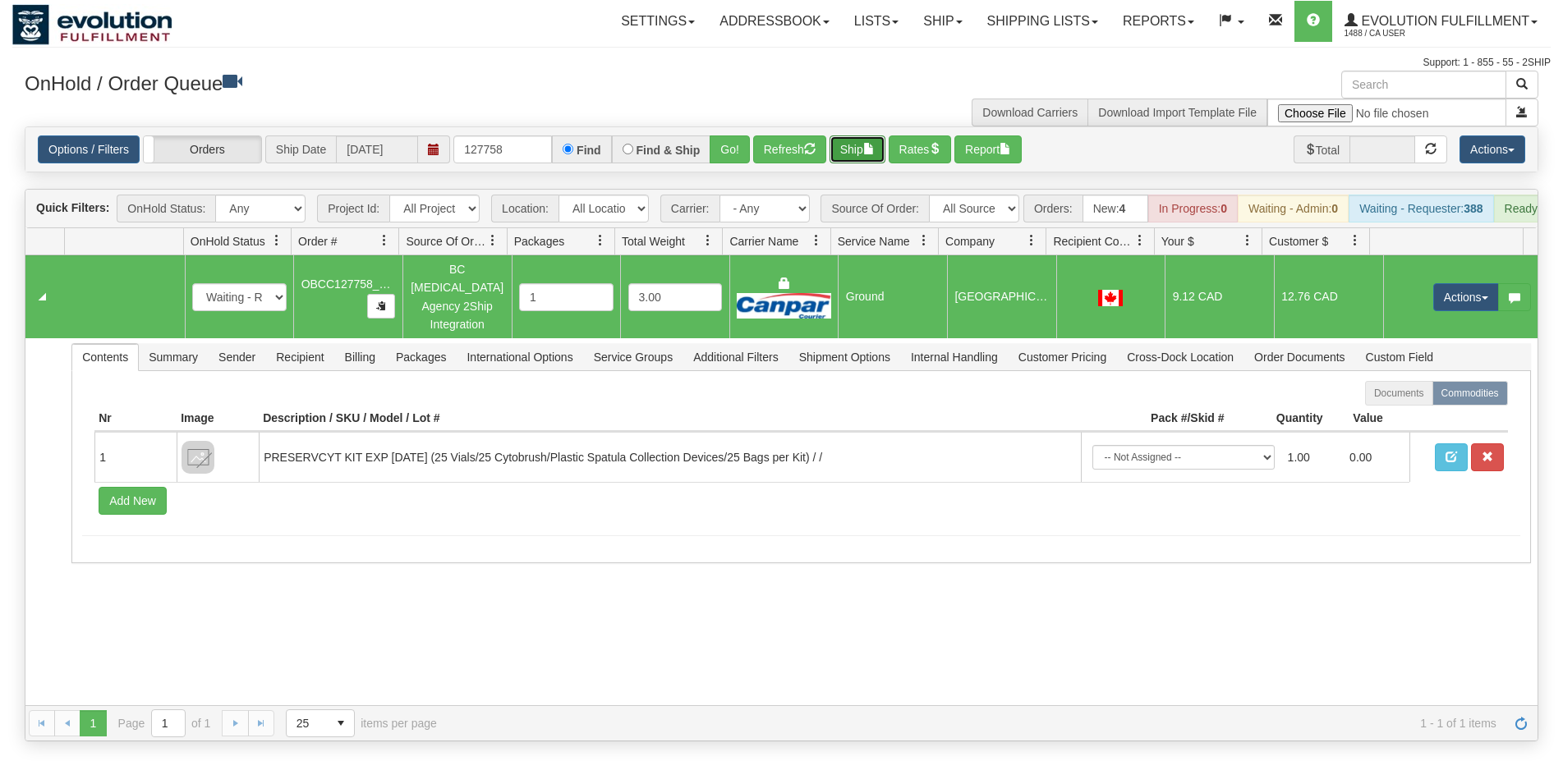
click at [858, 147] on button "Ship" at bounding box center [858, 149] width 56 height 28
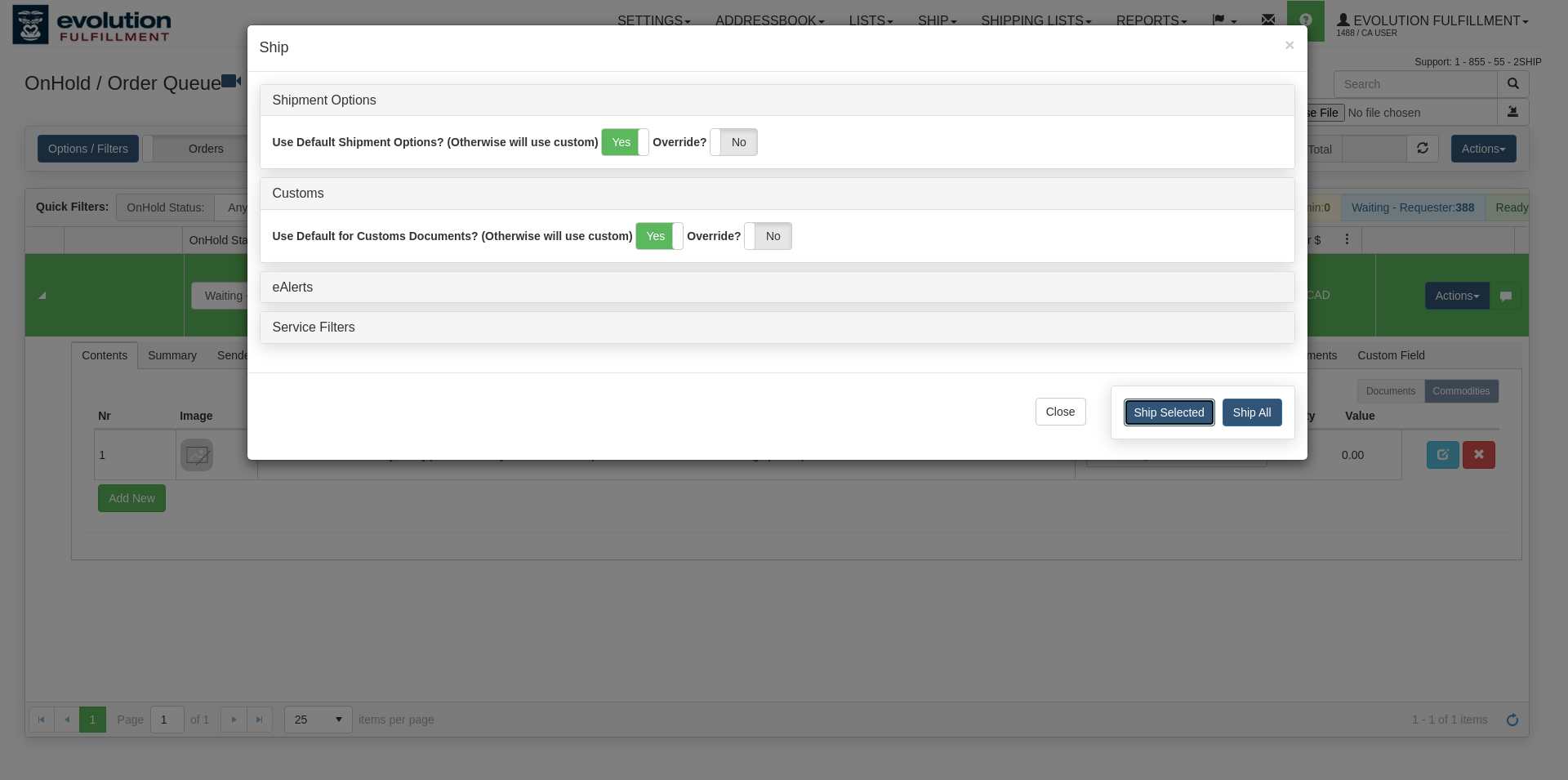
click at [1151, 415] on button "Ship Selected" at bounding box center [1169, 412] width 91 height 28
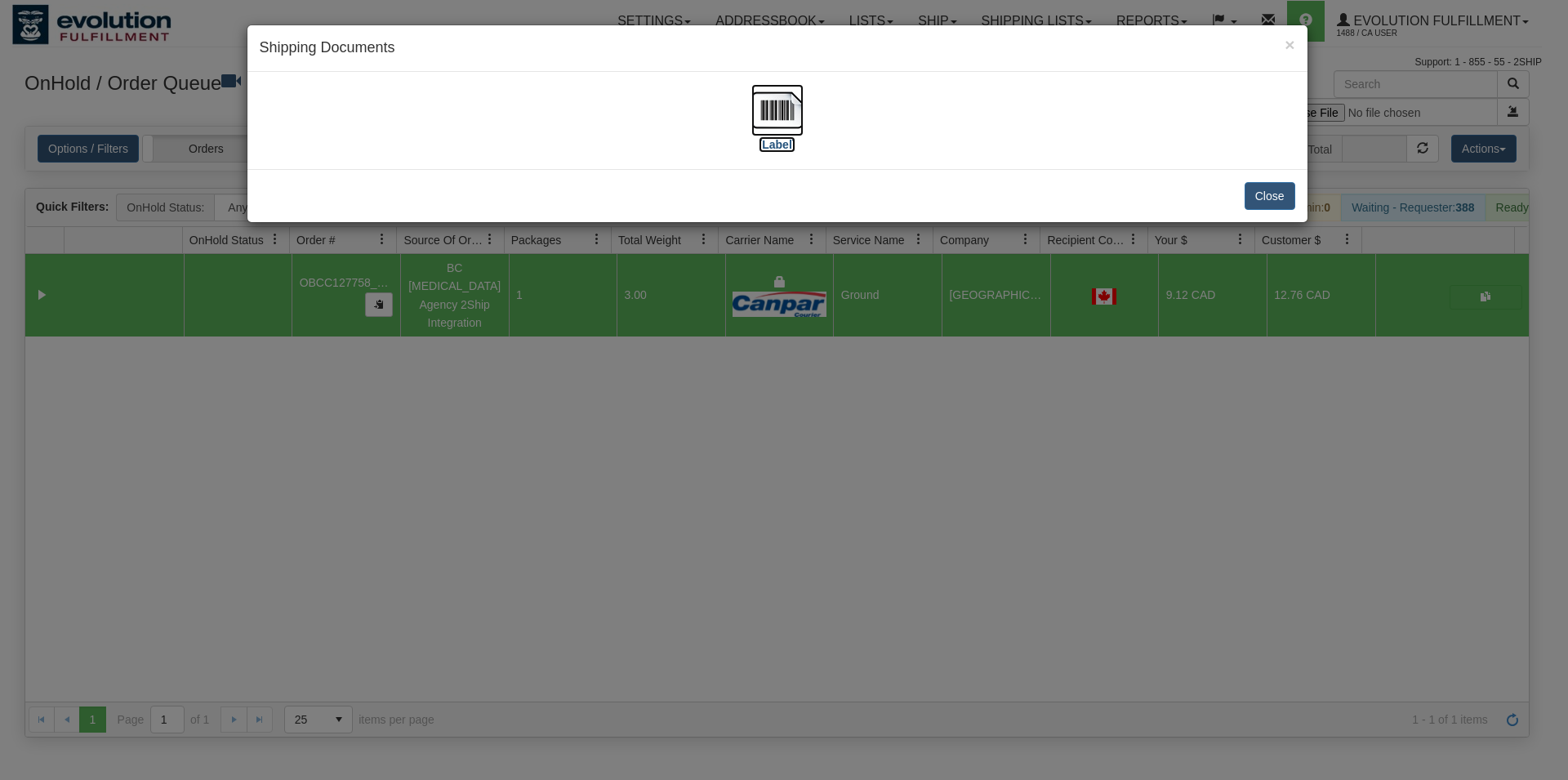
click at [784, 109] on img at bounding box center [778, 110] width 52 height 52
click at [1256, 197] on button "Close" at bounding box center [1270, 196] width 50 height 28
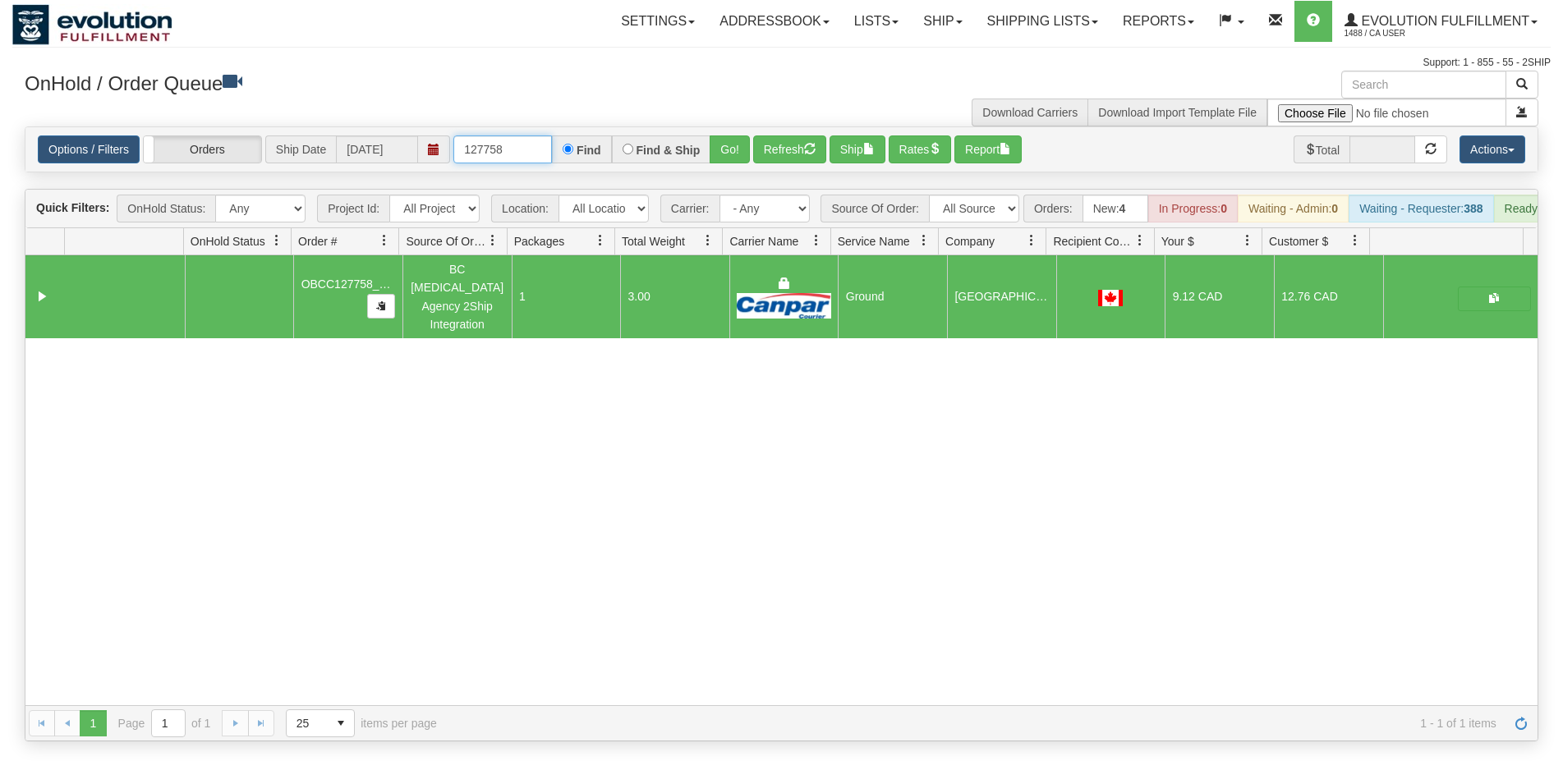
drag, startPoint x: 506, startPoint y: 146, endPoint x: 527, endPoint y: 149, distance: 21.2
click at [527, 149] on input "127758" at bounding box center [502, 149] width 99 height 28
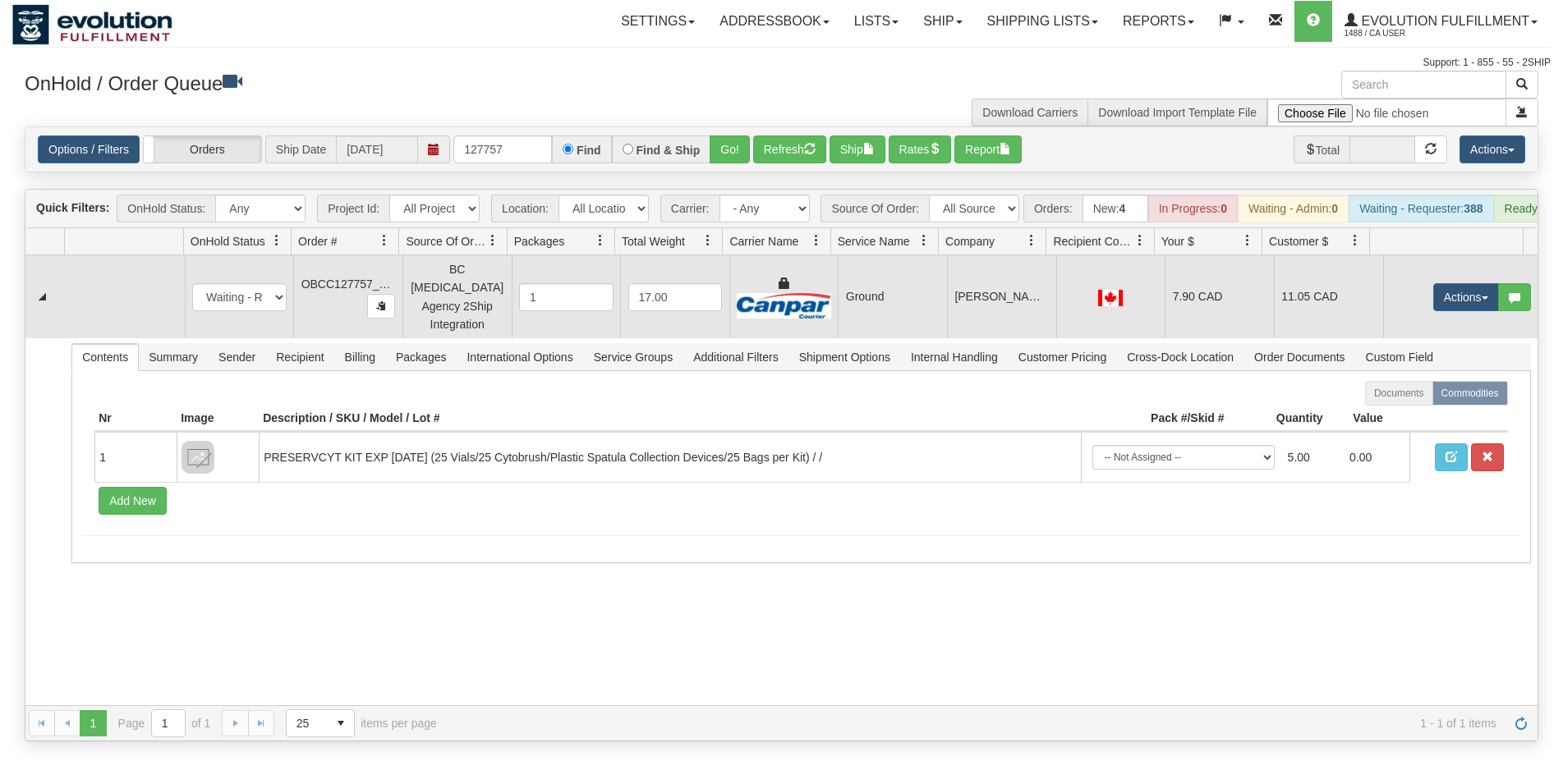
click at [1018, 295] on td "[PERSON_NAME][GEOGRAPHIC_DATA]" at bounding box center [1002, 297] width 109 height 83
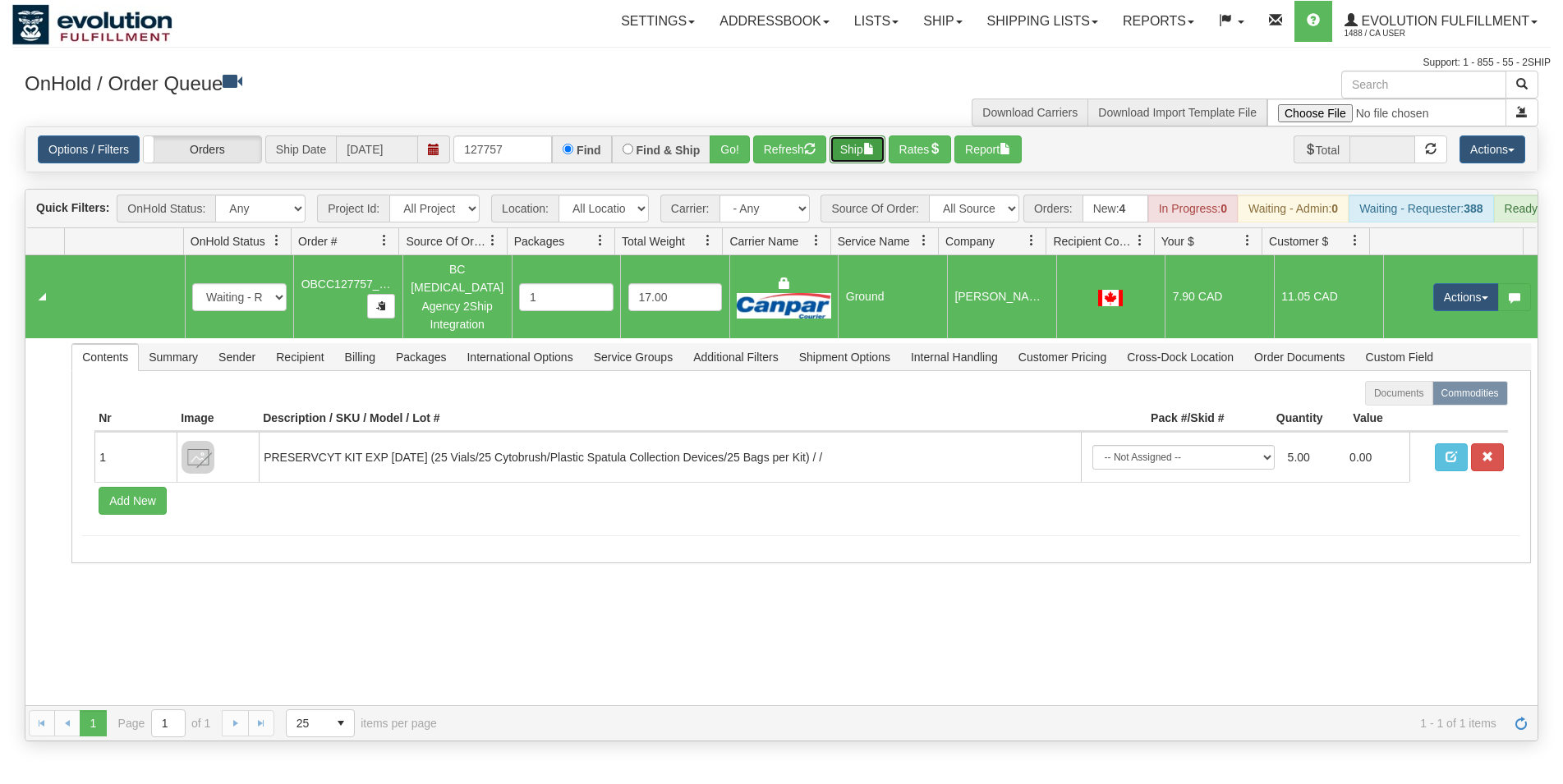
click at [868, 144] on button "Ship" at bounding box center [858, 149] width 56 height 28
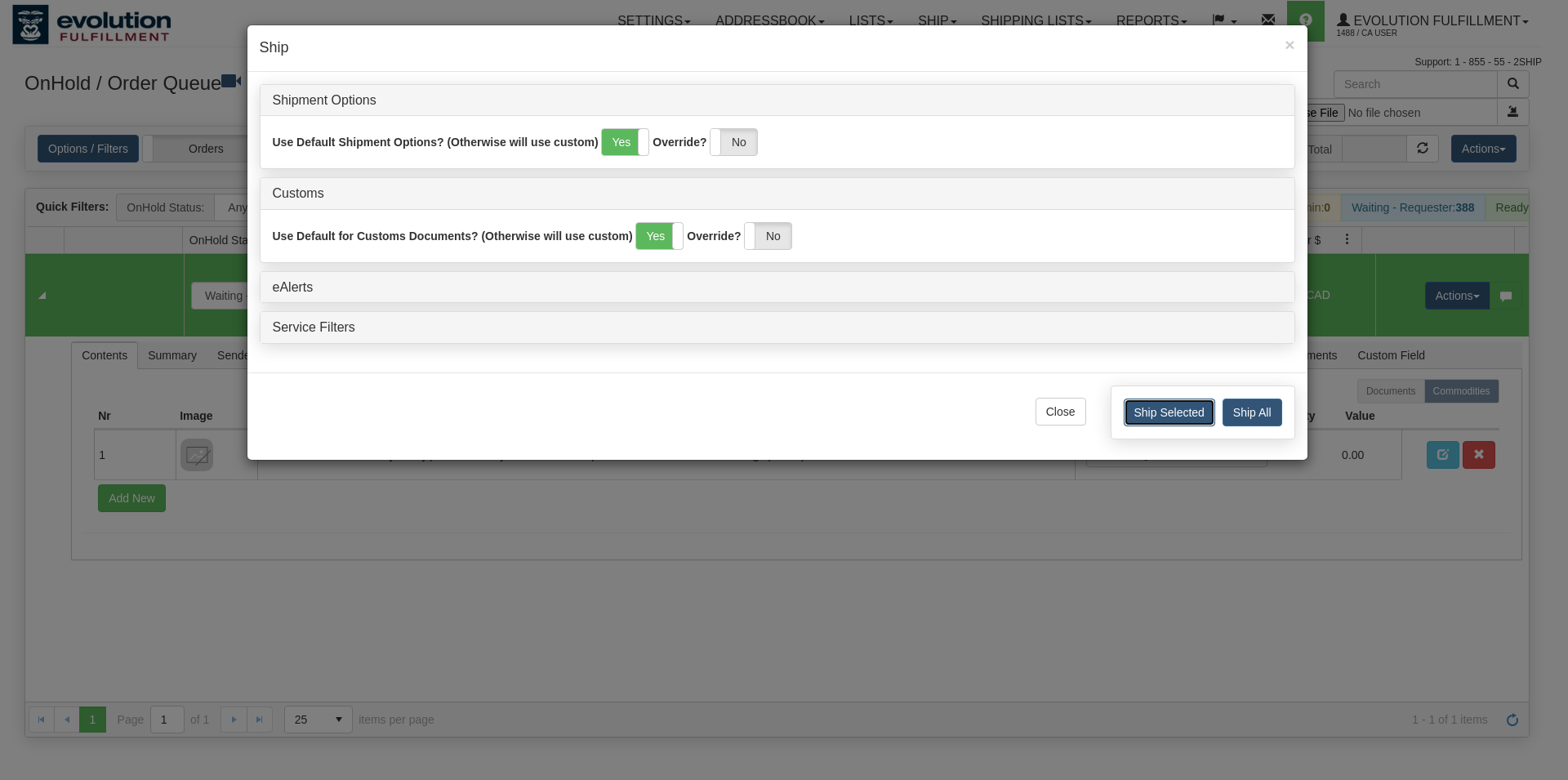
click at [1177, 416] on button "Ship Selected" at bounding box center [1169, 412] width 91 height 28
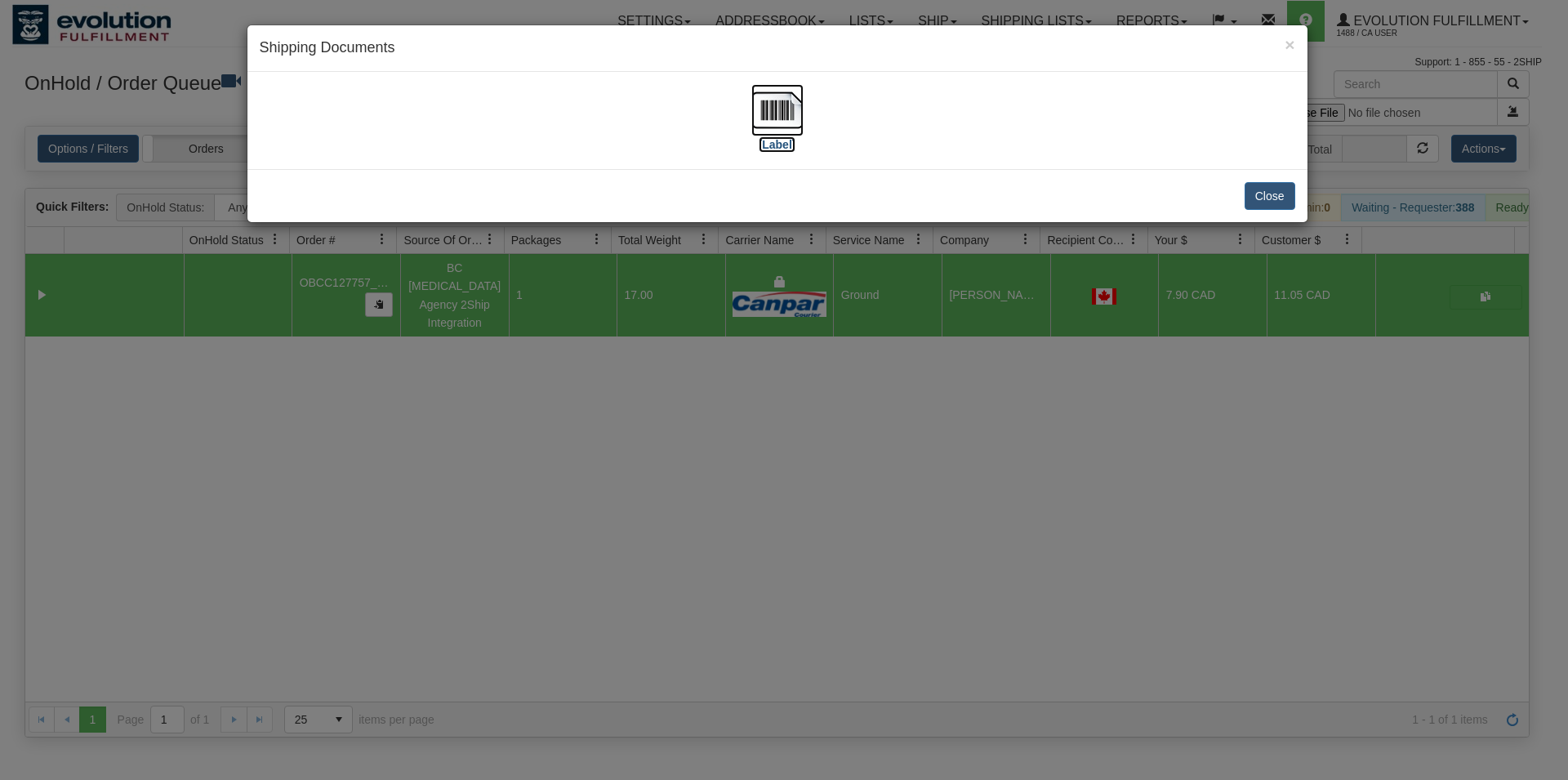
click at [769, 97] on img at bounding box center [778, 110] width 52 height 52
click at [1260, 192] on button "Close" at bounding box center [1270, 196] width 50 height 28
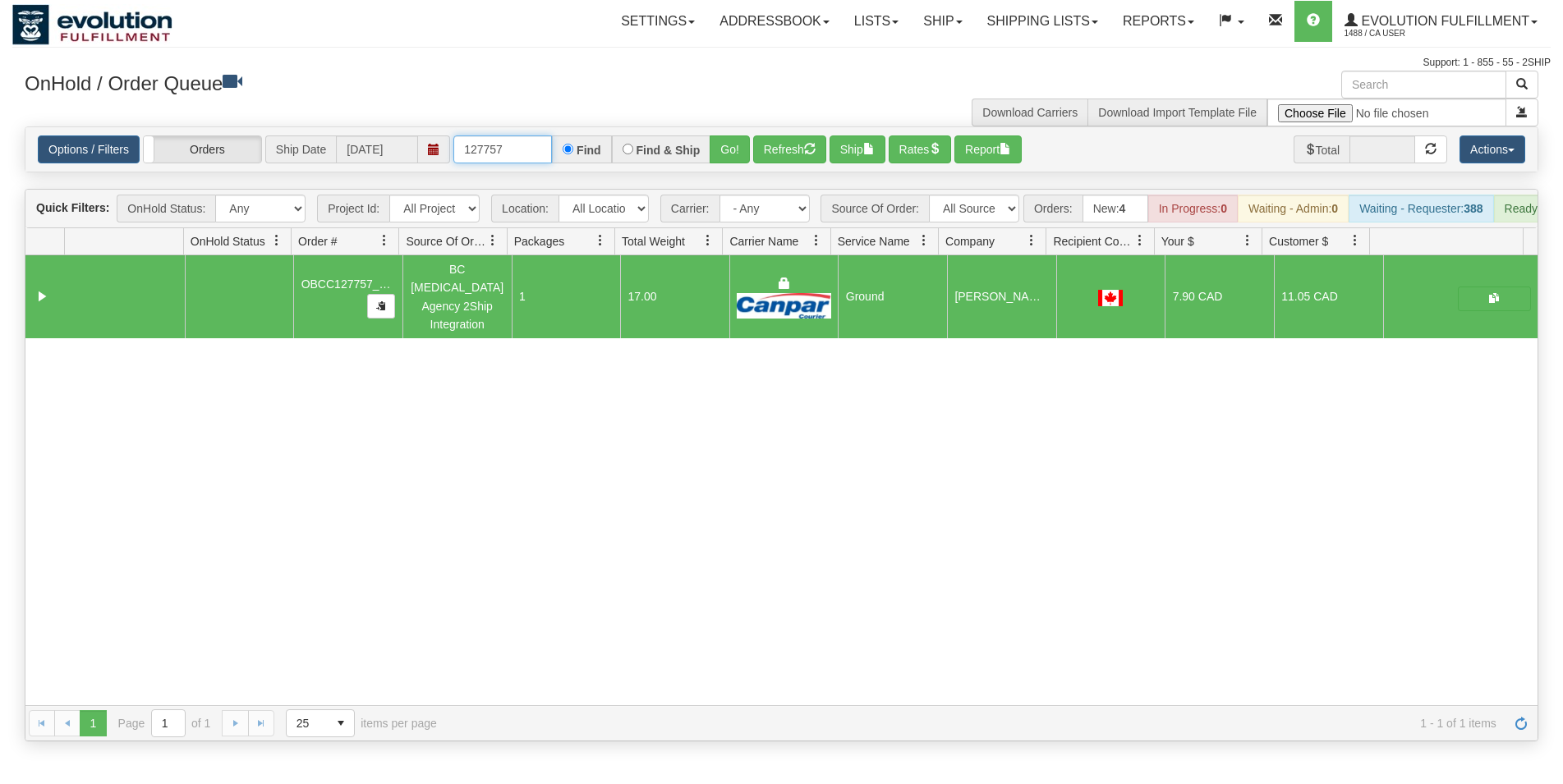
drag, startPoint x: 499, startPoint y: 150, endPoint x: 501, endPoint y: 164, distance: 14.1
click at [511, 152] on input "127757" at bounding box center [502, 149] width 99 height 28
type input "127762"
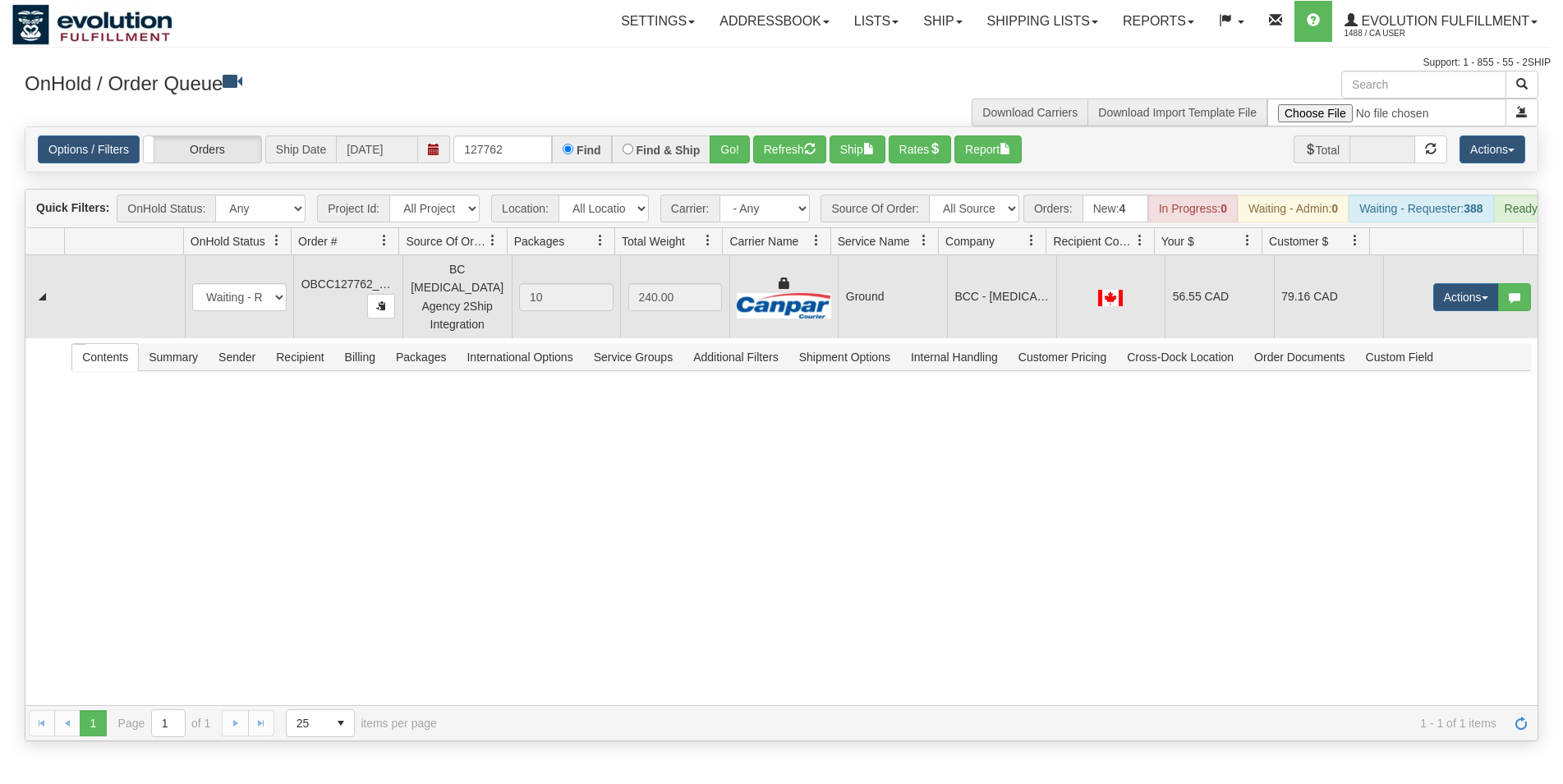
click at [903, 296] on td "Ground" at bounding box center [892, 297] width 109 height 83
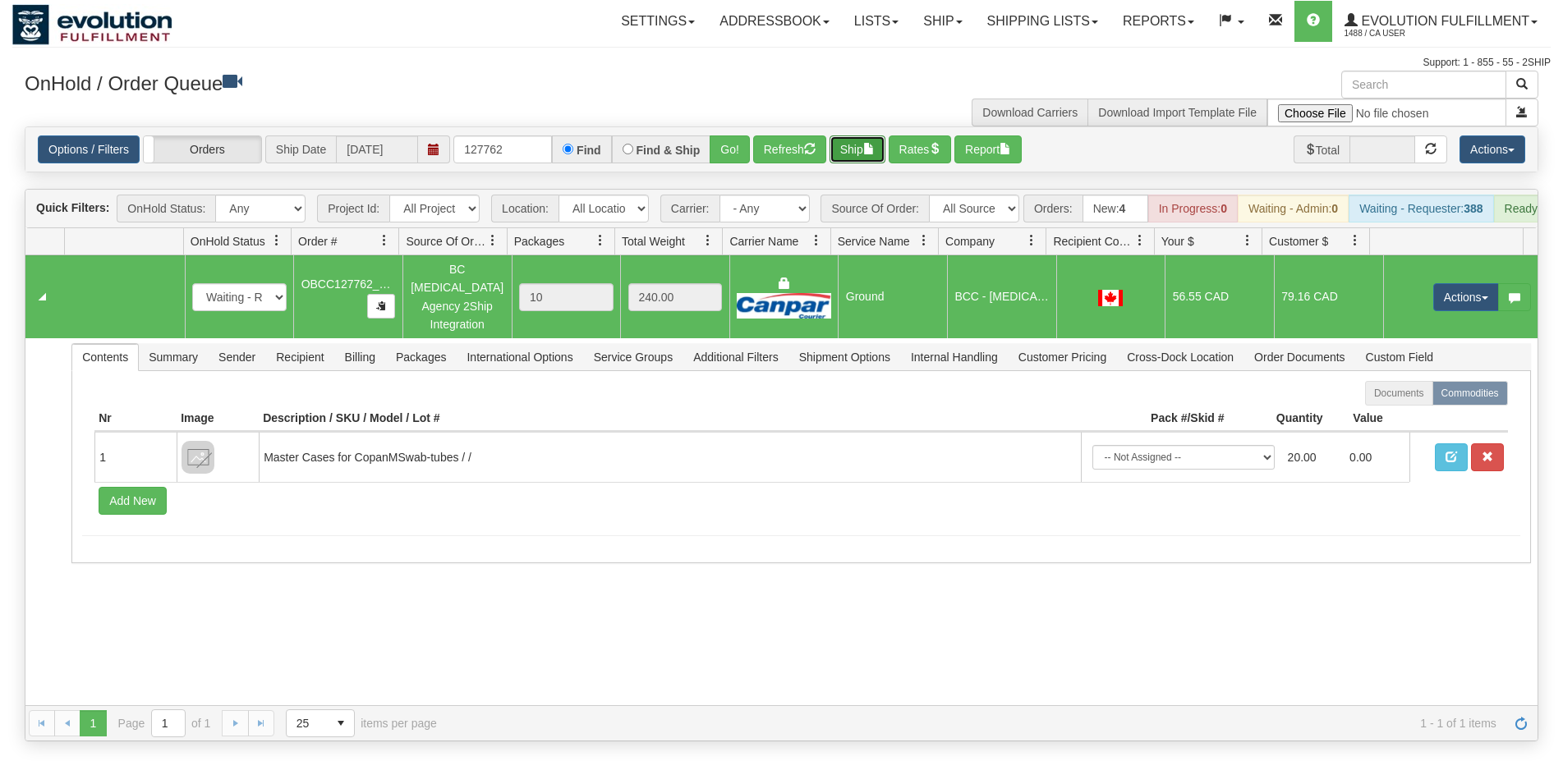
click at [847, 156] on button "Ship" at bounding box center [858, 149] width 56 height 28
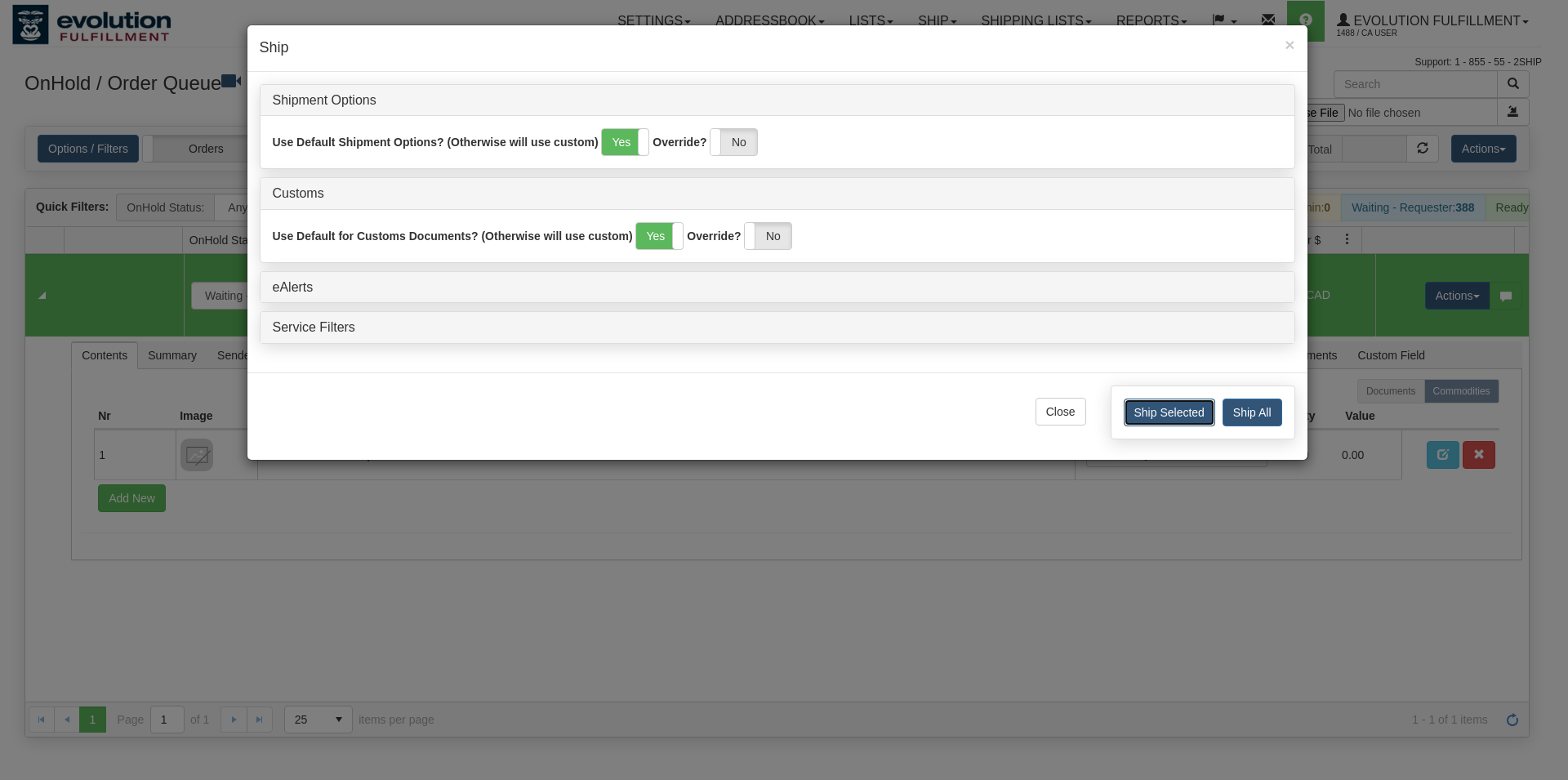
click at [1149, 414] on button "Ship Selected" at bounding box center [1169, 412] width 91 height 28
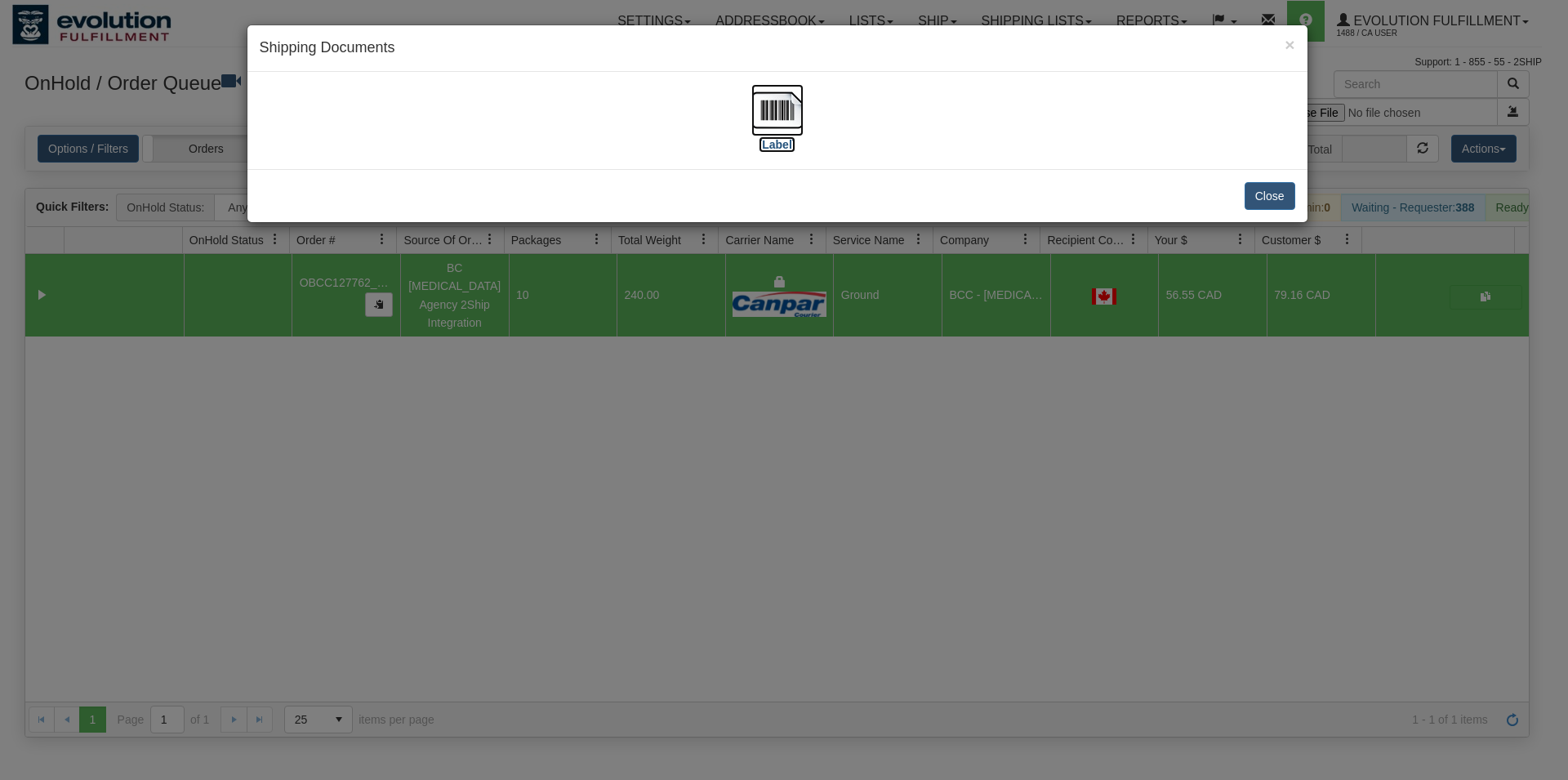
click at [792, 122] on img at bounding box center [778, 110] width 52 height 52
